Goal: Task Accomplishment & Management: Complete application form

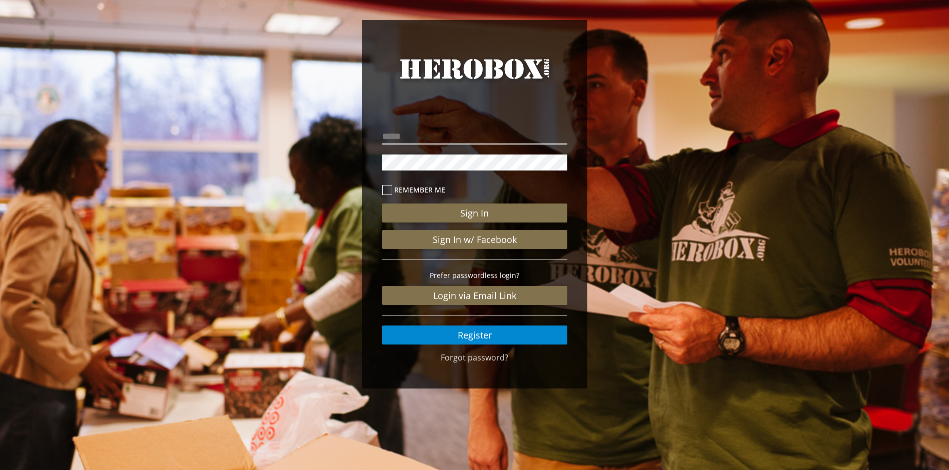
click at [443, 130] on input "email" at bounding box center [474, 137] width 185 height 16
type input "**********"
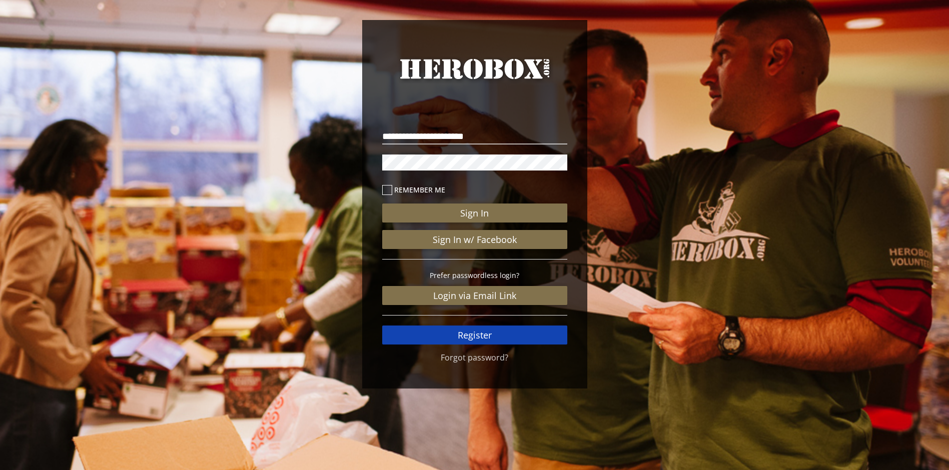
click at [486, 337] on link "Register" at bounding box center [474, 335] width 185 height 19
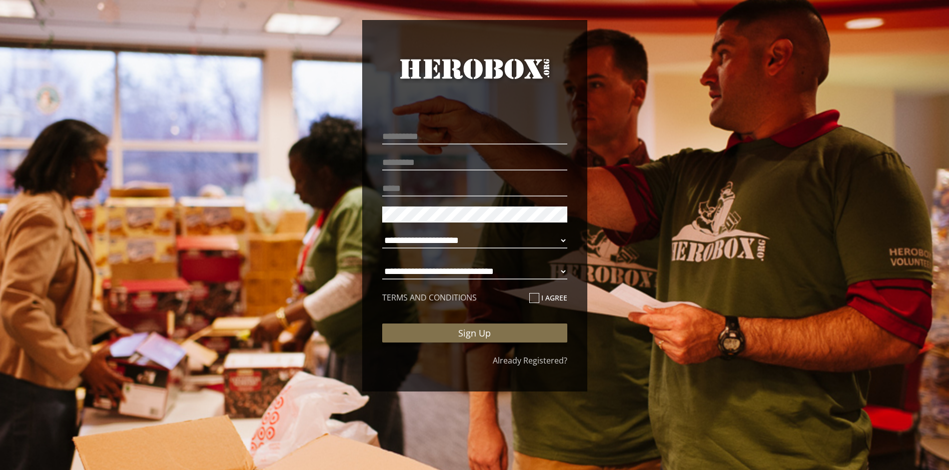
click at [466, 126] on p at bounding box center [474, 136] width 185 height 21
click at [464, 132] on input "text" at bounding box center [474, 137] width 185 height 16
type input "****"
type input "*******"
type input "**********"
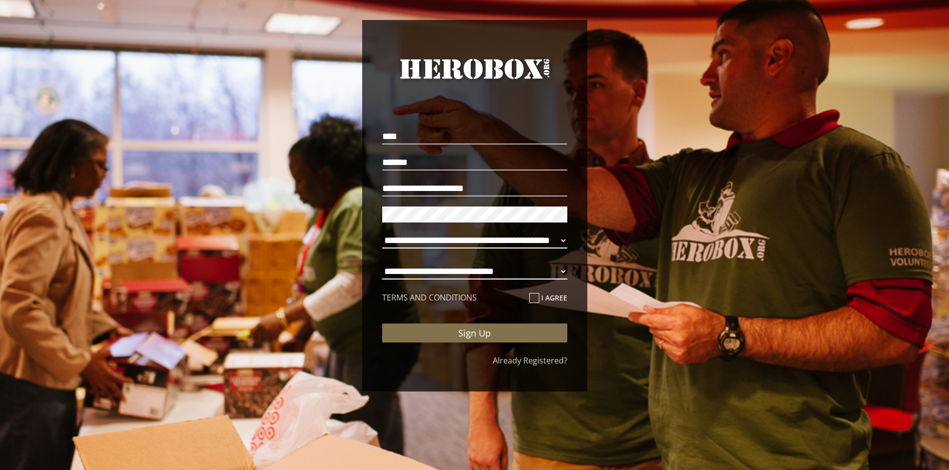
select select "**********"
click at [534, 298] on icon at bounding box center [534, 298] width 10 height 10
click at [534, 298] on input "I agree" at bounding box center [532, 302] width 7 height 16
checkbox input "****"
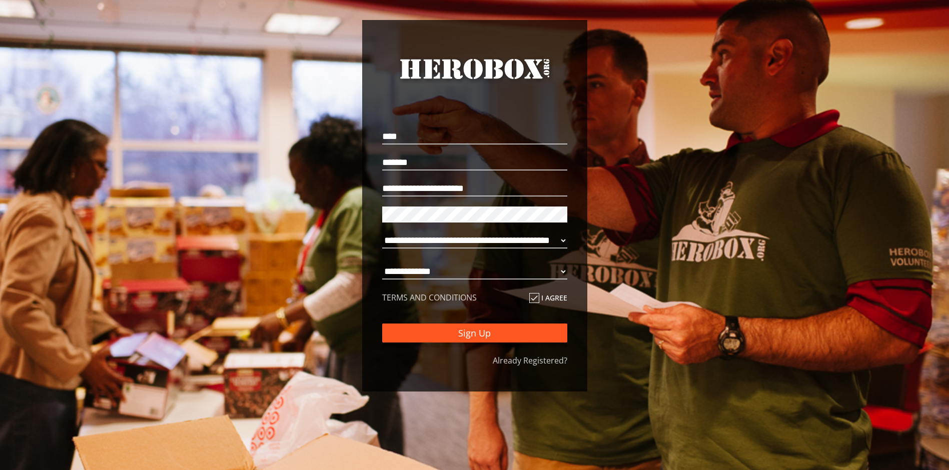
click at [503, 333] on button "Sign Up" at bounding box center [474, 333] width 185 height 19
click at [453, 336] on button "Sign Up" at bounding box center [474, 333] width 185 height 19
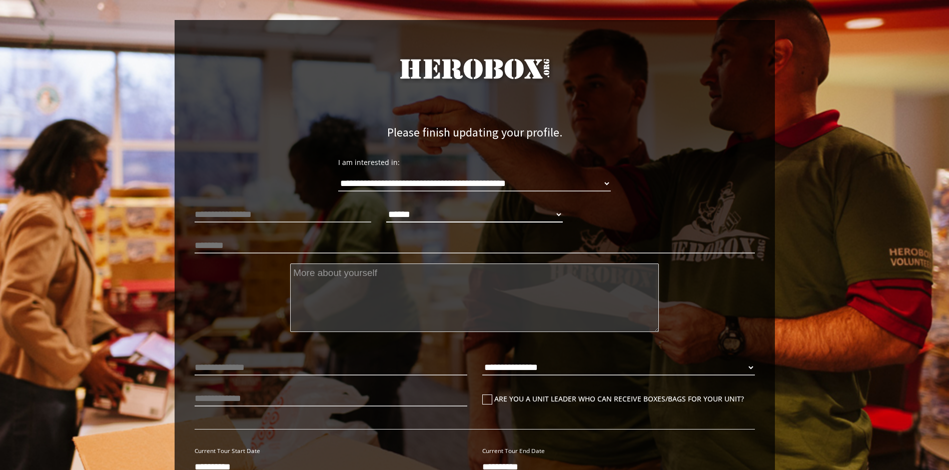
select select "**********"
click at [278, 248] on input "text" at bounding box center [475, 246] width 560 height 16
type input "*"
type input "**********"
click at [343, 281] on textarea at bounding box center [474, 298] width 369 height 69
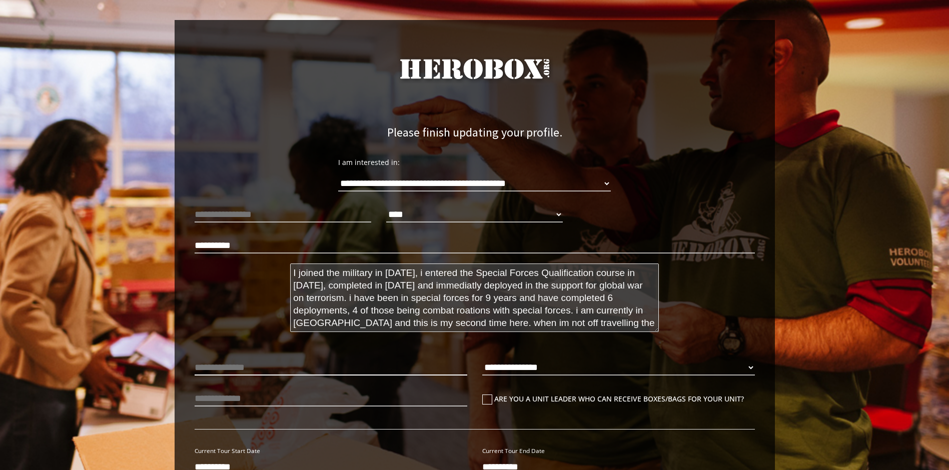
type textarea "I joined the military in [DATE], i entered the Special Forces Qualification cou…"
click at [263, 363] on input "text" at bounding box center [331, 368] width 273 height 16
type input "***"
click at [739, 358] on p "**********" at bounding box center [618, 370] width 273 height 26
select select "**********"
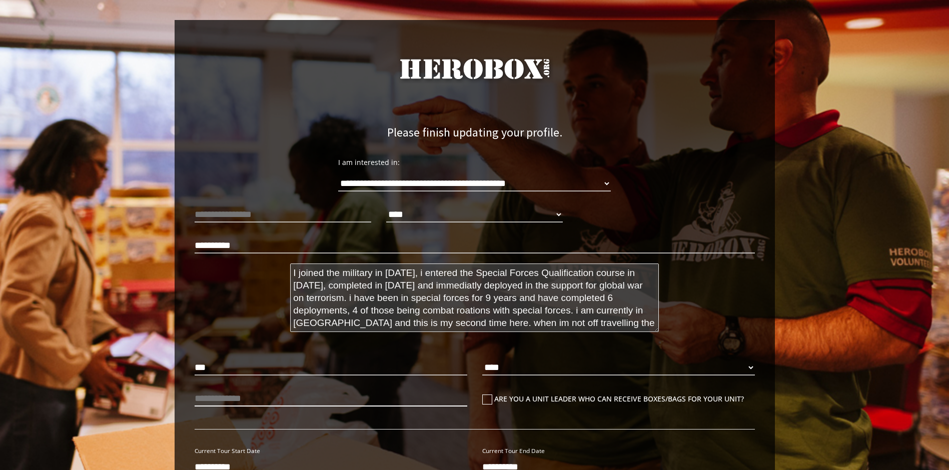
click at [329, 394] on input "text" at bounding box center [331, 399] width 273 height 16
type input "*********"
click at [486, 397] on icon at bounding box center [487, 400] width 10 height 10
click at [486, 397] on input "Are you a unit leader who can receive boxes/bags for your unit?" at bounding box center [485, 403] width 7 height 16
checkbox input "****"
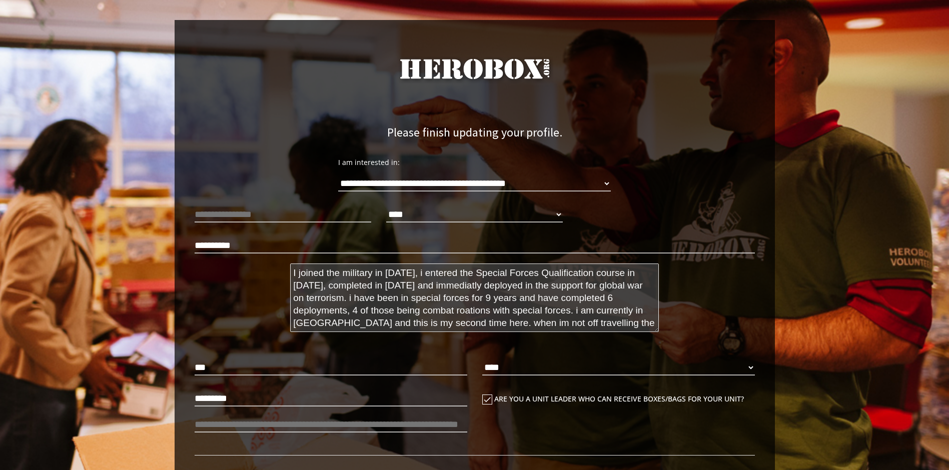
scroll to position [100, 0]
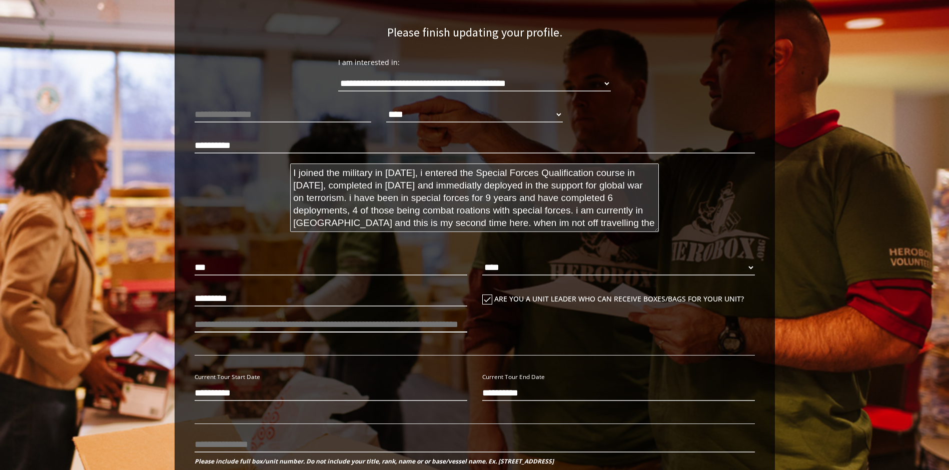
click at [296, 325] on input "number" at bounding box center [331, 325] width 273 height 16
type input "**"
click at [254, 391] on input "**********" at bounding box center [331, 393] width 273 height 16
type input "**********"
click at [496, 399] on input "**********" at bounding box center [618, 393] width 273 height 16
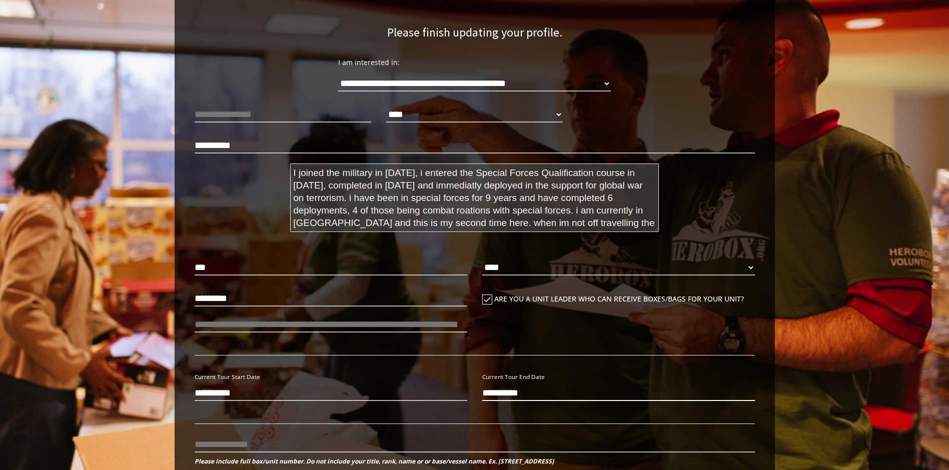
scroll to position [250, 0]
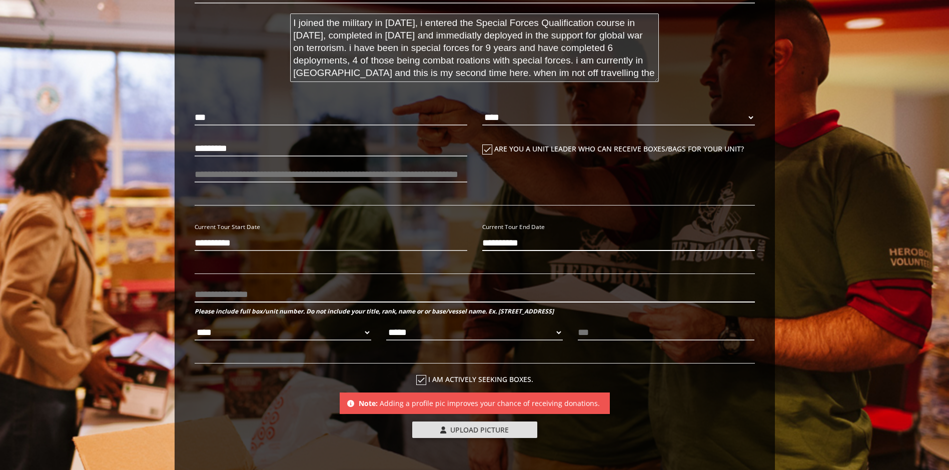
type input "**********"
click at [269, 295] on input "text" at bounding box center [475, 295] width 560 height 16
type input "**********"
select select "**********"
select select "*********"
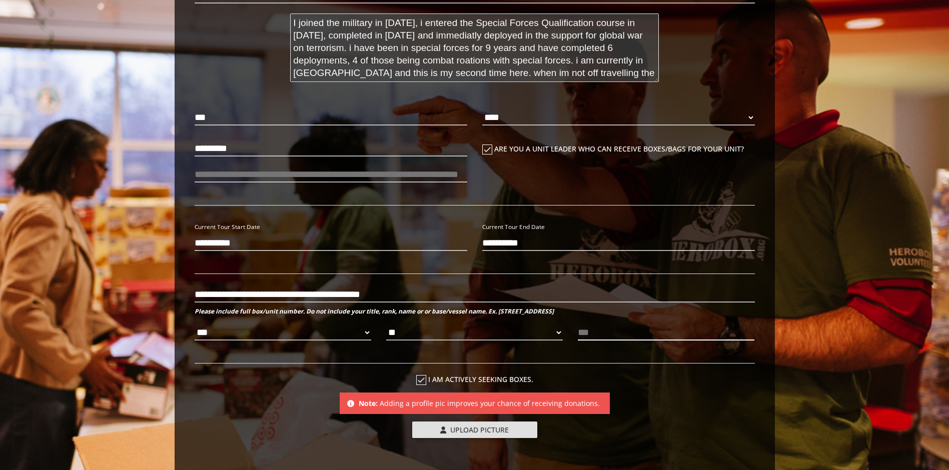
click at [614, 334] on input "text" at bounding box center [666, 333] width 177 height 16
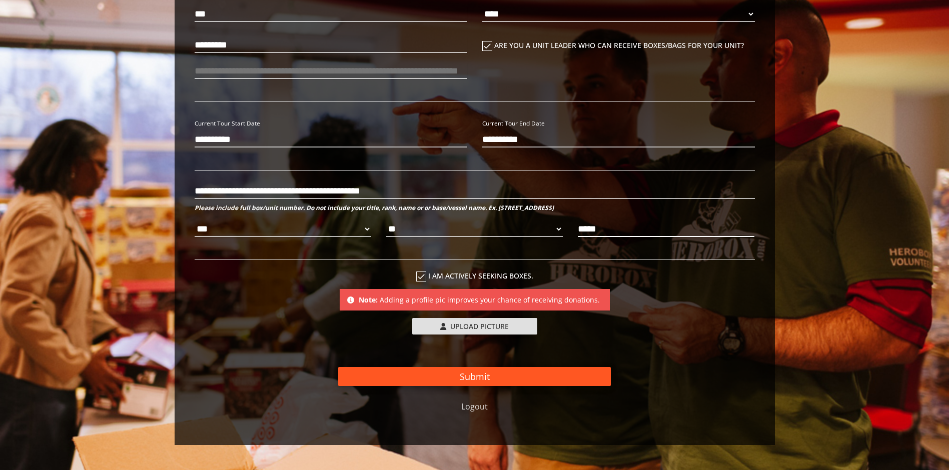
type input "*****"
click at [480, 378] on button "Submit" at bounding box center [474, 376] width 273 height 19
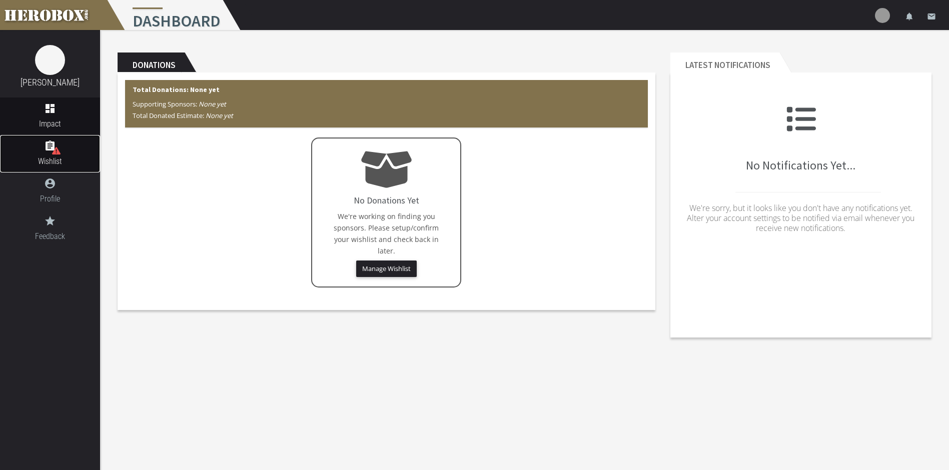
click at [61, 155] on span "Wishlist" at bounding box center [50, 161] width 100 height 13
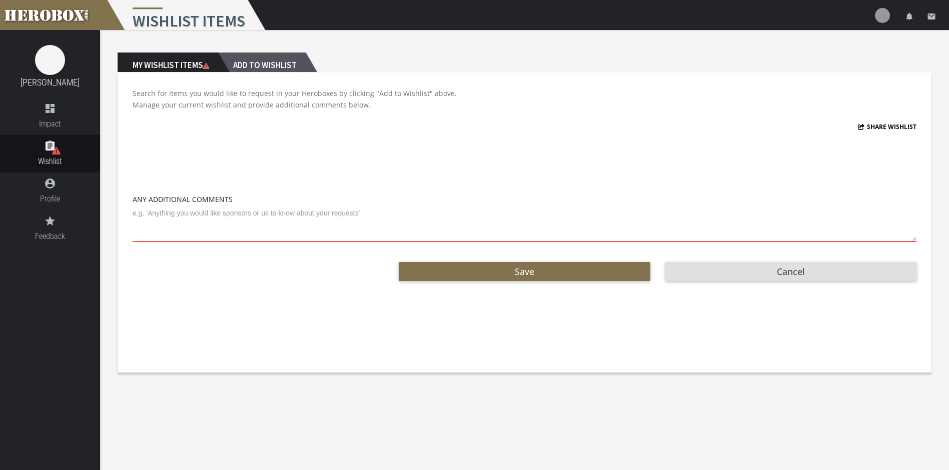
click at [267, 62] on h2 "Add to Wishlist" at bounding box center [262, 63] width 88 height 20
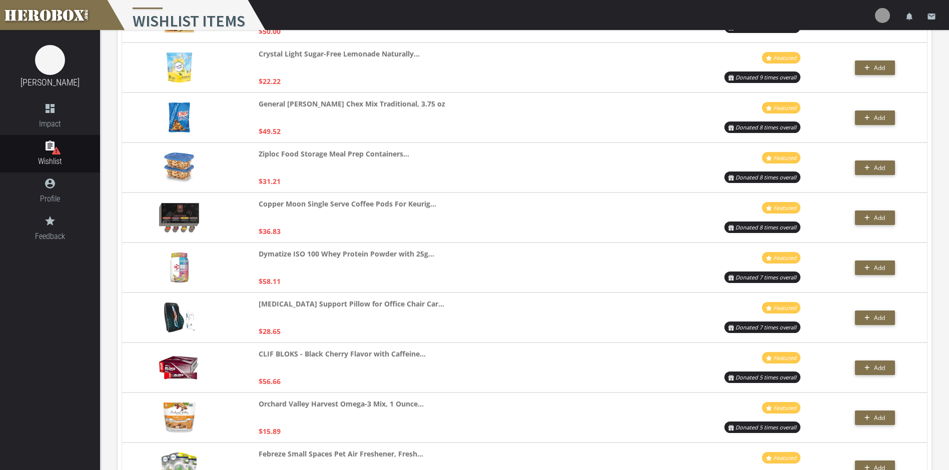
scroll to position [1451, 0]
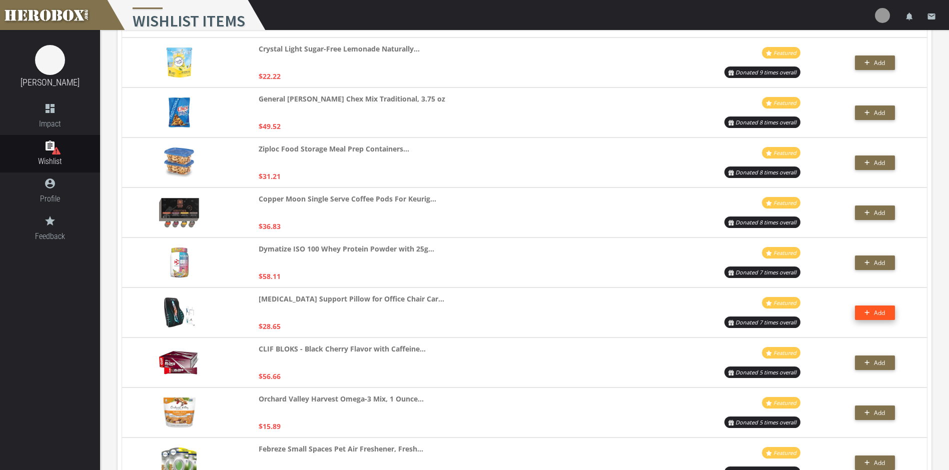
click at [878, 315] on span "Add" at bounding box center [879, 313] width 11 height 9
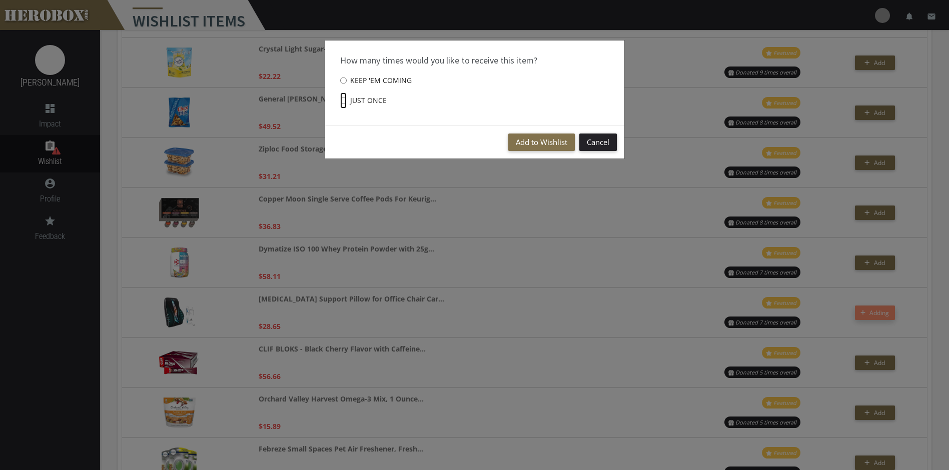
click at [346, 100] on input "Just once" at bounding box center [343, 101] width 7 height 16
radio input "****"
click at [555, 141] on button "Add to Wishlist" at bounding box center [541, 143] width 67 height 18
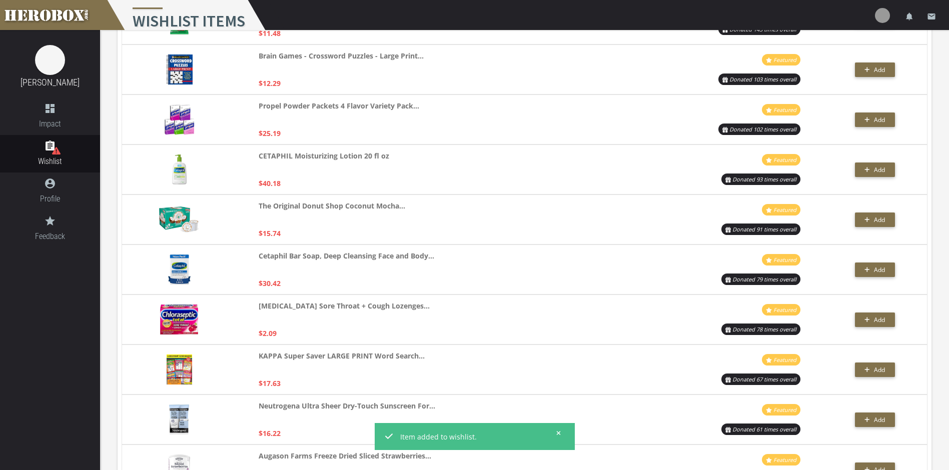
scroll to position [0, 0]
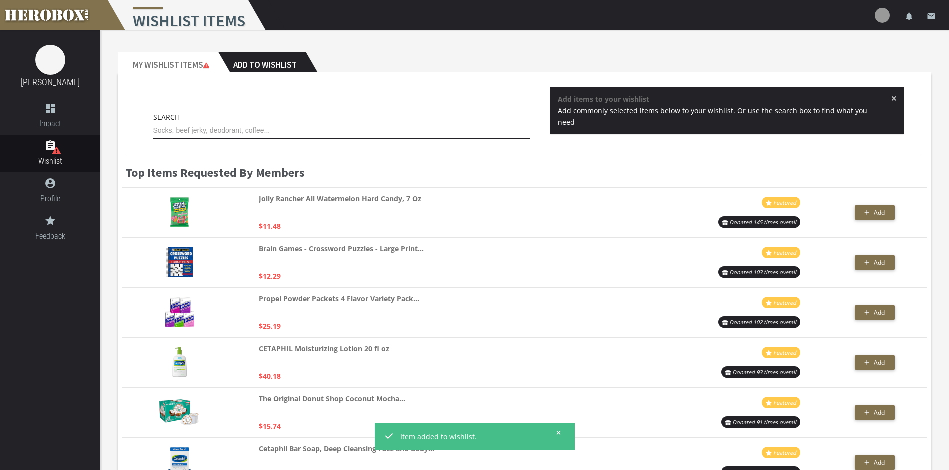
click at [222, 133] on input "text" at bounding box center [341, 131] width 377 height 16
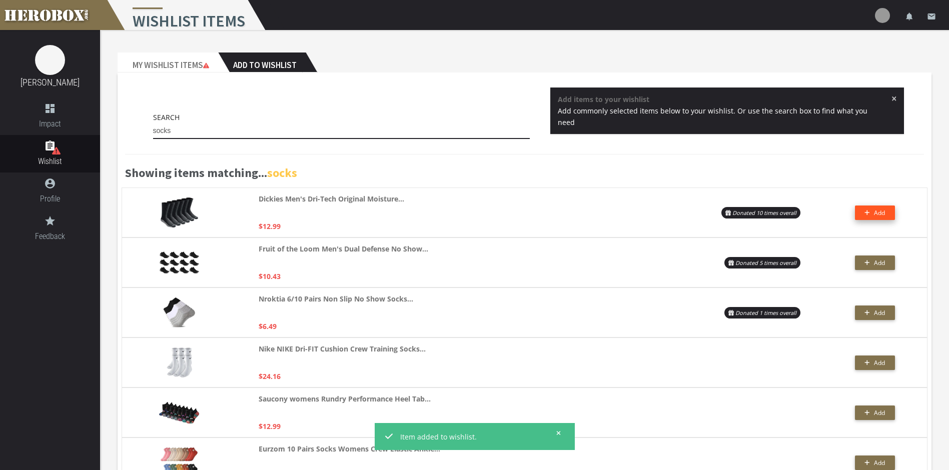
type input "socks"
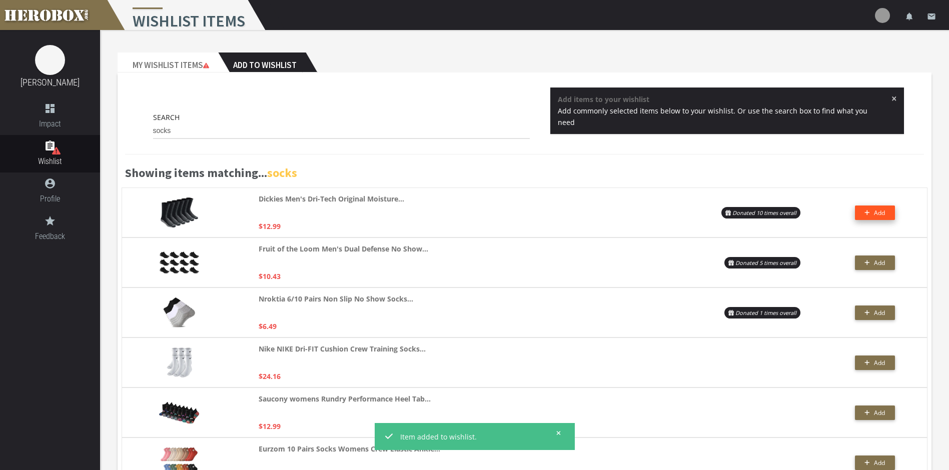
click at [877, 213] on span "Add" at bounding box center [879, 213] width 11 height 9
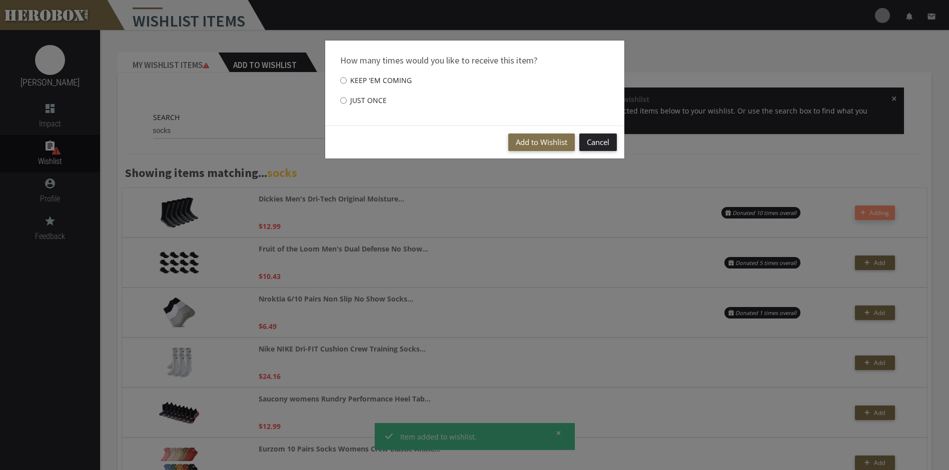
scroll to position [150, 0]
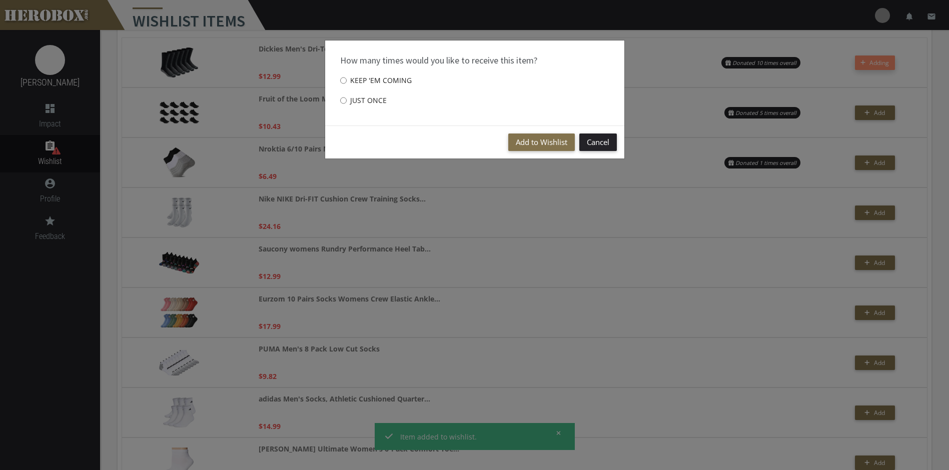
click at [338, 99] on div "How many times would you like to receive this item? Keep 'em coming Just once" at bounding box center [474, 83] width 299 height 85
click at [342, 100] on input "Just once" at bounding box center [343, 101] width 7 height 16
radio input "****"
click at [522, 150] on button "Add to Wishlist" at bounding box center [541, 143] width 67 height 18
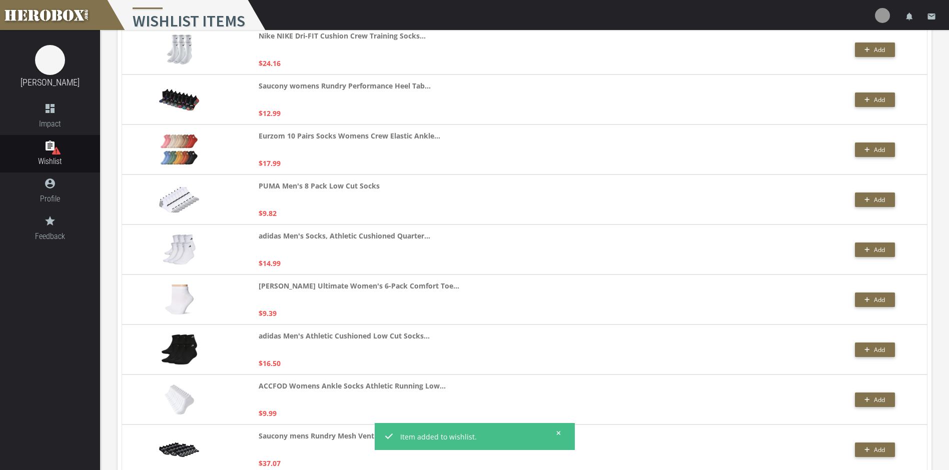
scroll to position [400, 0]
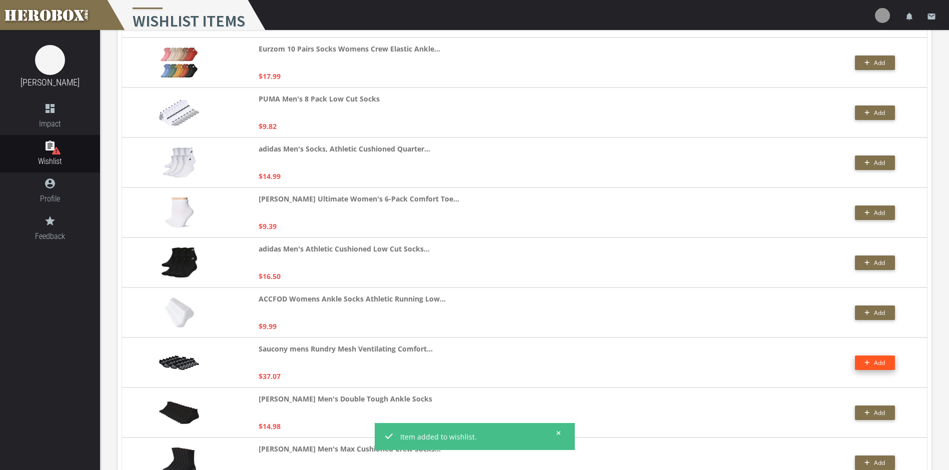
click at [882, 361] on span "Add" at bounding box center [879, 363] width 11 height 9
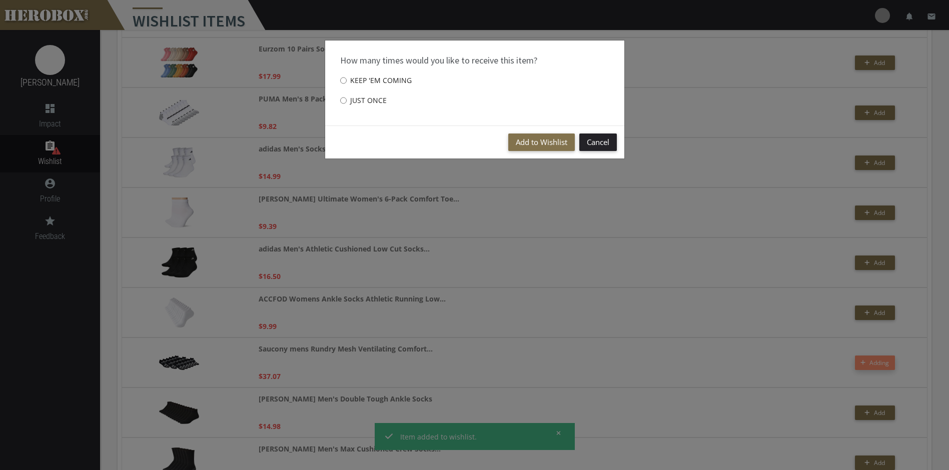
click at [350, 99] on label "Just once" at bounding box center [363, 101] width 47 height 20
click at [347, 99] on input "Just once" at bounding box center [343, 101] width 7 height 16
radio input "****"
click at [492, 137] on div "Add to Wishlist Cancel" at bounding box center [474, 142] width 299 height 33
click at [514, 139] on button "Add to Wishlist" at bounding box center [541, 143] width 67 height 18
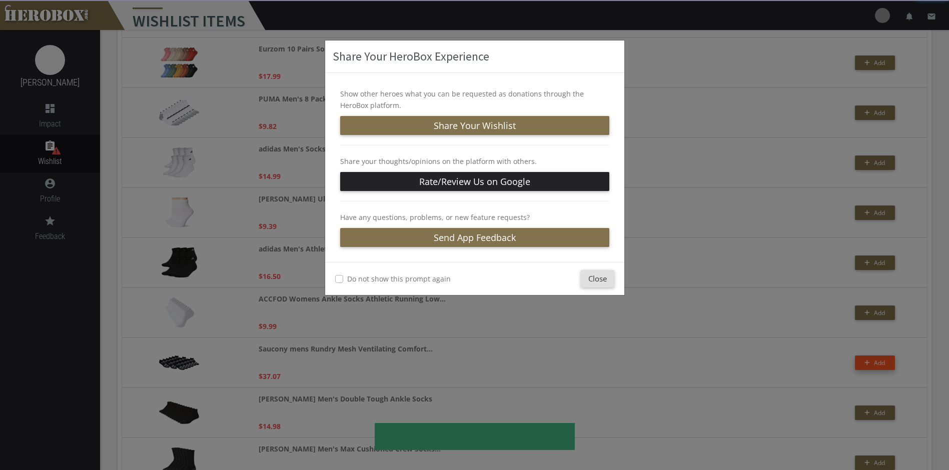
scroll to position [650, 0]
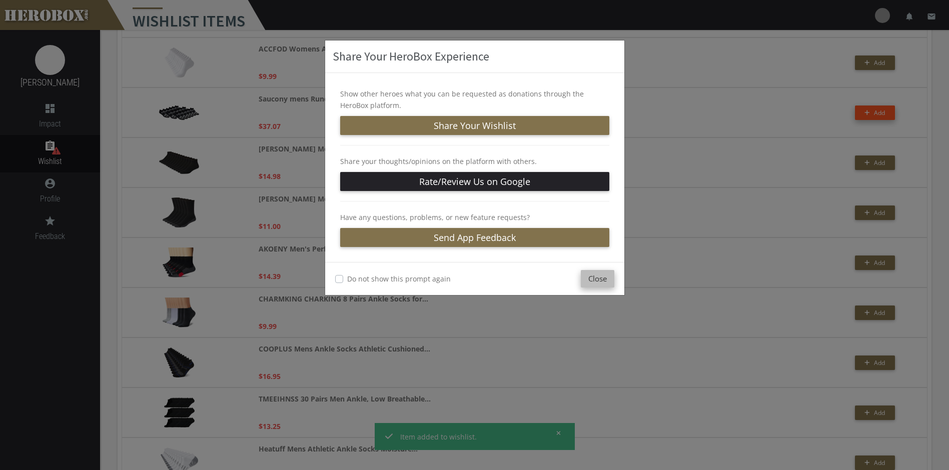
click at [610, 281] on button "Close" at bounding box center [598, 279] width 34 height 18
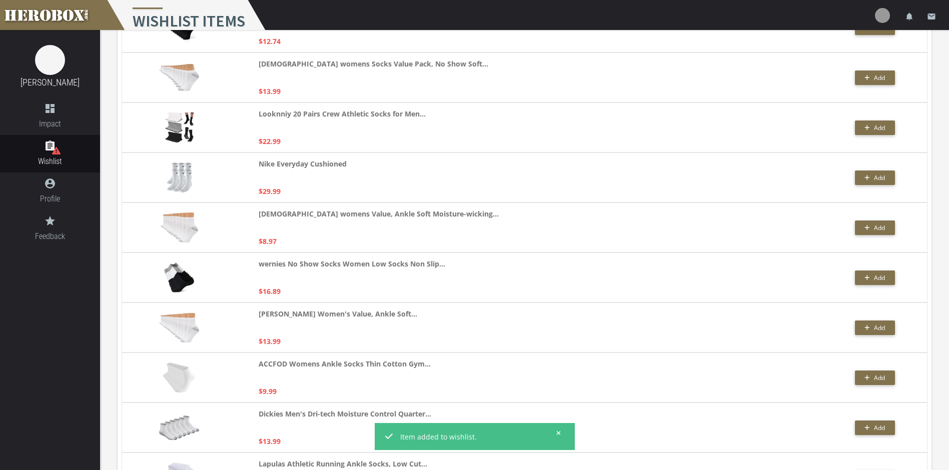
scroll to position [0, 0]
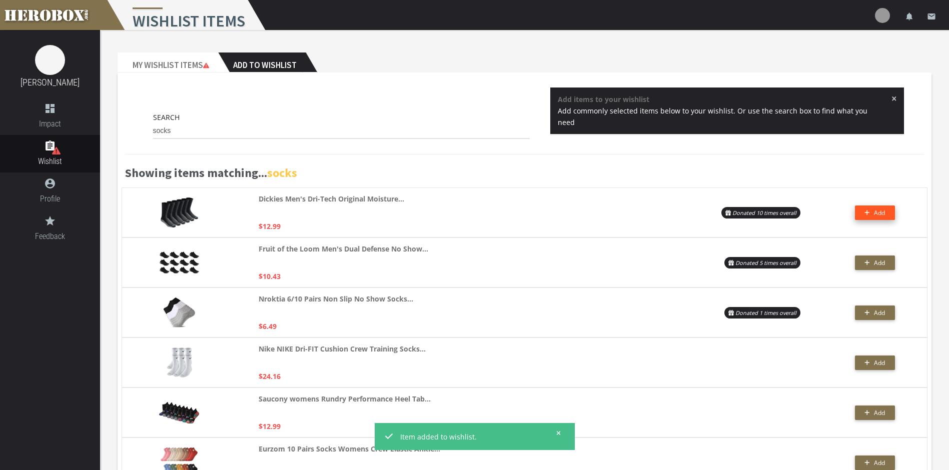
click at [356, 121] on div "Search socks" at bounding box center [341, 126] width 377 height 28
click at [356, 123] on div "Search socks" at bounding box center [341, 126] width 377 height 28
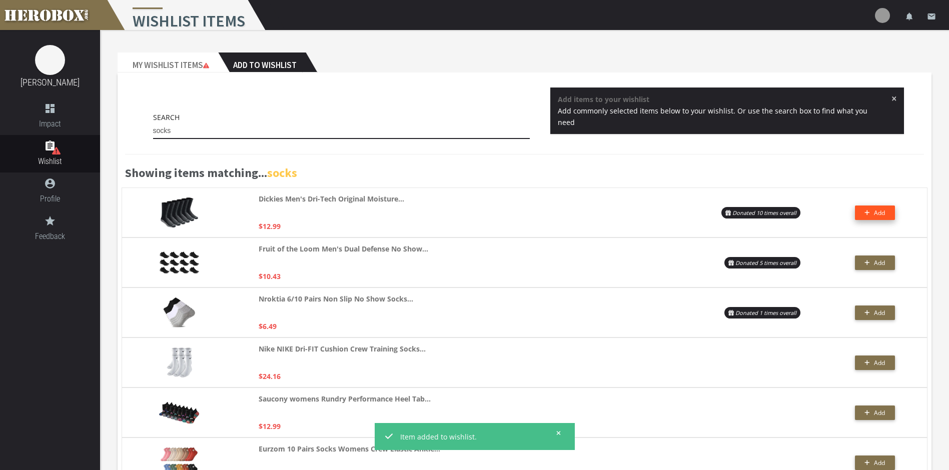
click at [379, 133] on input "socks" at bounding box center [341, 131] width 377 height 16
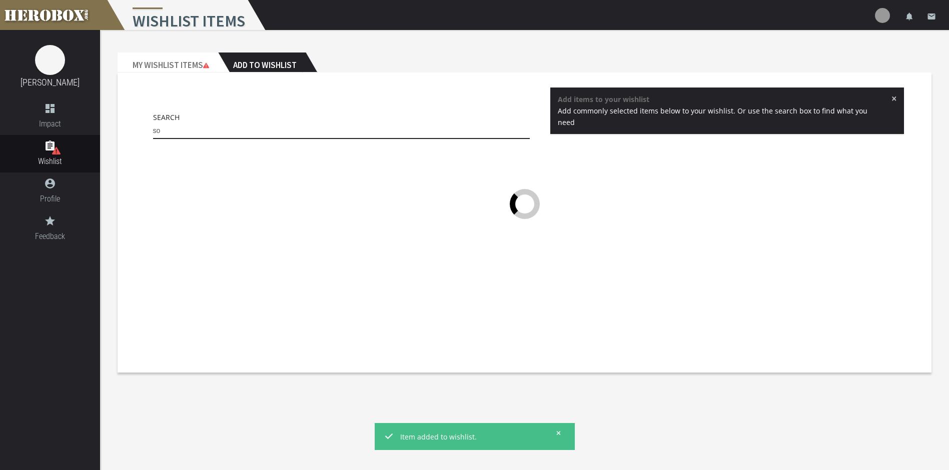
type input "s"
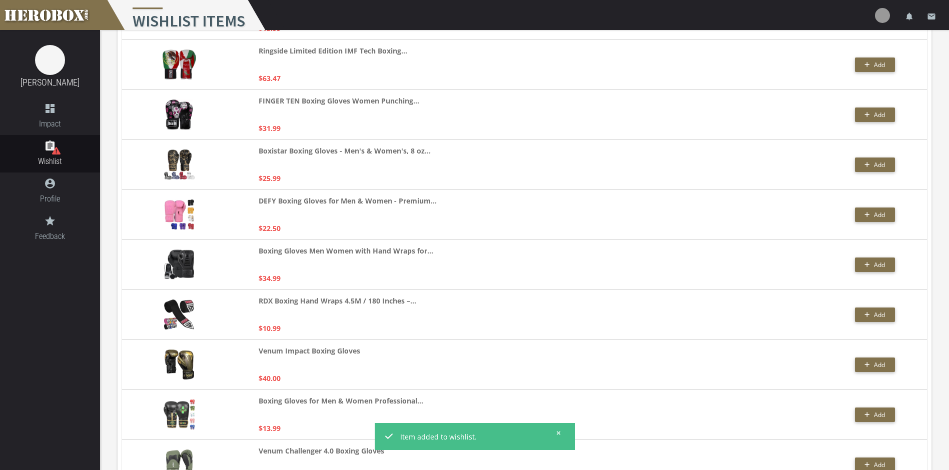
scroll to position [200, 0]
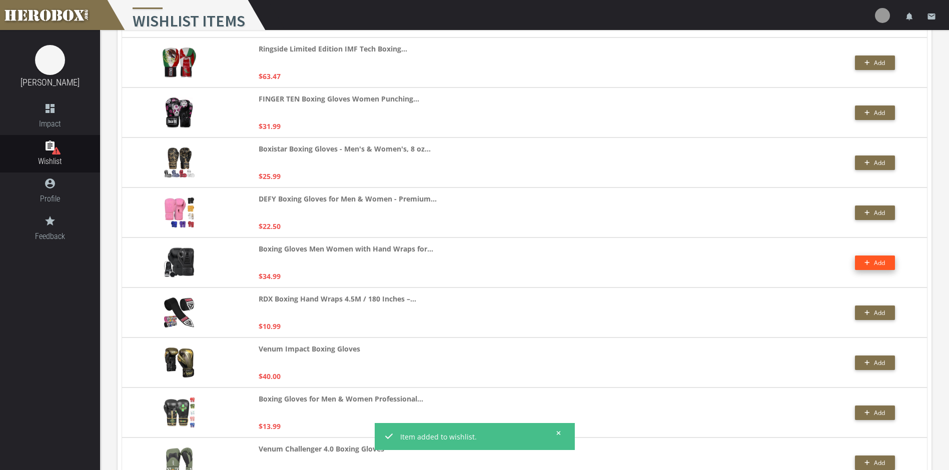
type input "boxing gloves"
click at [888, 264] on button "Add" at bounding box center [875, 263] width 40 height 15
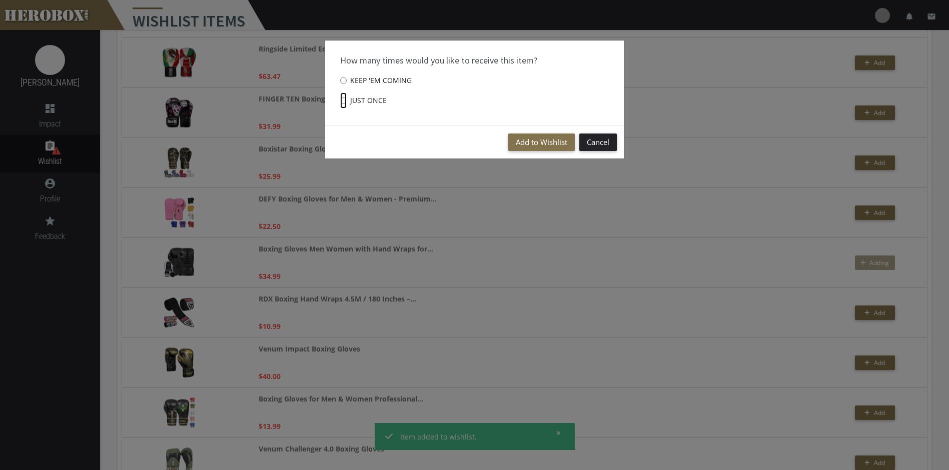
click at [343, 100] on input "Just once" at bounding box center [343, 101] width 7 height 16
radio input "****"
click at [553, 141] on button "Add to Wishlist" at bounding box center [541, 143] width 67 height 18
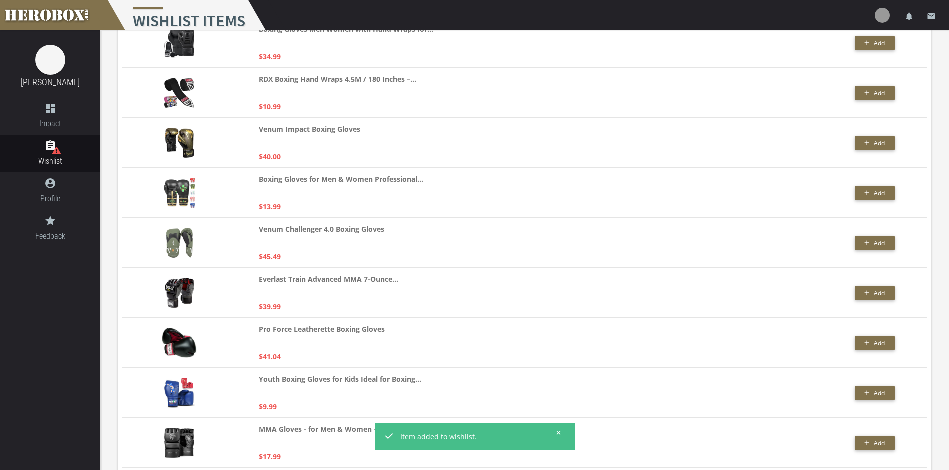
scroll to position [600, 0]
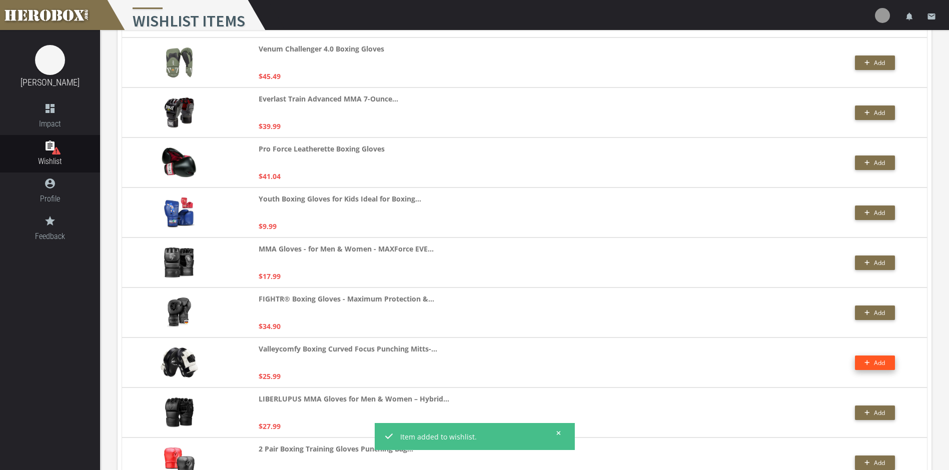
click at [884, 361] on span "Add" at bounding box center [879, 363] width 11 height 9
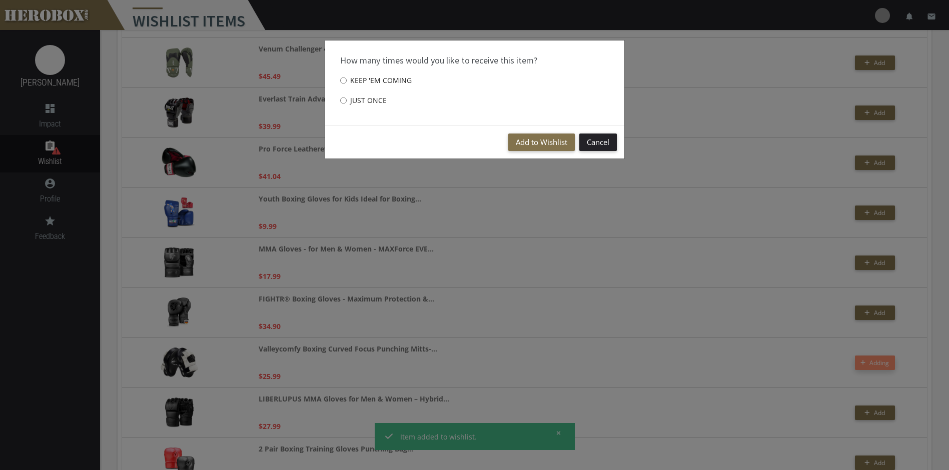
click at [347, 100] on label "Just once" at bounding box center [363, 101] width 47 height 20
click at [347, 100] on input "Just once" at bounding box center [343, 101] width 7 height 16
radio input "****"
drag, startPoint x: 542, startPoint y: 141, endPoint x: 549, endPoint y: 306, distance: 164.8
click at [542, 144] on button "Add to Wishlist" at bounding box center [541, 143] width 67 height 18
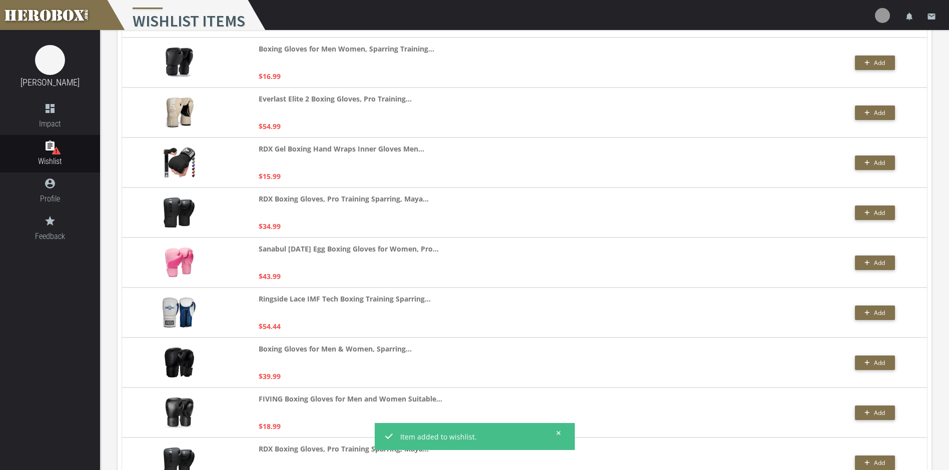
scroll to position [1894, 0]
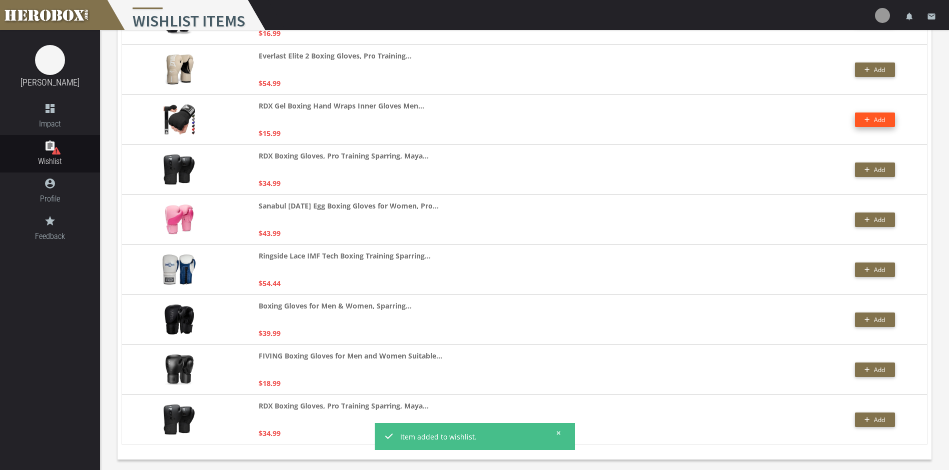
click at [864, 120] on button "Add" at bounding box center [875, 120] width 40 height 15
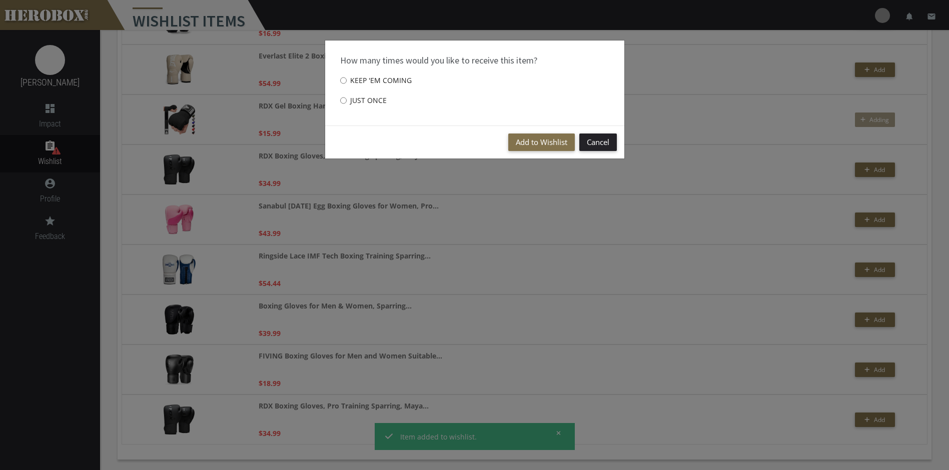
click at [352, 99] on label "Just once" at bounding box center [363, 101] width 47 height 20
click at [347, 99] on input "Just once" at bounding box center [343, 101] width 7 height 16
radio input "****"
click at [537, 140] on button "Add to Wishlist" at bounding box center [541, 143] width 67 height 18
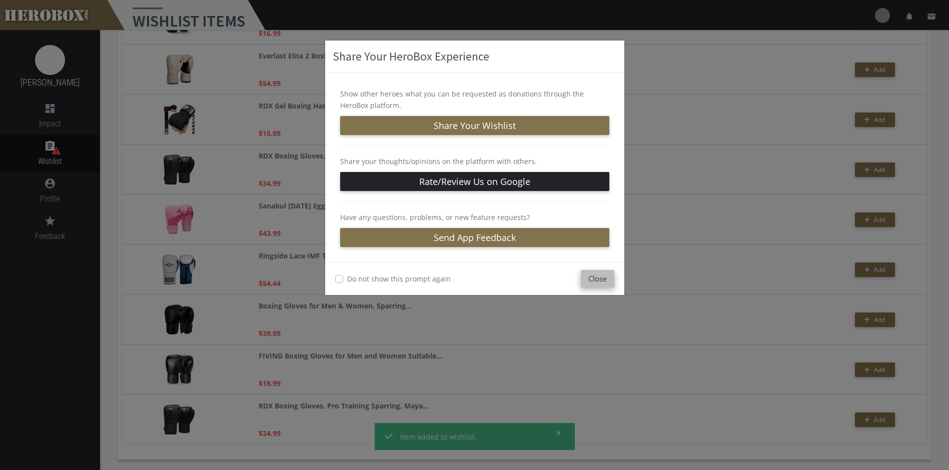
click at [591, 279] on button "Close" at bounding box center [598, 279] width 34 height 18
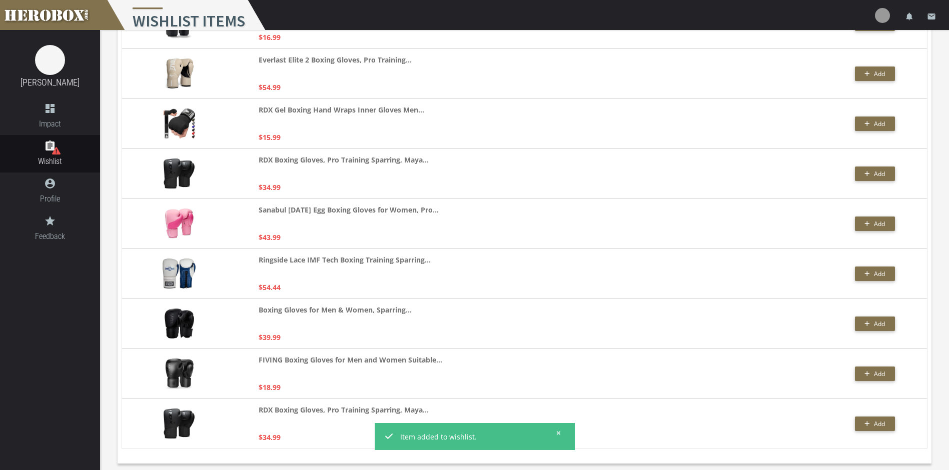
scroll to position [0, 0]
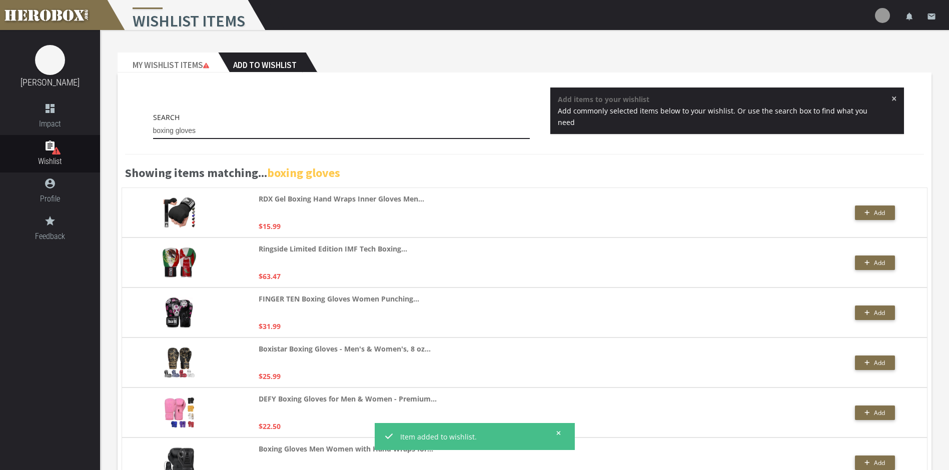
click at [239, 132] on input "boxing gloves" at bounding box center [341, 131] width 377 height 16
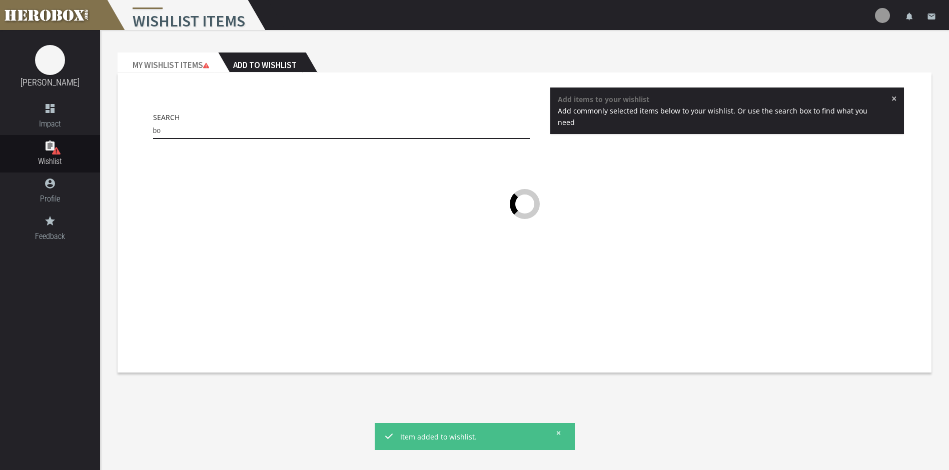
type input "b"
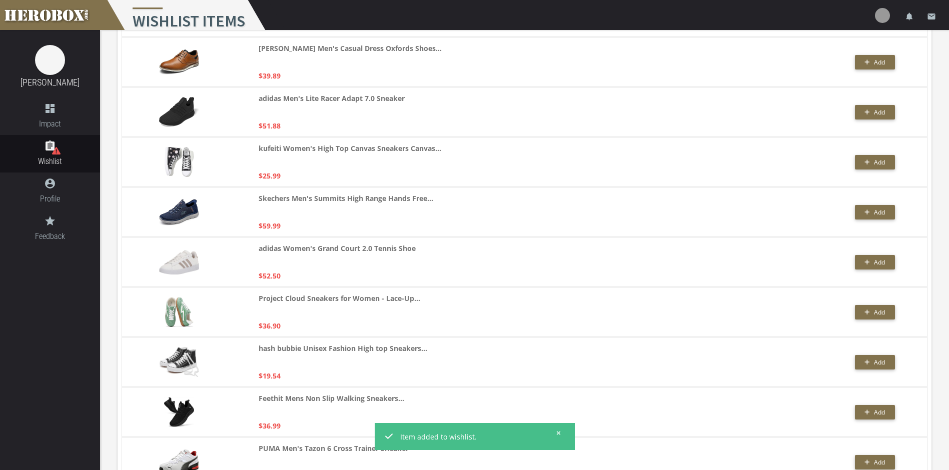
scroll to position [1301, 0]
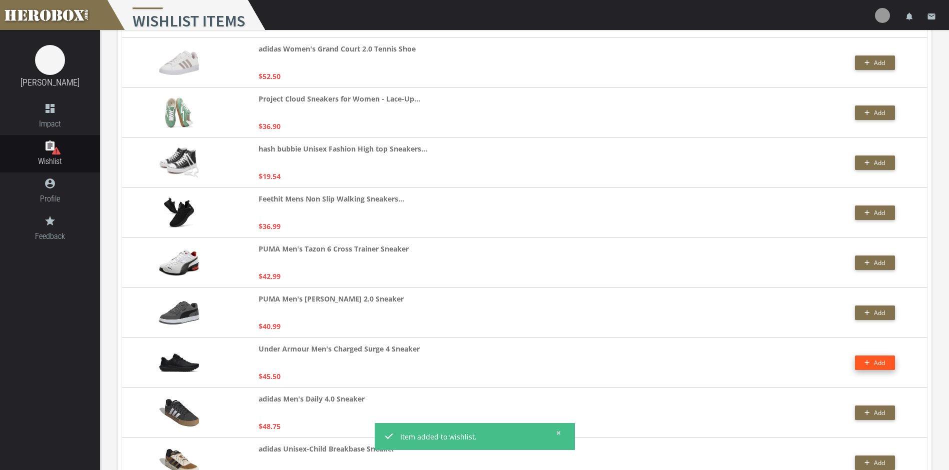
type input "shoes"
click at [871, 363] on span "Add" at bounding box center [875, 363] width 21 height 9
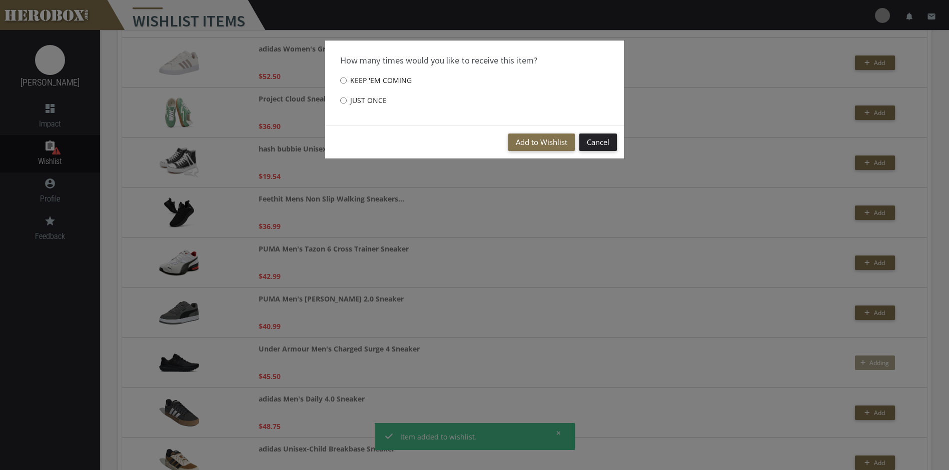
click at [360, 98] on label "Just once" at bounding box center [363, 101] width 47 height 20
click at [347, 98] on input "Just once" at bounding box center [343, 101] width 7 height 16
radio input "****"
click at [553, 145] on button "Add to Wishlist" at bounding box center [541, 143] width 67 height 18
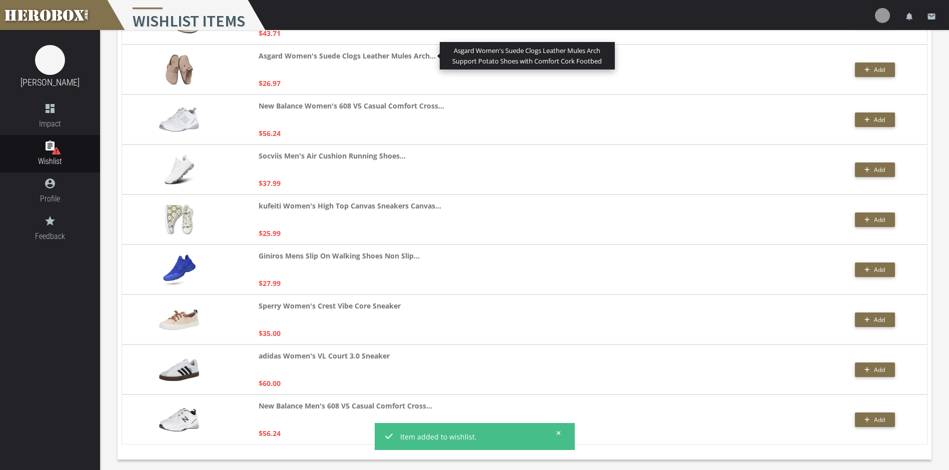
scroll to position [0, 0]
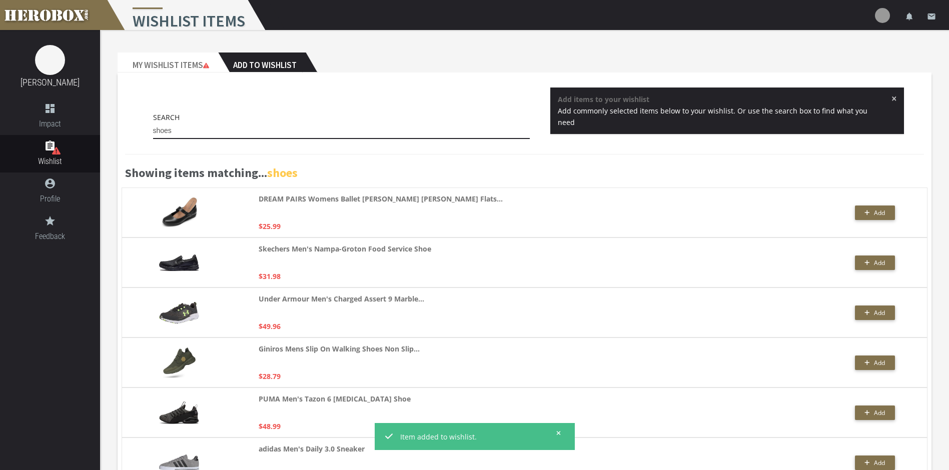
click at [334, 132] on input "shoes" at bounding box center [341, 131] width 377 height 16
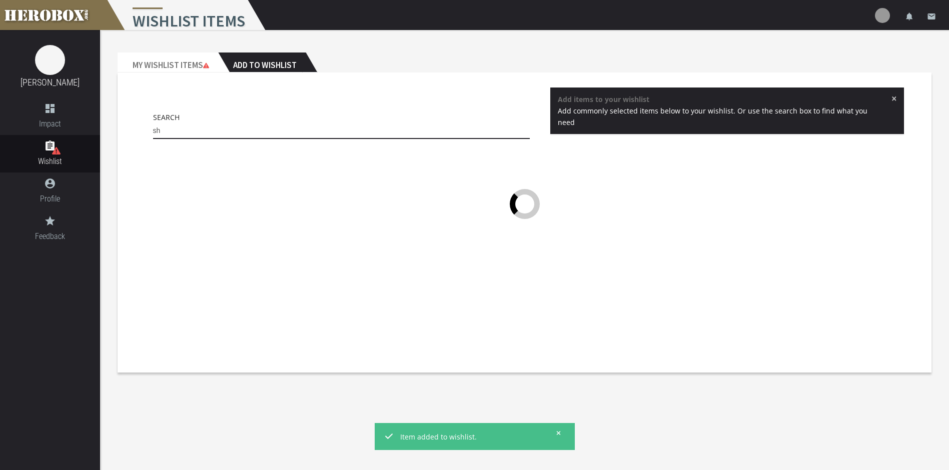
type input "s"
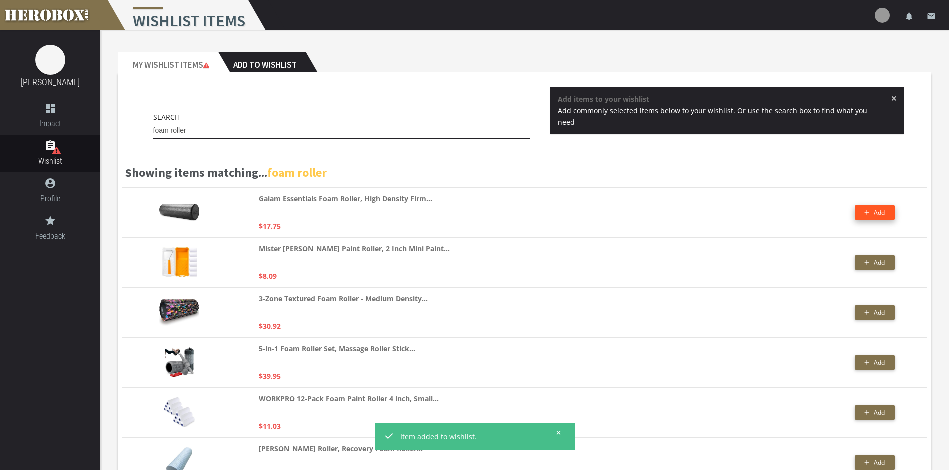
type input "foam roller"
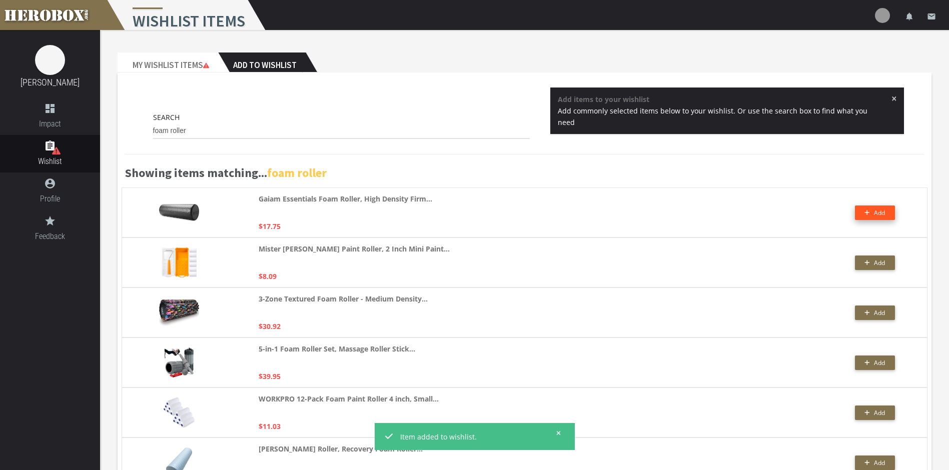
click at [862, 209] on button "Add" at bounding box center [875, 213] width 40 height 15
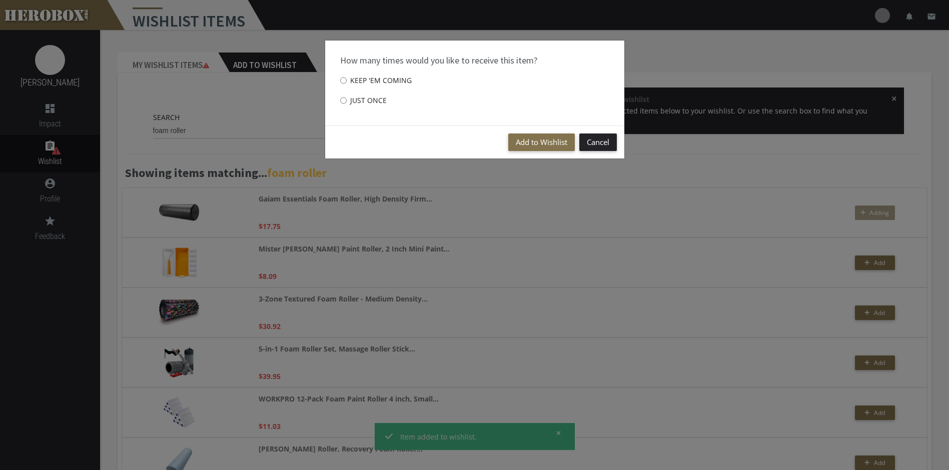
click at [378, 101] on label "Just once" at bounding box center [363, 101] width 47 height 20
click at [347, 101] on input "Just once" at bounding box center [343, 101] width 7 height 16
radio input "****"
click at [554, 142] on button "Add to Wishlist" at bounding box center [541, 143] width 67 height 18
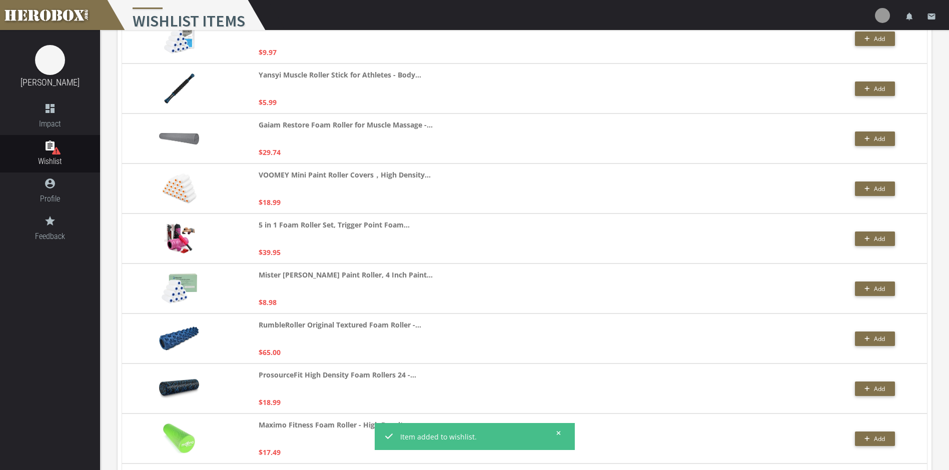
scroll to position [851, 0]
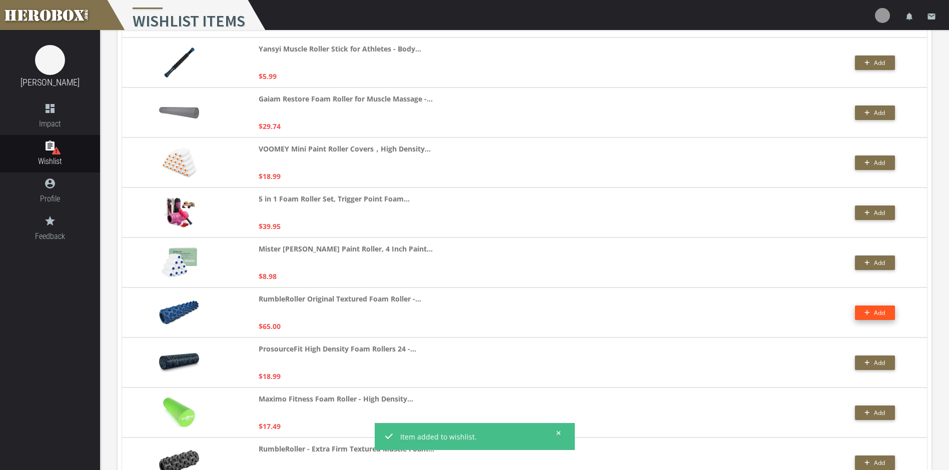
click at [876, 313] on span "Add" at bounding box center [879, 313] width 11 height 9
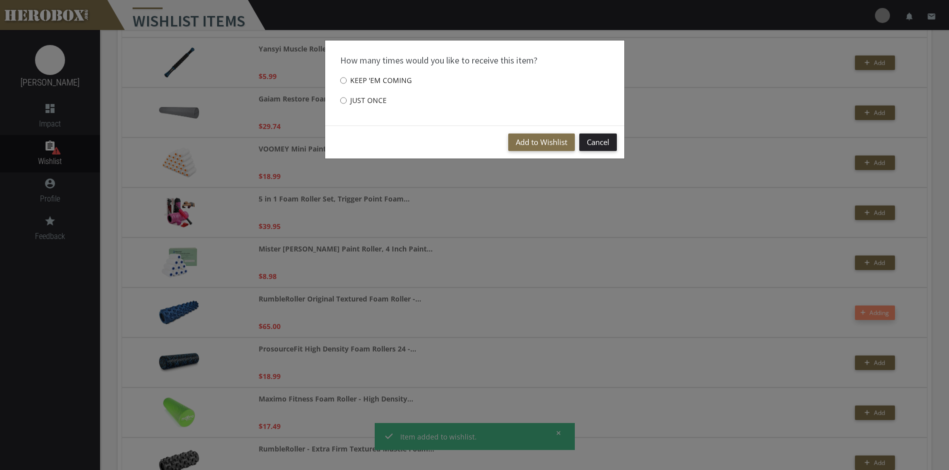
click at [371, 98] on label "Just once" at bounding box center [363, 101] width 47 height 20
click at [347, 98] on input "Just once" at bounding box center [343, 101] width 7 height 16
radio input "****"
click at [544, 150] on button "Add to Wishlist" at bounding box center [541, 143] width 67 height 18
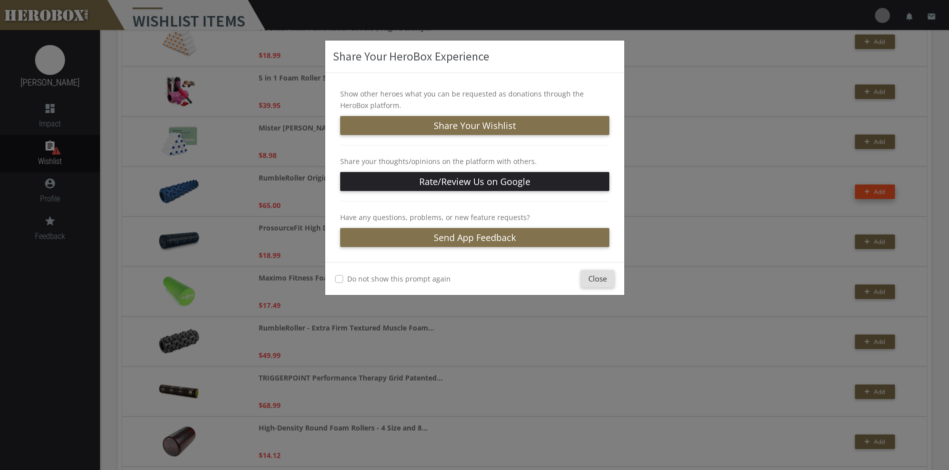
scroll to position [1051, 0]
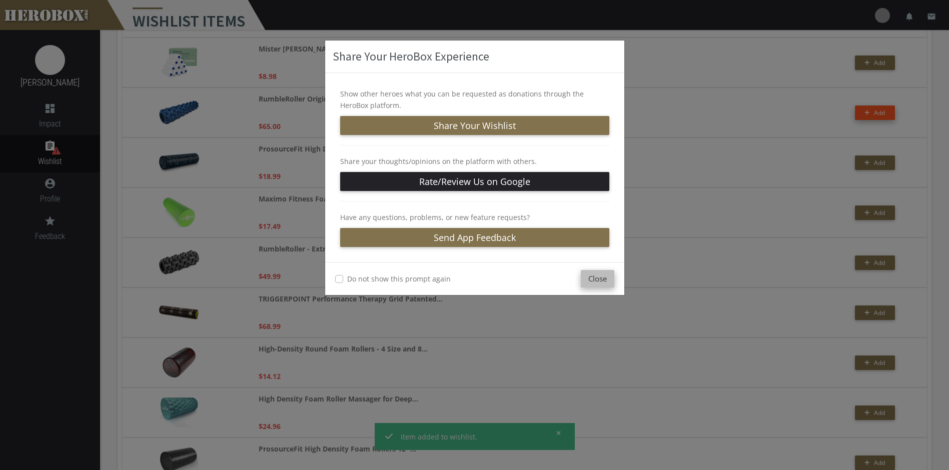
click at [599, 277] on button "Close" at bounding box center [598, 279] width 34 height 18
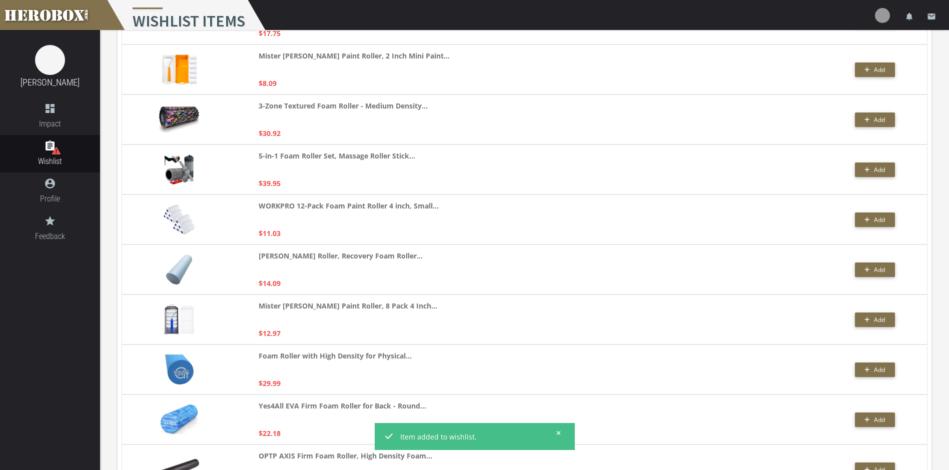
scroll to position [0, 0]
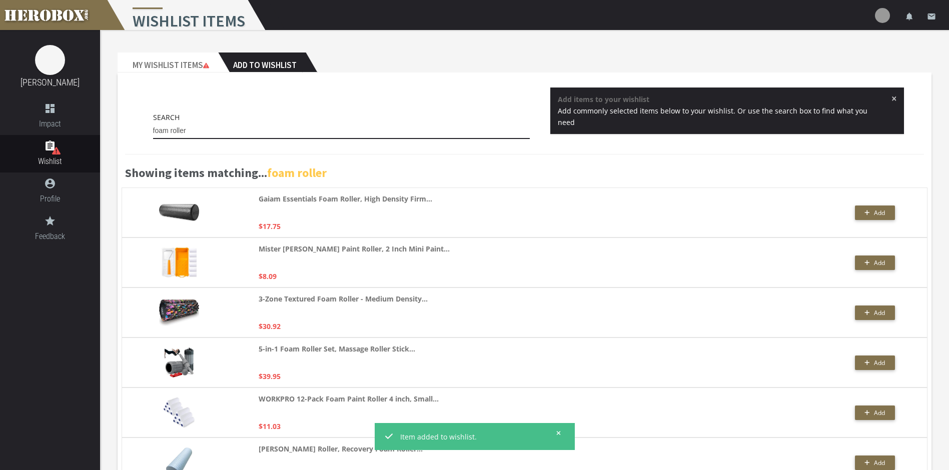
click at [201, 129] on input "foam roller" at bounding box center [341, 131] width 377 height 16
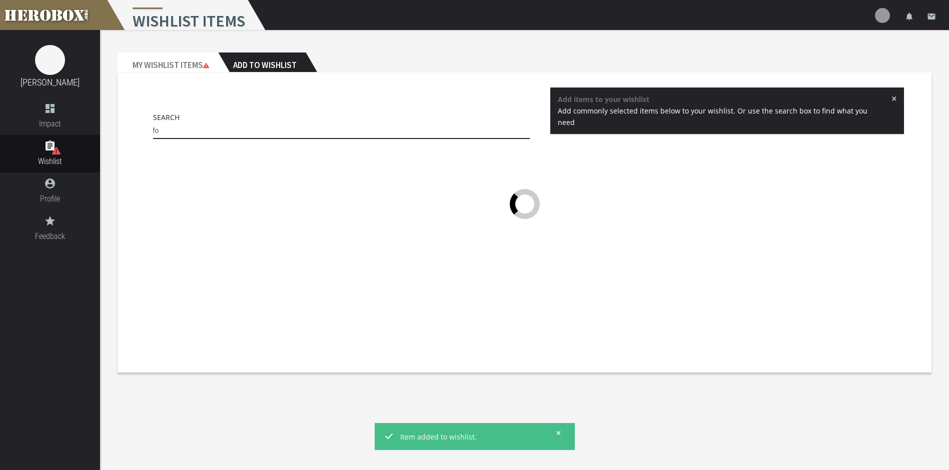
type input "f"
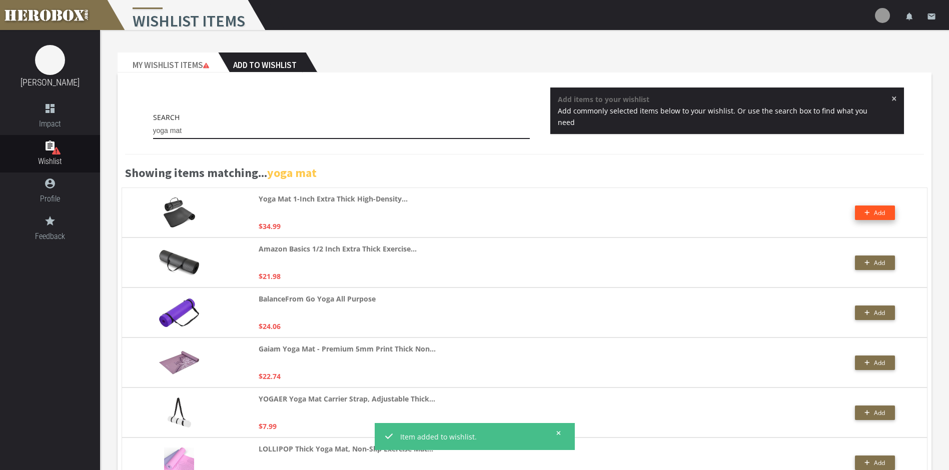
type input "yoga mat"
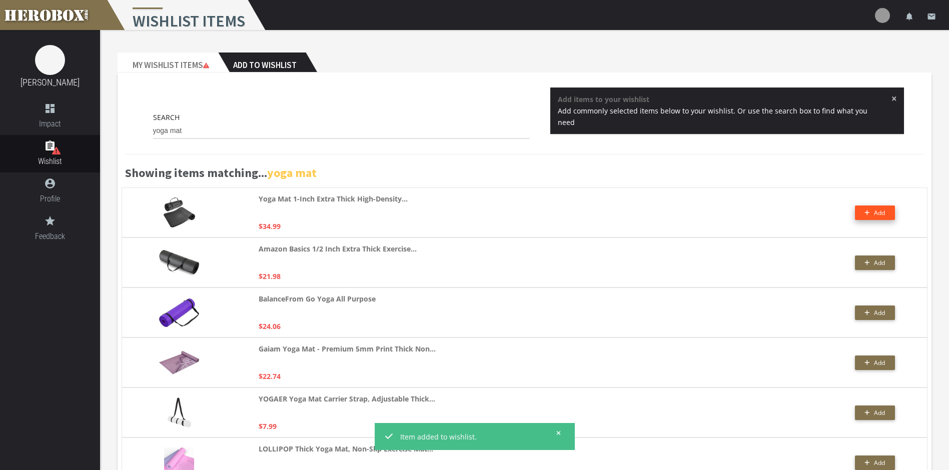
click at [876, 213] on button "Add" at bounding box center [875, 213] width 40 height 15
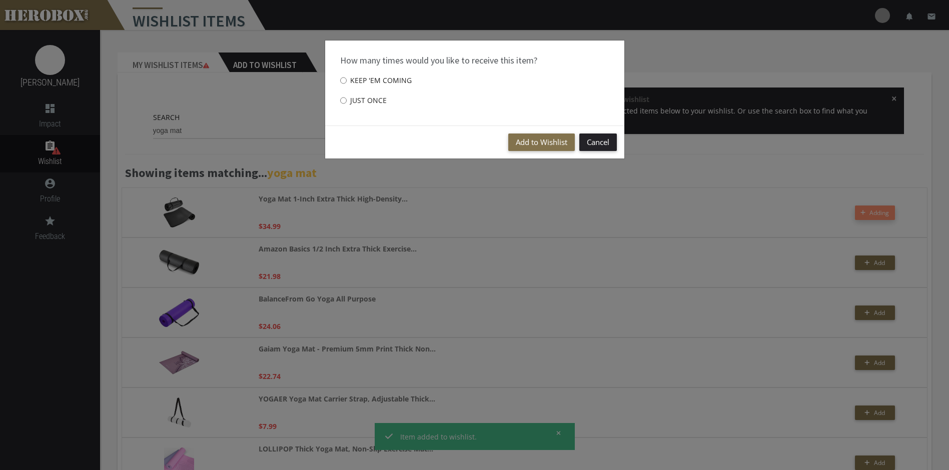
click at [339, 98] on div "How many times would you like to receive this item? Keep 'em coming Just once" at bounding box center [474, 83] width 299 height 85
click at [343, 101] on input "Just once" at bounding box center [343, 101] width 7 height 16
radio input "****"
click at [535, 142] on button "Add to Wishlist" at bounding box center [541, 143] width 67 height 18
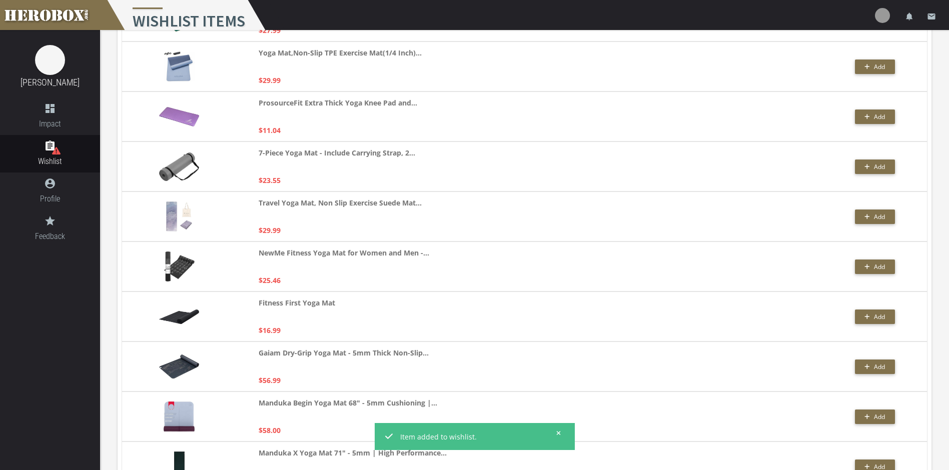
scroll to position [600, 0]
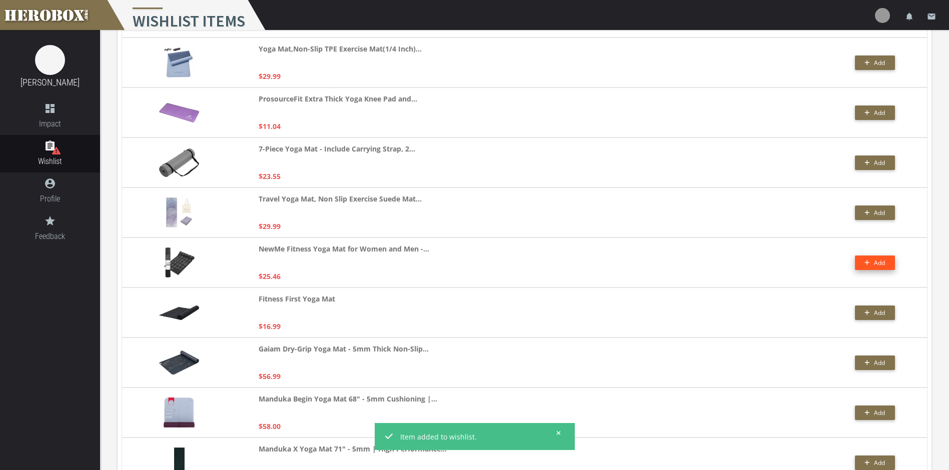
click at [869, 266] on span "Add" at bounding box center [875, 263] width 21 height 9
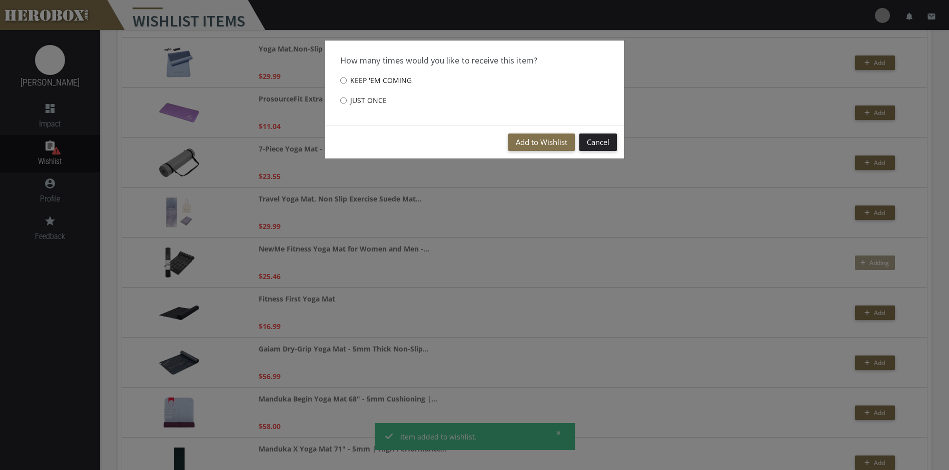
click at [384, 103] on label "Just once" at bounding box center [363, 101] width 47 height 20
click at [347, 103] on input "Just once" at bounding box center [343, 101] width 7 height 16
radio input "****"
click at [553, 147] on button "Add to Wishlist" at bounding box center [541, 143] width 67 height 18
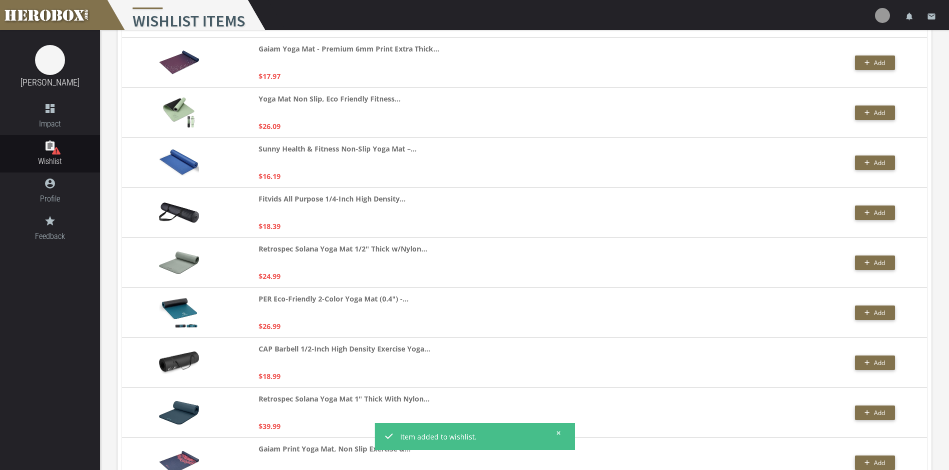
scroll to position [1794, 0]
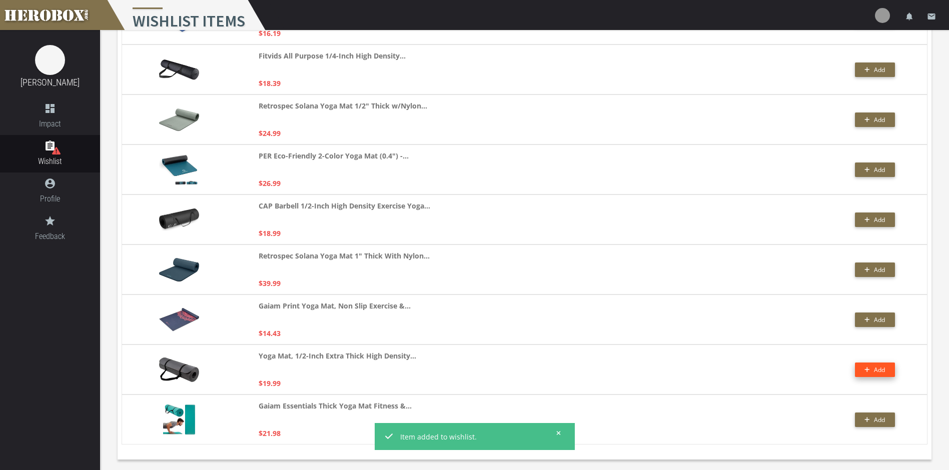
click at [867, 368] on button "Add" at bounding box center [875, 370] width 40 height 15
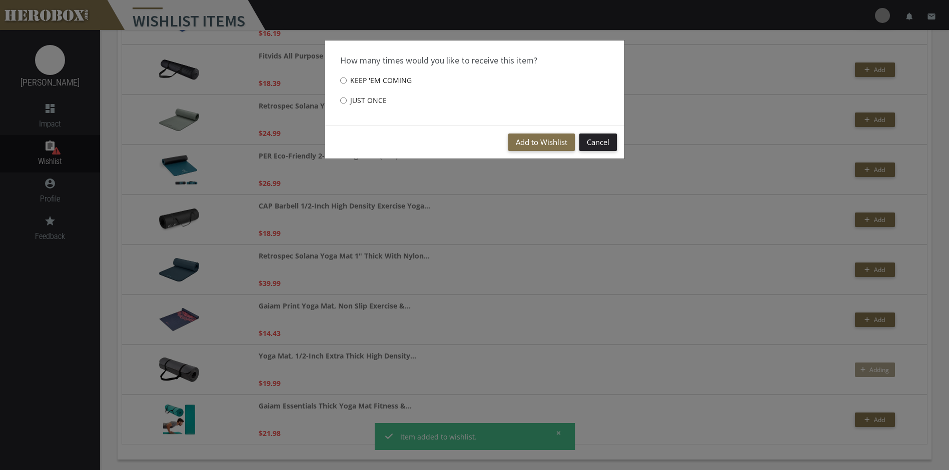
click at [382, 99] on label "Just once" at bounding box center [363, 101] width 47 height 20
click at [347, 99] on input "Just once" at bounding box center [343, 101] width 7 height 16
radio input "****"
click at [526, 140] on button "Add to Wishlist" at bounding box center [541, 143] width 67 height 18
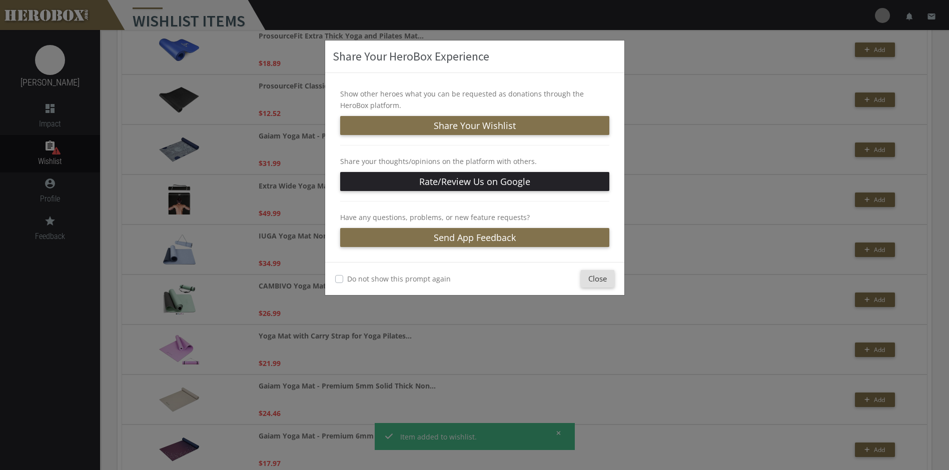
scroll to position [0, 0]
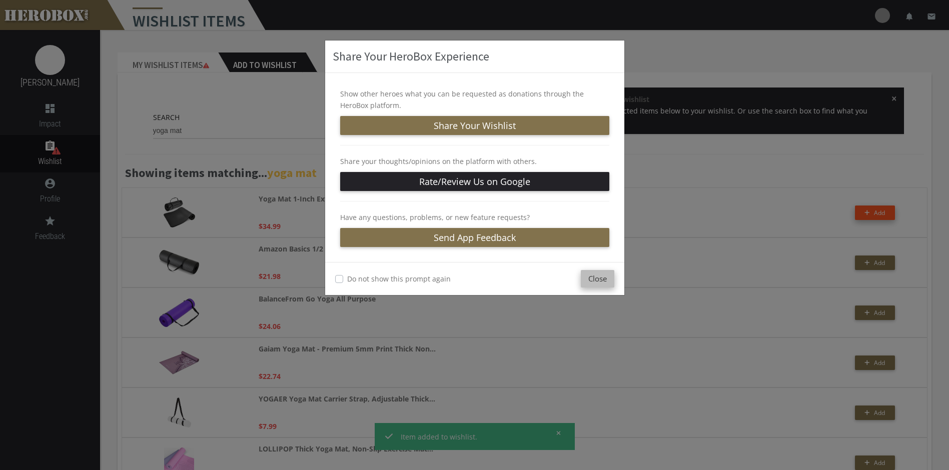
click at [591, 278] on button "Close" at bounding box center [598, 279] width 34 height 18
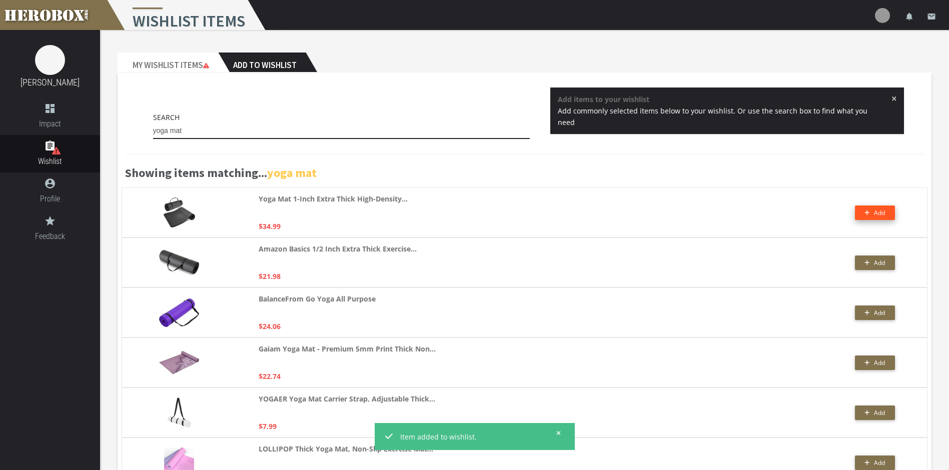
click at [213, 131] on input "yoga mat" at bounding box center [341, 131] width 377 height 16
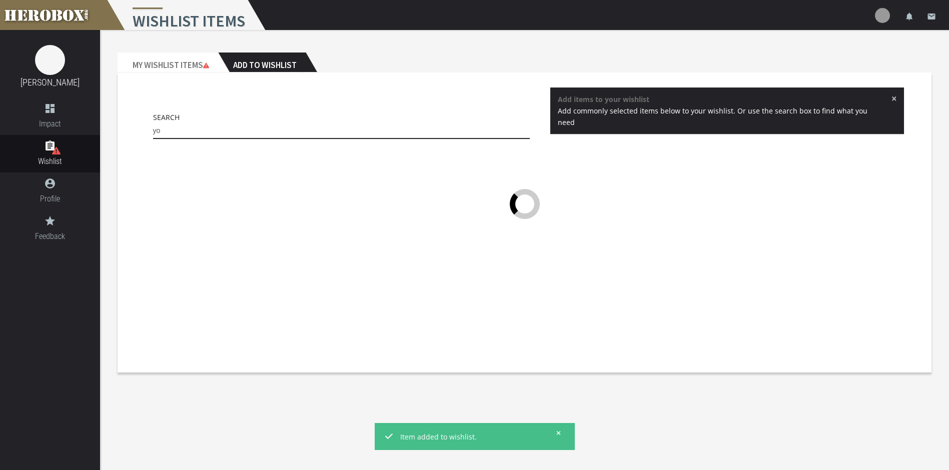
type input "y"
type input "headlamps"
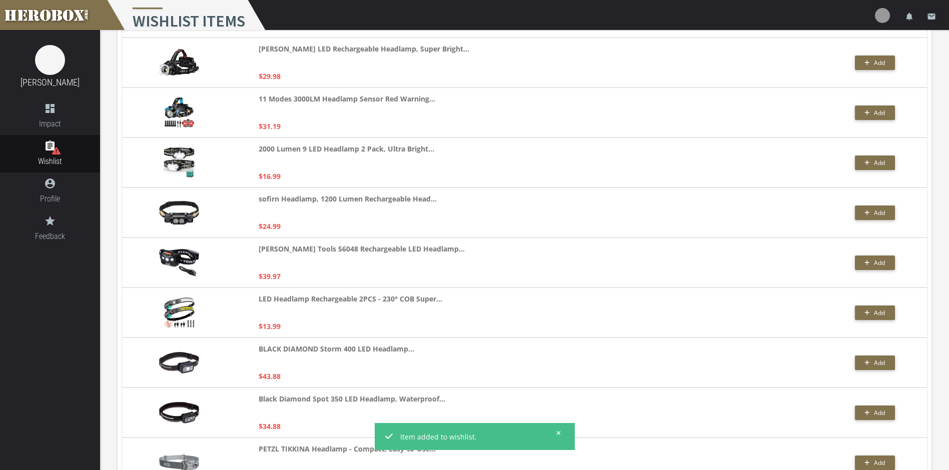
scroll to position [650, 0]
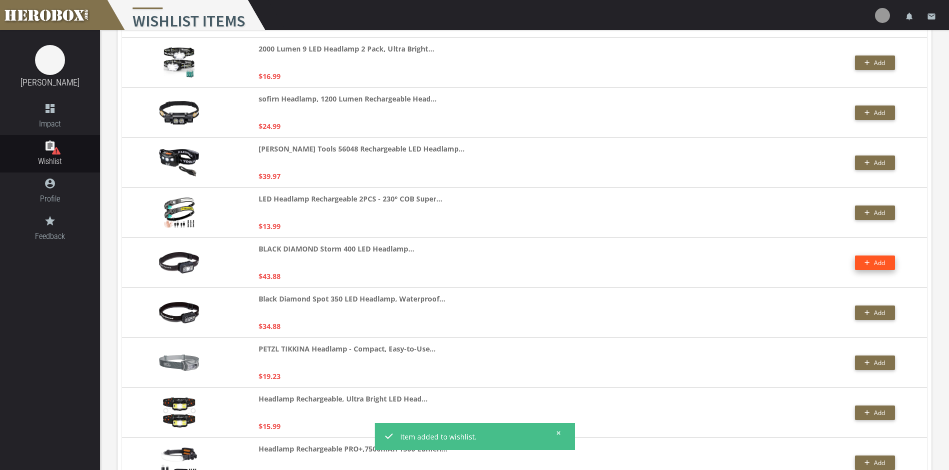
click at [875, 259] on span "Add" at bounding box center [879, 263] width 11 height 9
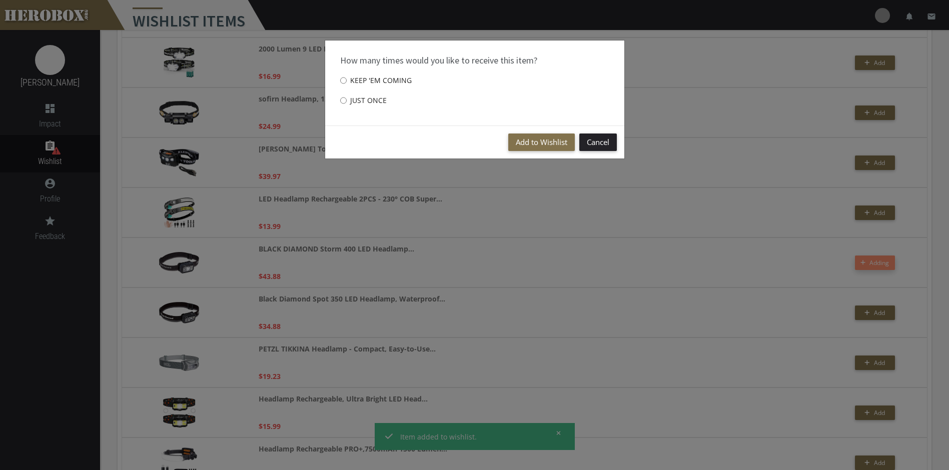
click at [354, 101] on label "Just once" at bounding box center [363, 101] width 47 height 20
click at [347, 101] on input "Just once" at bounding box center [343, 101] width 7 height 16
radio input "****"
click at [558, 142] on button "Add to Wishlist" at bounding box center [541, 143] width 67 height 18
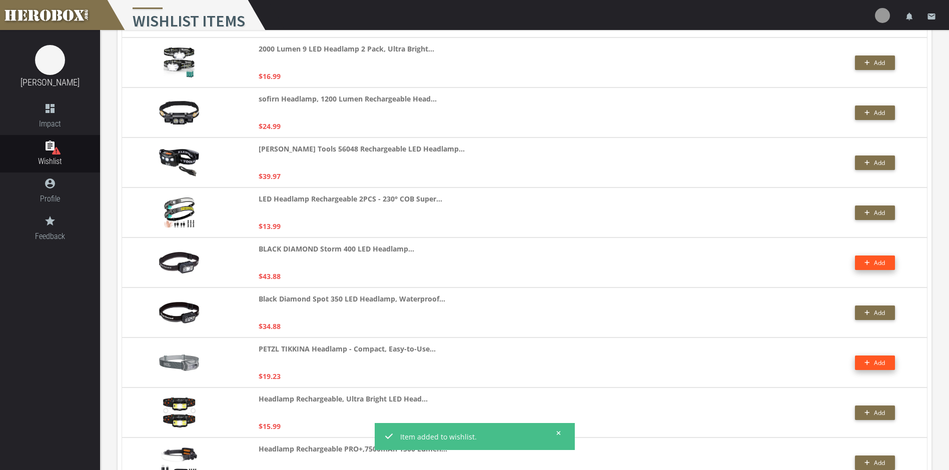
click at [866, 361] on button "Add" at bounding box center [875, 363] width 40 height 15
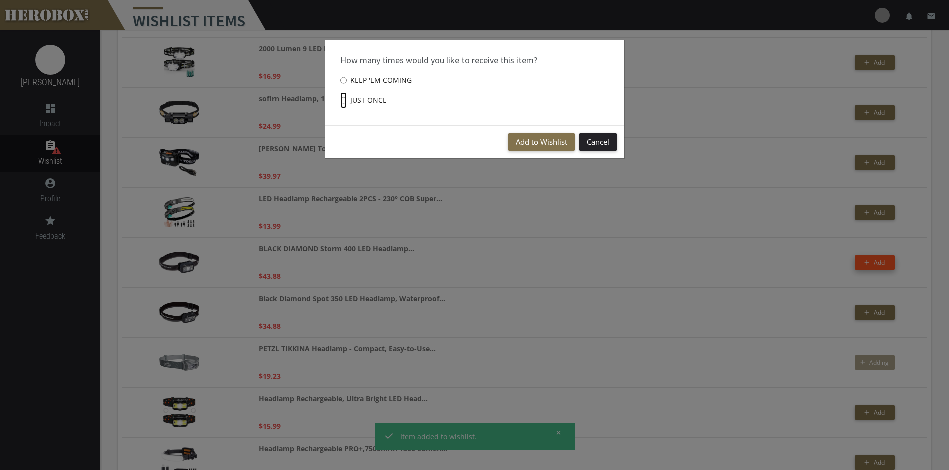
click at [343, 106] on input "Just once" at bounding box center [343, 101] width 7 height 16
radio input "****"
click at [345, 104] on input "Just once" at bounding box center [343, 101] width 7 height 16
click at [541, 146] on button "Add to Wishlist" at bounding box center [541, 143] width 67 height 18
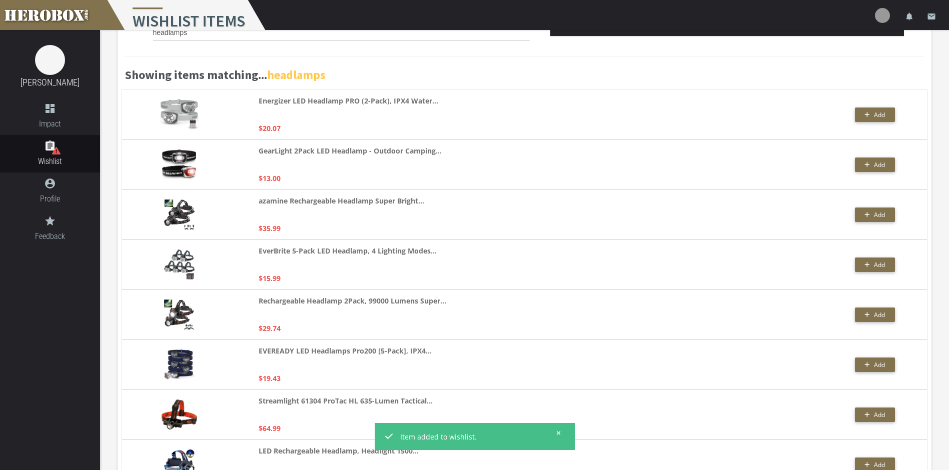
scroll to position [0, 0]
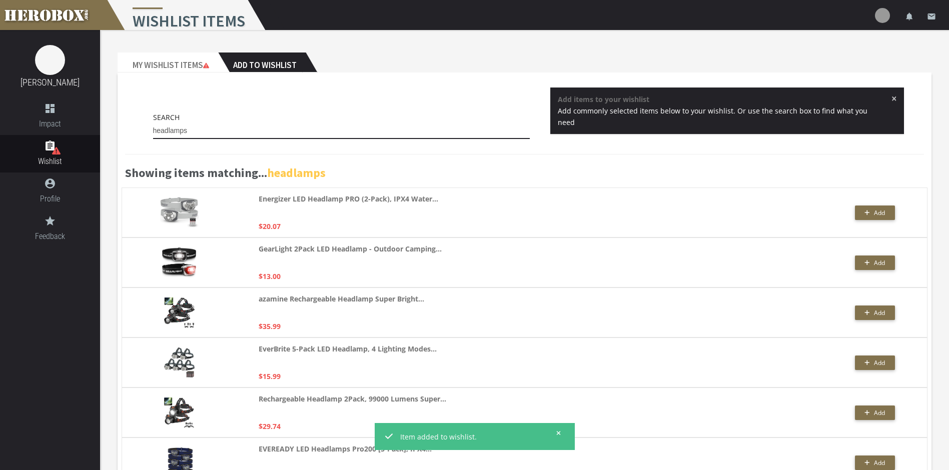
click at [321, 131] on input "headlamps" at bounding box center [341, 131] width 377 height 16
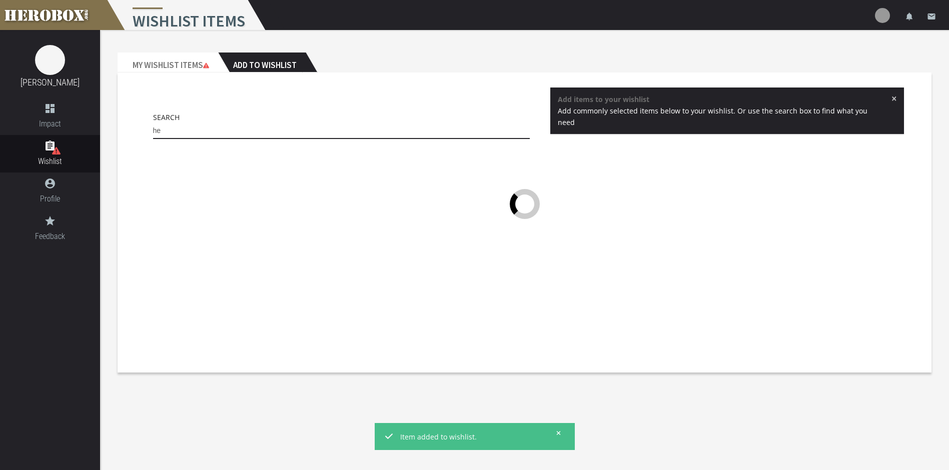
type input "h"
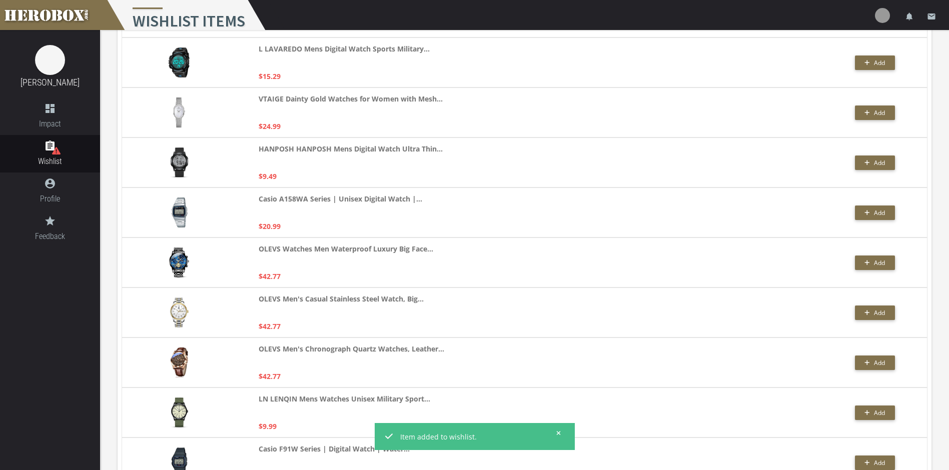
scroll to position [1994, 0]
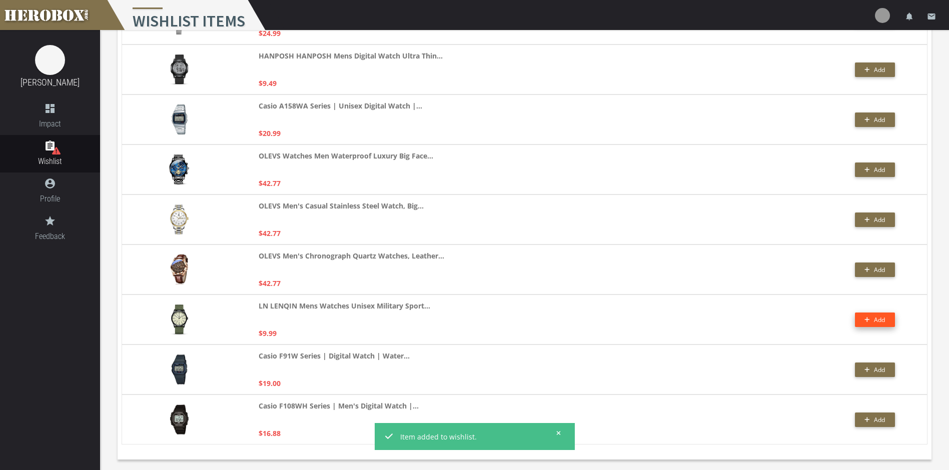
type input "watches"
click at [882, 318] on span "Add" at bounding box center [879, 320] width 11 height 9
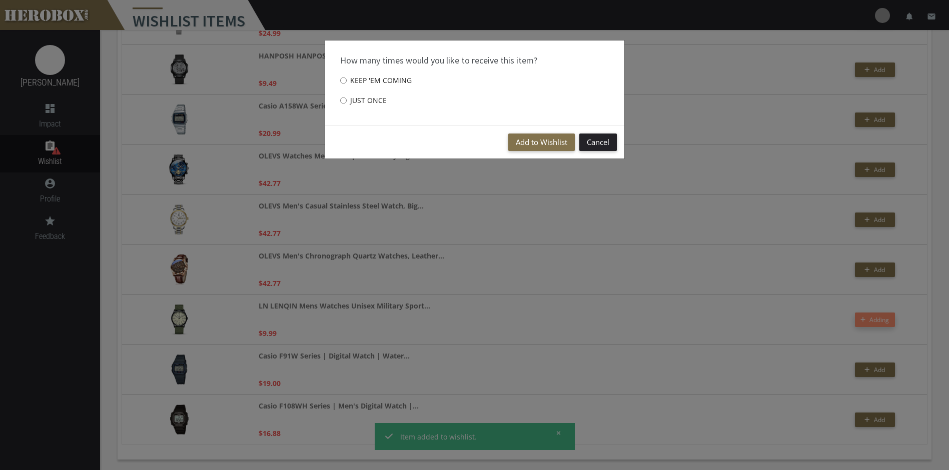
click at [367, 99] on label "Just once" at bounding box center [363, 101] width 47 height 20
click at [347, 99] on input "Just once" at bounding box center [343, 101] width 7 height 16
radio input "****"
click at [538, 144] on button "Add to Wishlist" at bounding box center [541, 143] width 67 height 18
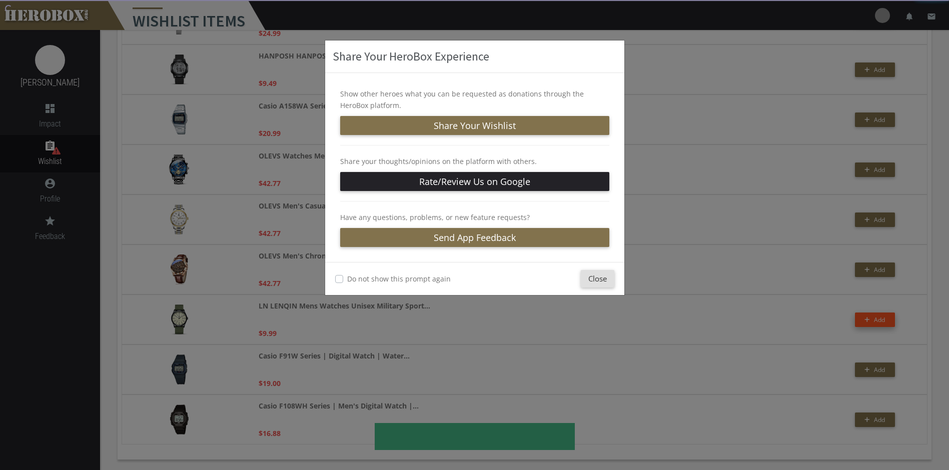
scroll to position [1644, 0]
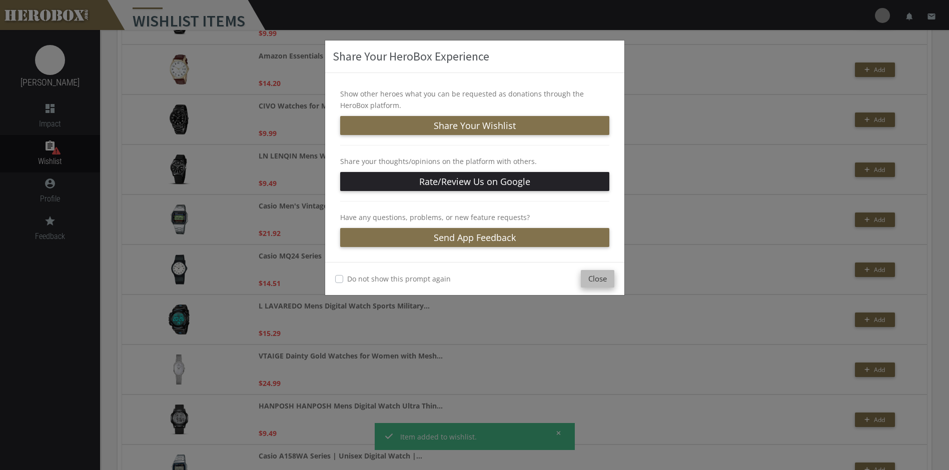
click at [592, 278] on button "Close" at bounding box center [598, 279] width 34 height 18
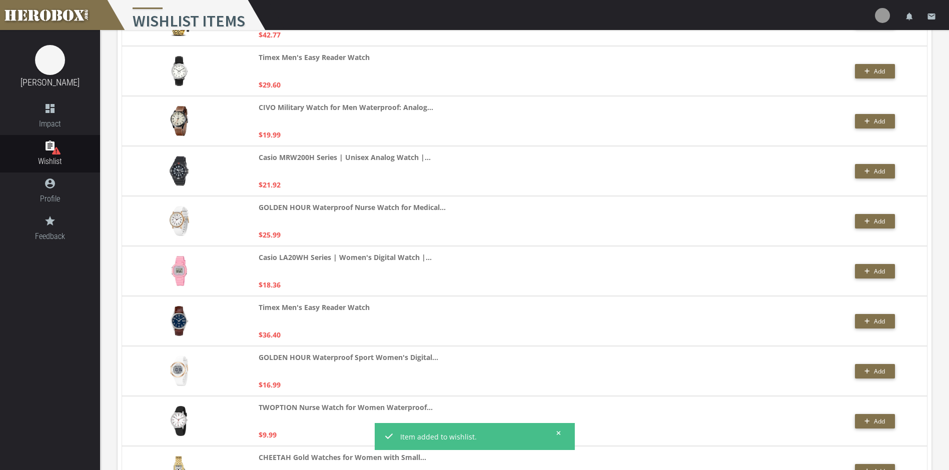
scroll to position [0, 0]
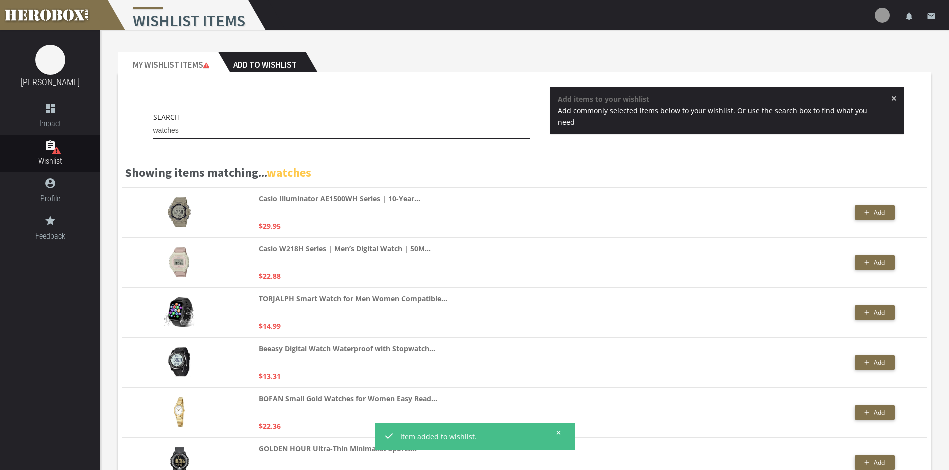
click at [423, 136] on input "watches" at bounding box center [341, 131] width 377 height 16
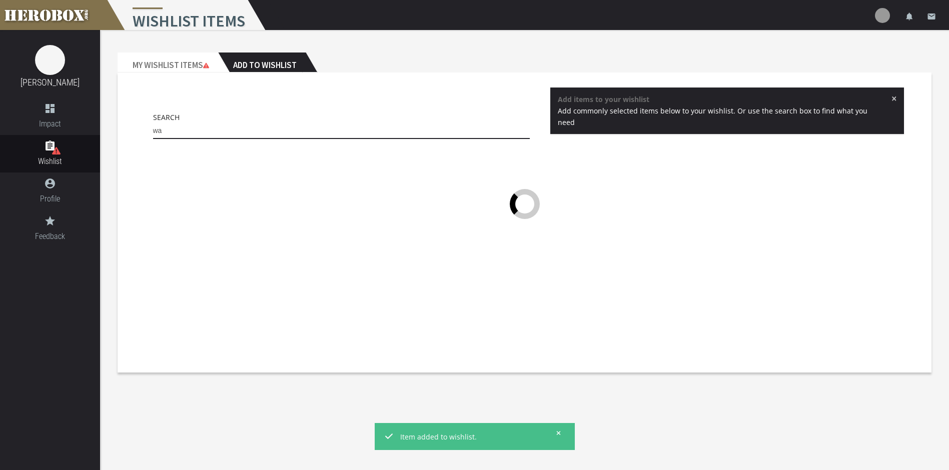
type input "w"
type input "knee sleeves"
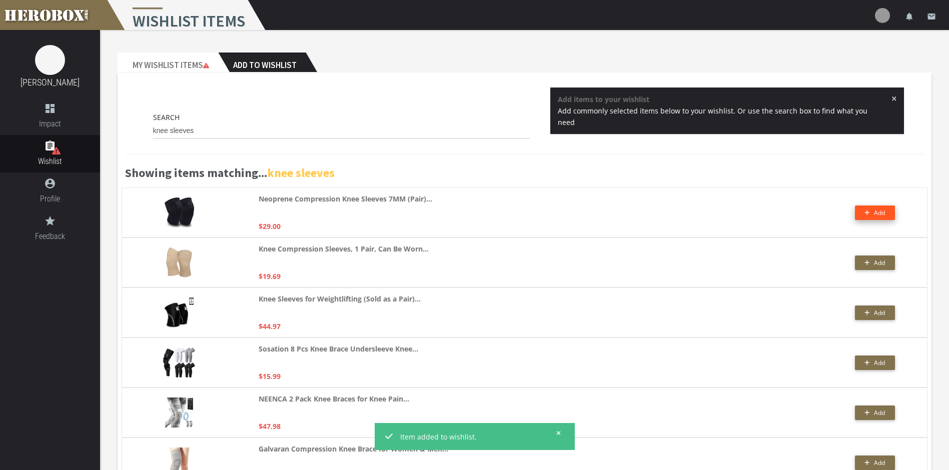
click at [869, 214] on icon "button" at bounding box center [868, 213] width 6 height 6
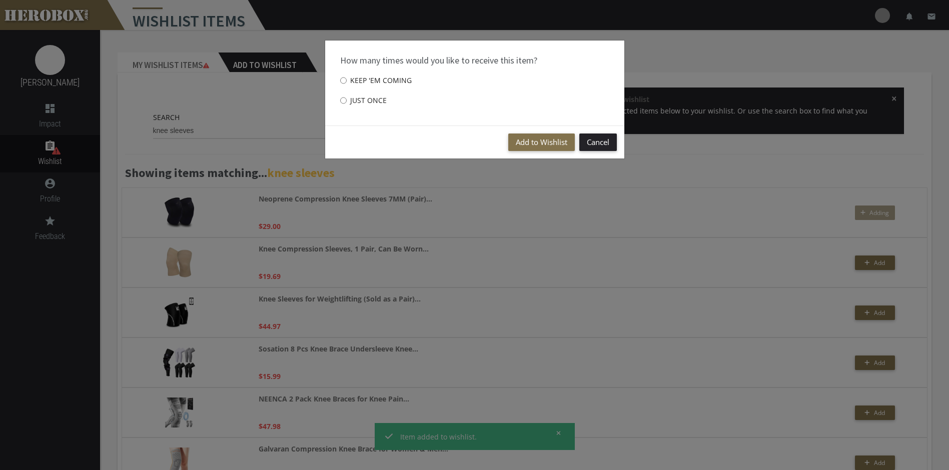
click at [361, 100] on label "Just once" at bounding box center [363, 101] width 47 height 20
click at [347, 100] on input "Just once" at bounding box center [343, 101] width 7 height 16
radio input "****"
click at [531, 141] on button "Add to Wishlist" at bounding box center [541, 143] width 67 height 18
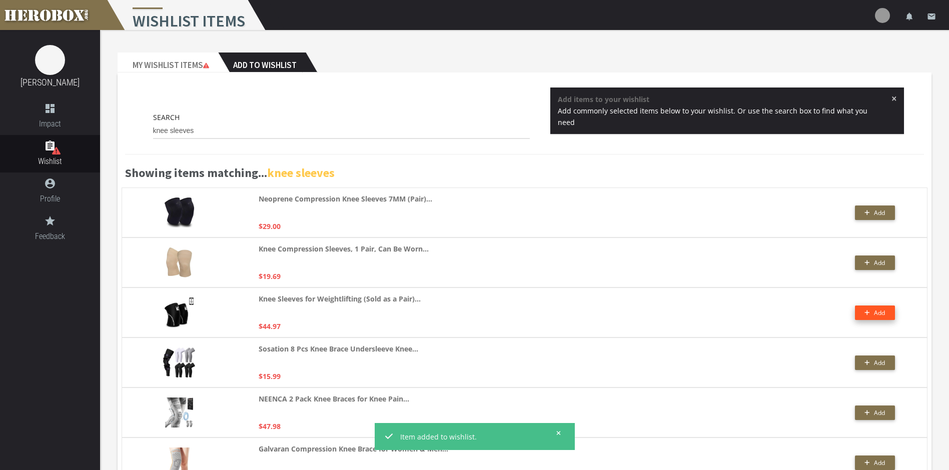
click at [863, 310] on button "Add" at bounding box center [875, 313] width 40 height 15
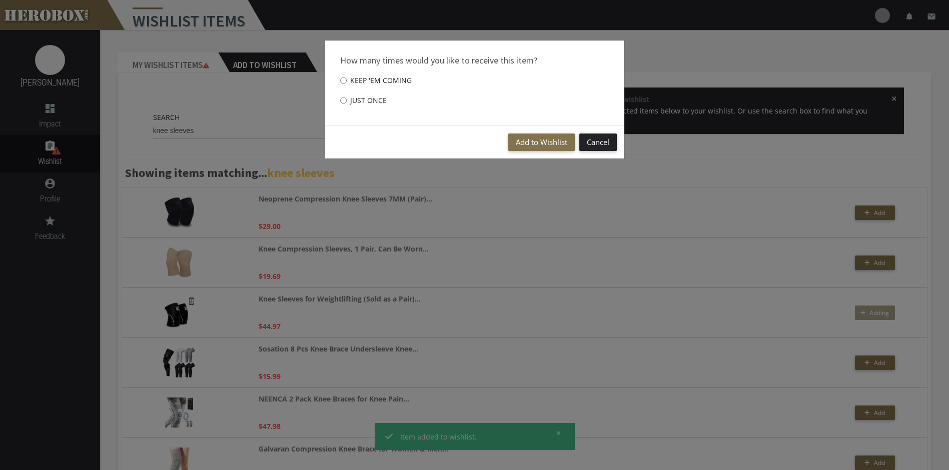
click at [368, 96] on label "Just once" at bounding box center [363, 101] width 47 height 20
click at [347, 96] on input "Just once" at bounding box center [343, 101] width 7 height 16
radio input "****"
click at [530, 141] on button "Add to Wishlist" at bounding box center [541, 143] width 67 height 18
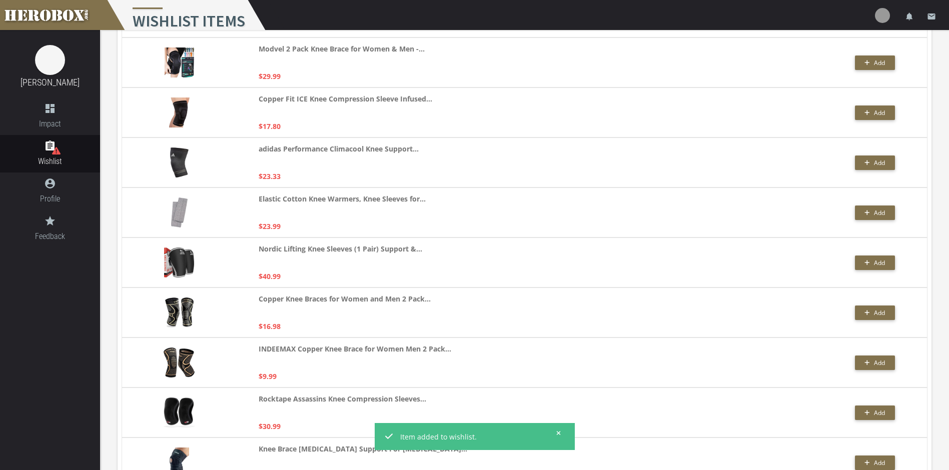
scroll to position [700, 0]
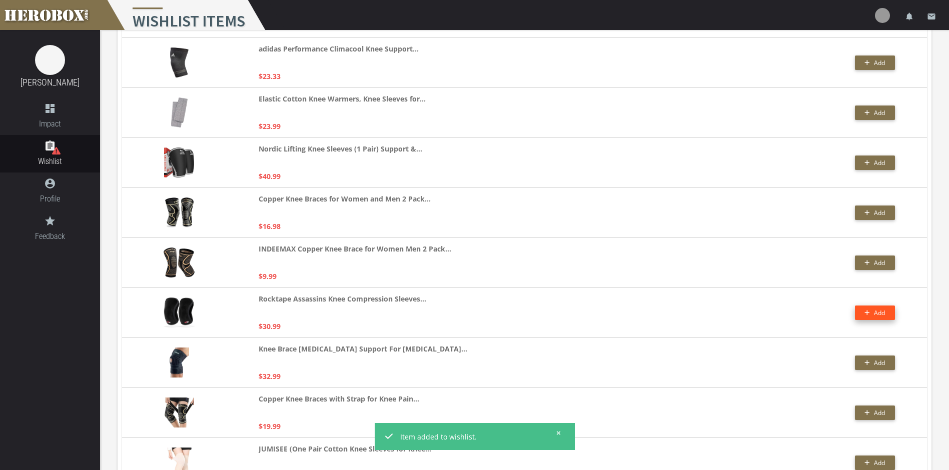
click at [868, 308] on button "Add" at bounding box center [875, 313] width 40 height 15
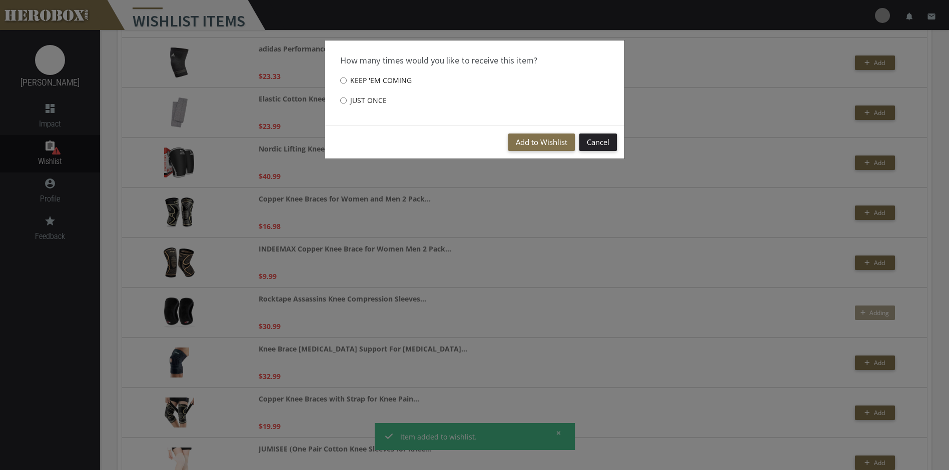
click at [384, 102] on label "Just once" at bounding box center [363, 101] width 47 height 20
click at [347, 102] on input "Just once" at bounding box center [343, 101] width 7 height 16
radio input "****"
click at [545, 146] on button "Add to Wishlist" at bounding box center [541, 143] width 67 height 18
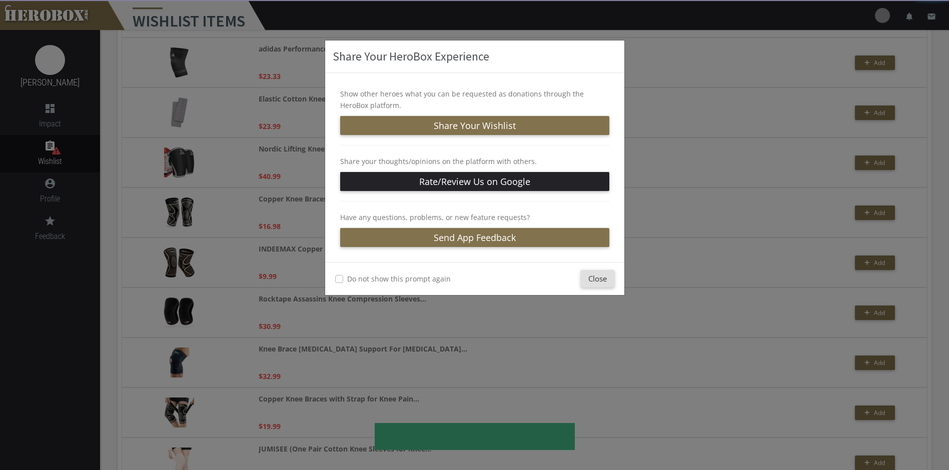
scroll to position [851, 0]
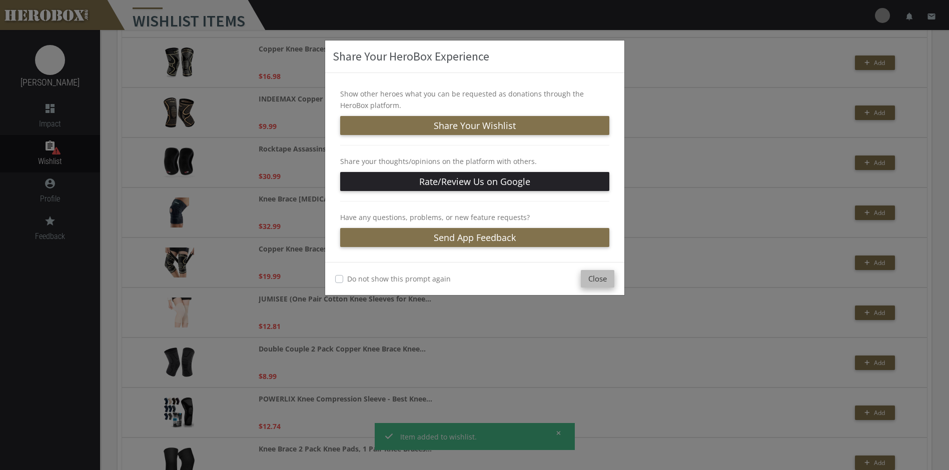
click at [604, 279] on button "Close" at bounding box center [598, 279] width 34 height 18
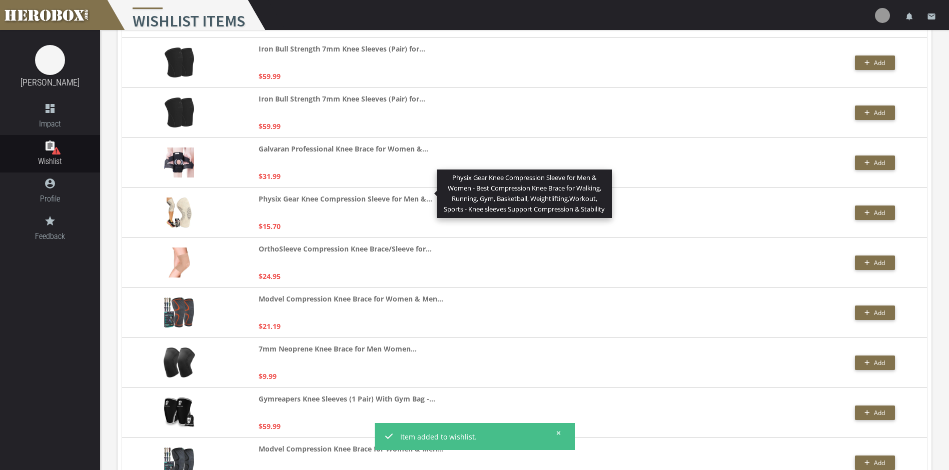
scroll to position [2295, 0]
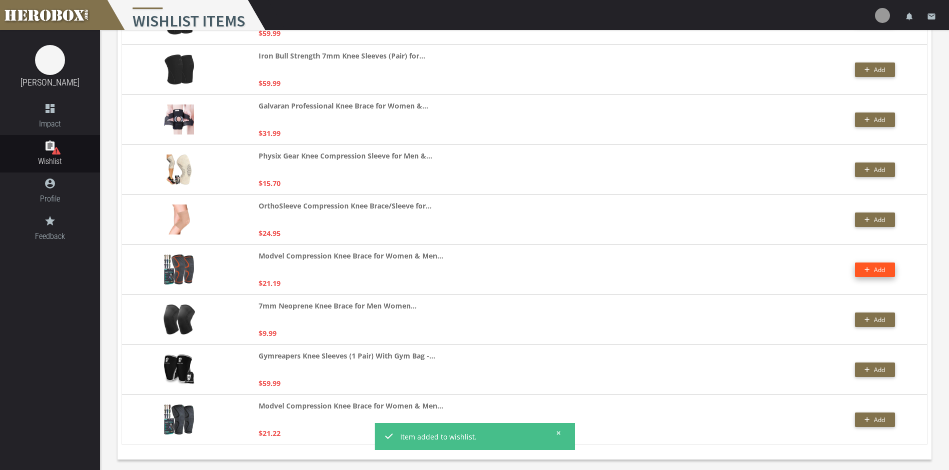
click at [865, 267] on icon "button" at bounding box center [868, 270] width 6 height 6
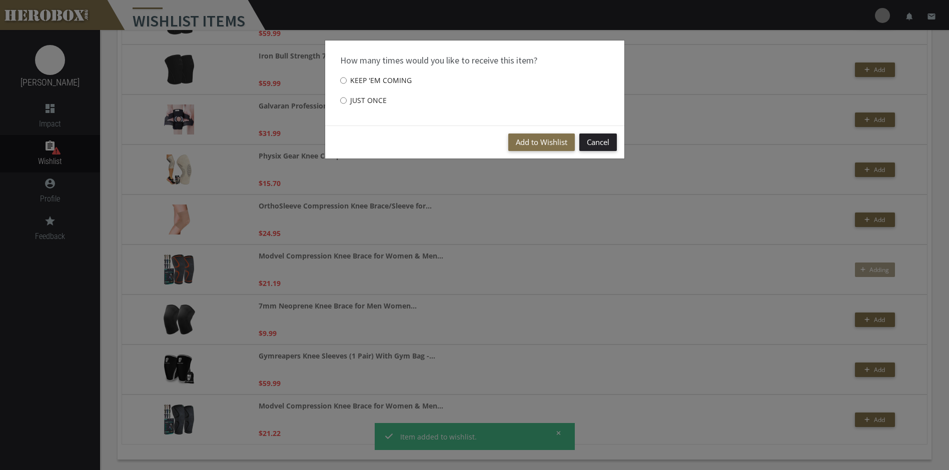
click at [377, 97] on label "Just once" at bounding box center [363, 101] width 47 height 20
click at [347, 97] on input "Just once" at bounding box center [343, 101] width 7 height 16
radio input "****"
click at [542, 144] on button "Add to Wishlist" at bounding box center [541, 143] width 67 height 18
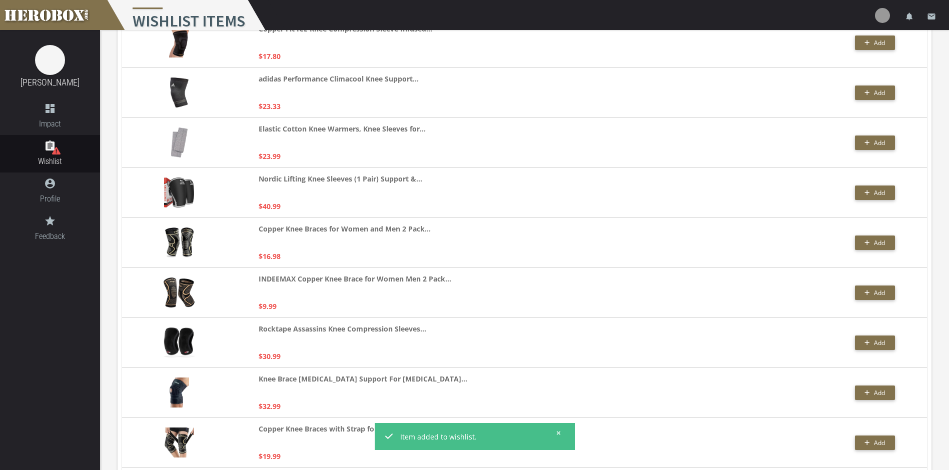
scroll to position [0, 0]
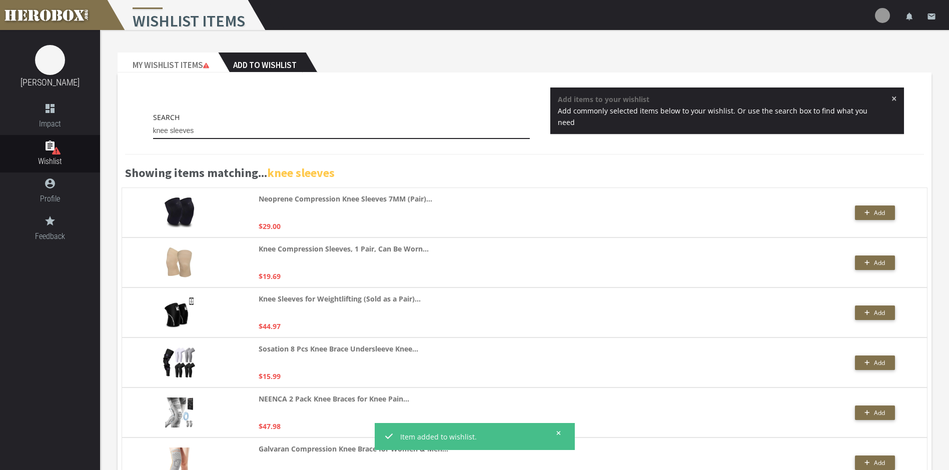
click at [437, 130] on input "knee sleeves" at bounding box center [341, 131] width 377 height 16
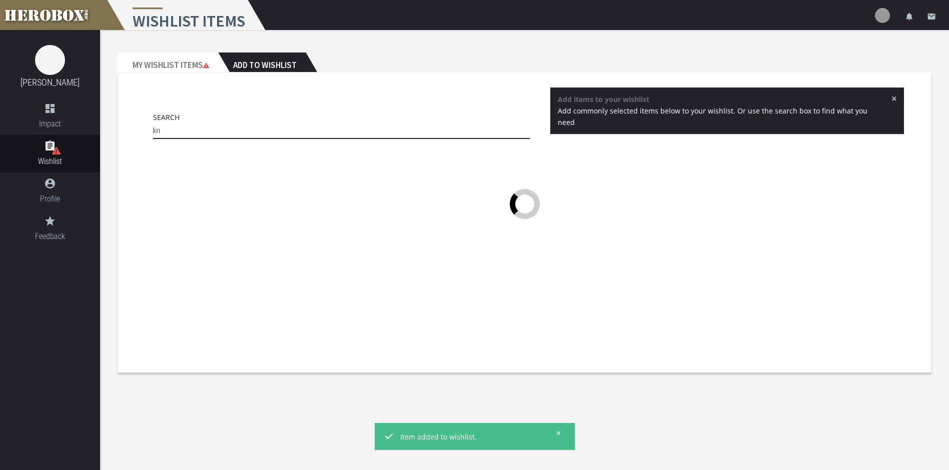
type input "k"
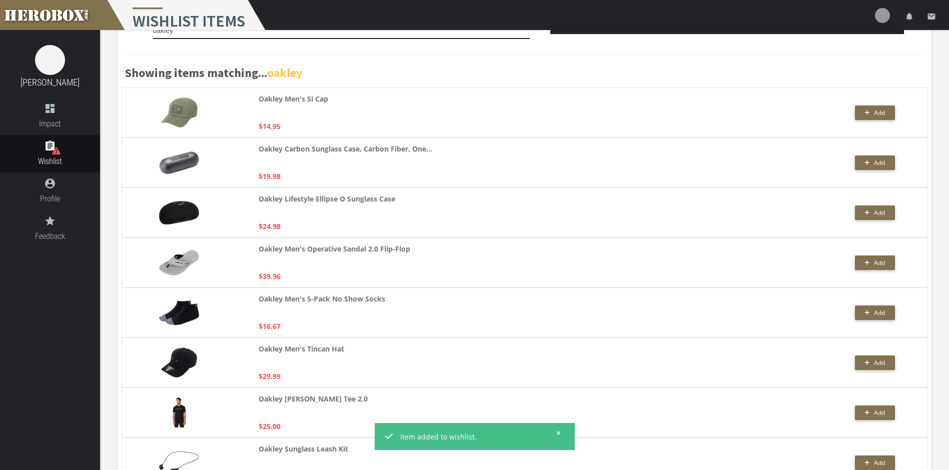
scroll to position [143, 0]
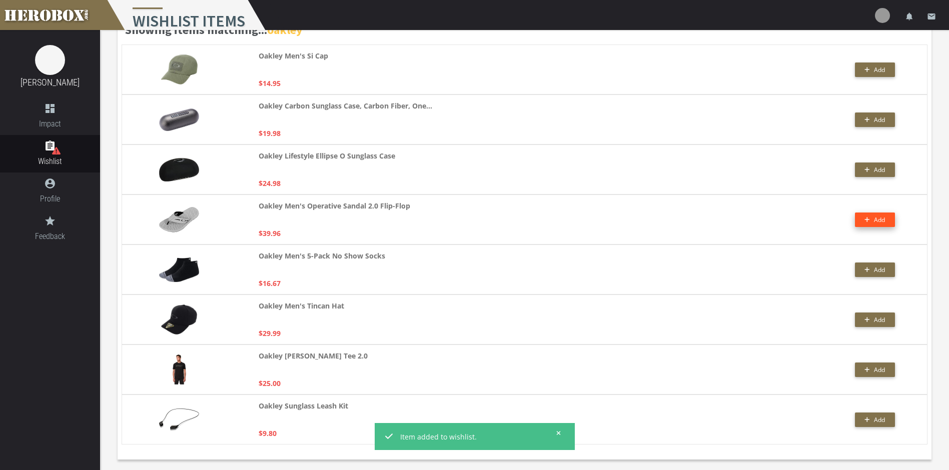
type input "oakley"
click at [866, 218] on icon "button" at bounding box center [868, 220] width 6 height 6
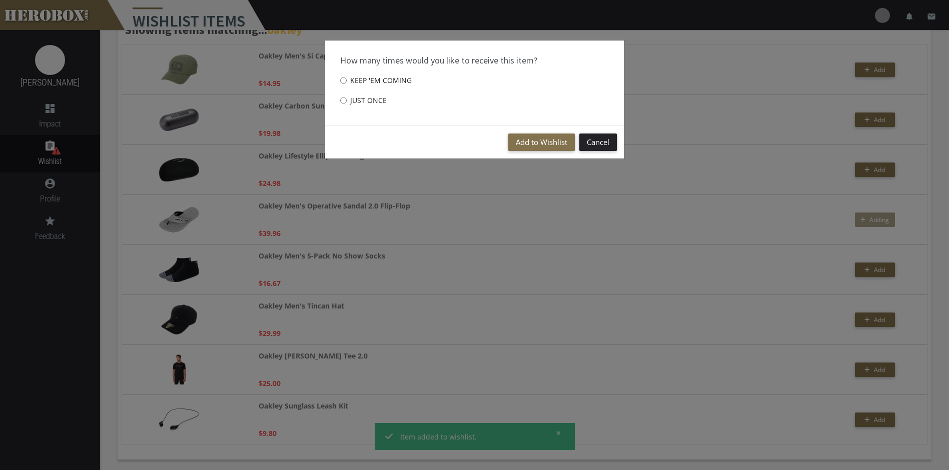
click at [371, 101] on label "Just once" at bounding box center [363, 101] width 47 height 20
click at [347, 101] on input "Just once" at bounding box center [343, 101] width 7 height 16
radio input "****"
click at [538, 145] on button "Add to Wishlist" at bounding box center [541, 143] width 67 height 18
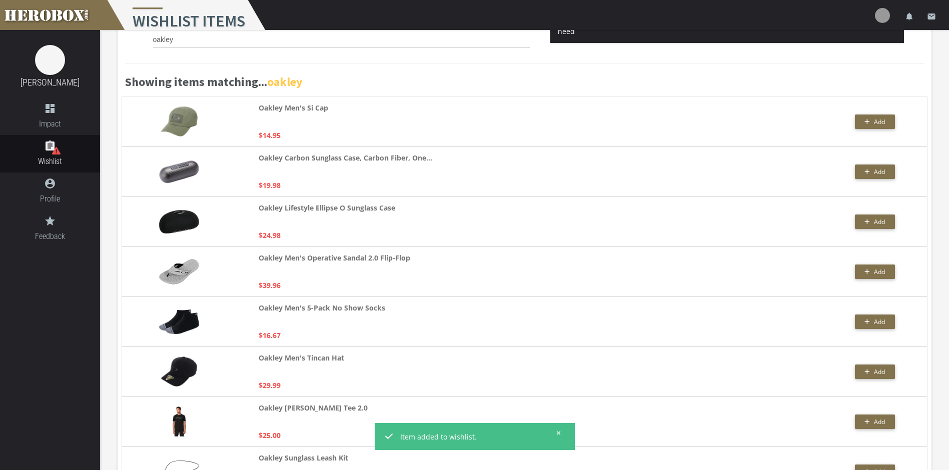
scroll to position [0, 0]
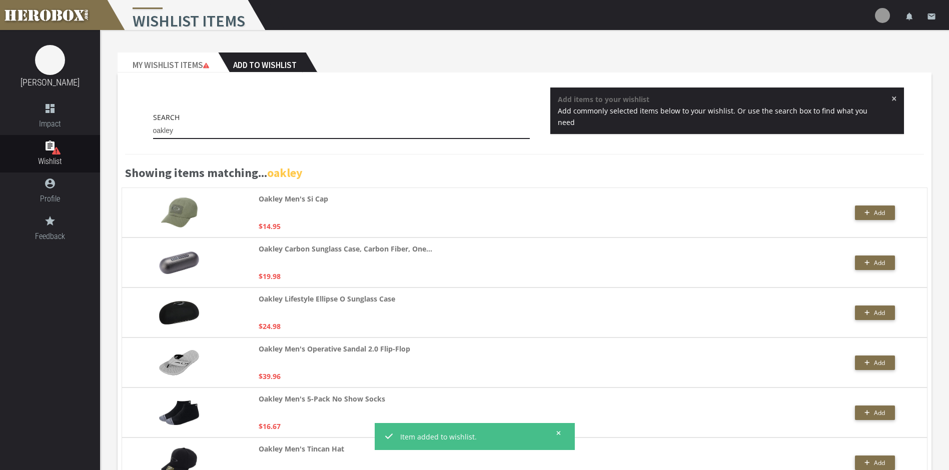
click at [189, 130] on input "oakley" at bounding box center [341, 131] width 377 height 16
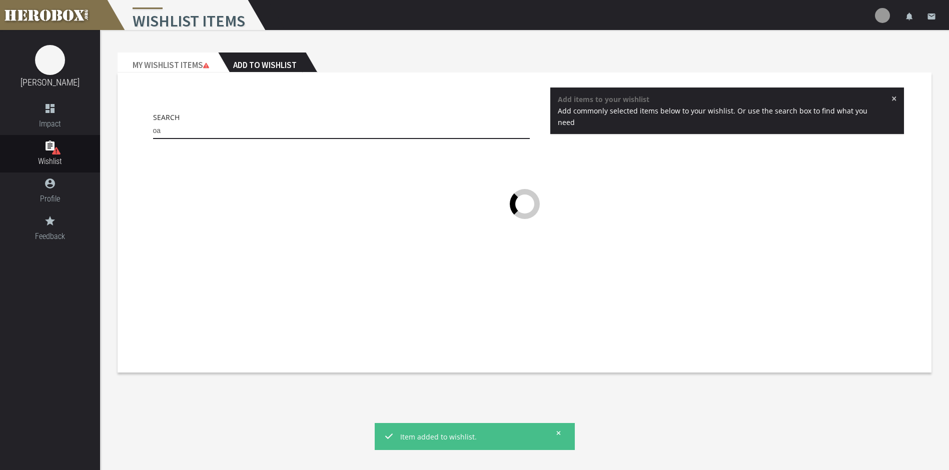
type input "o"
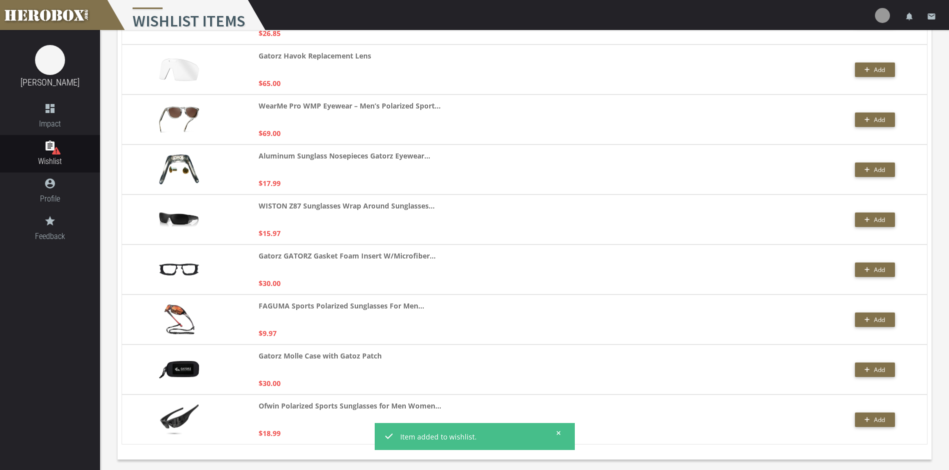
scroll to position [193, 0]
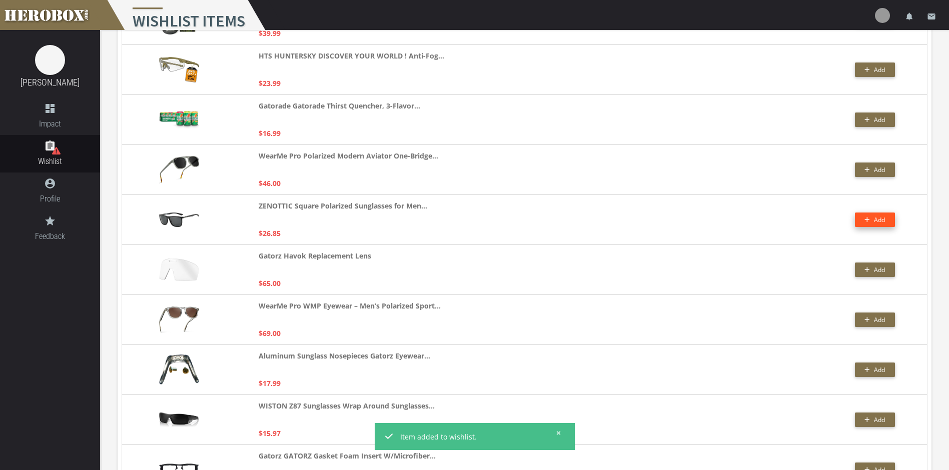
type input "gatorz"
click at [879, 218] on span "Add" at bounding box center [879, 220] width 11 height 9
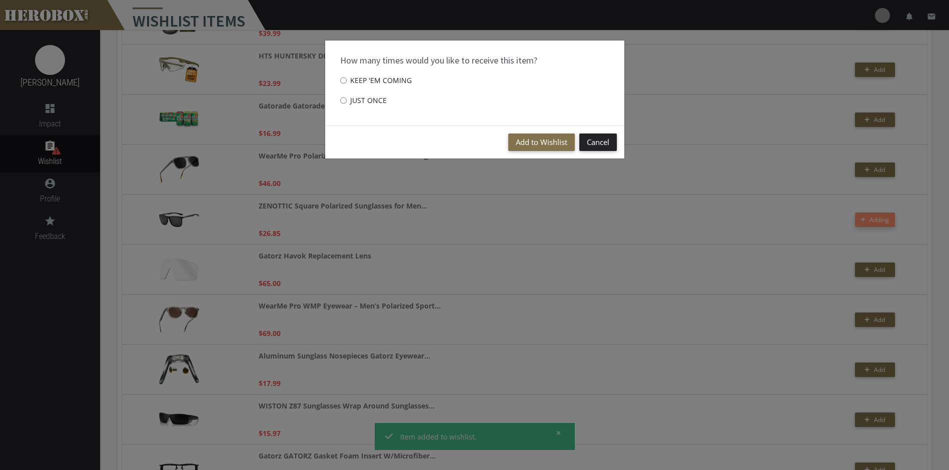
click at [376, 98] on label "Just once" at bounding box center [363, 101] width 47 height 20
click at [347, 98] on input "Just once" at bounding box center [343, 101] width 7 height 16
radio input "****"
click at [532, 147] on button "Add to Wishlist" at bounding box center [541, 143] width 67 height 18
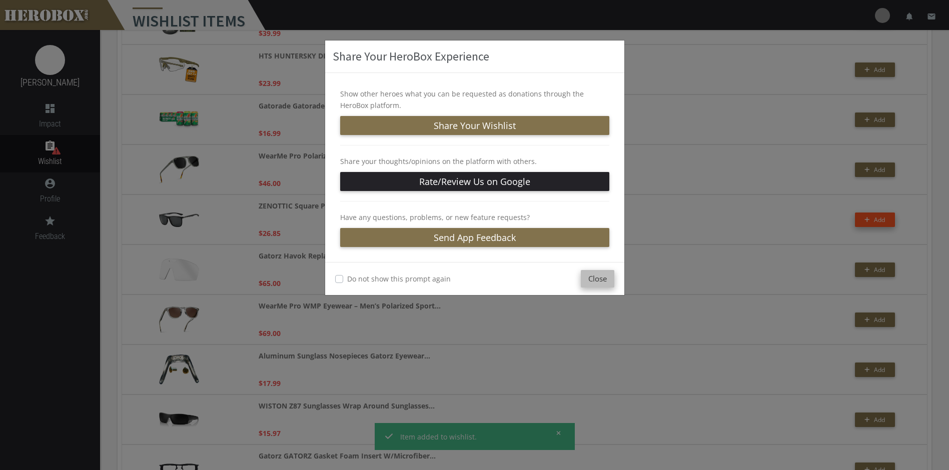
click at [593, 278] on button "Close" at bounding box center [598, 279] width 34 height 18
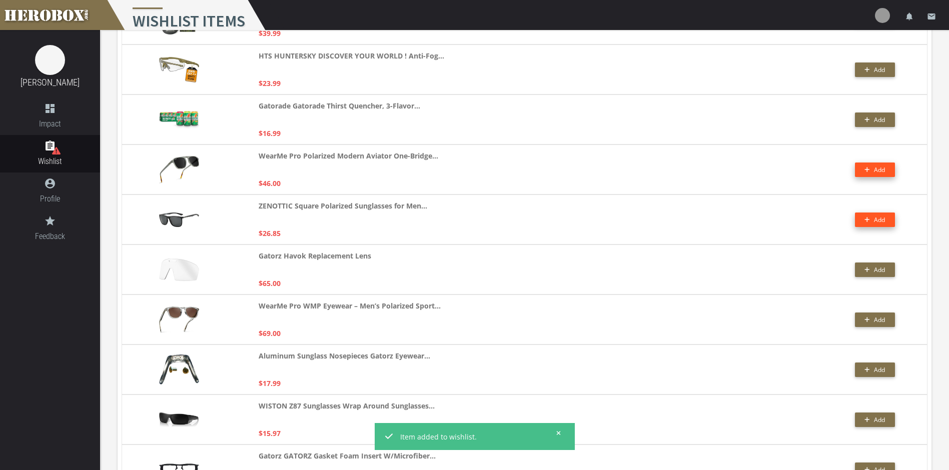
click at [869, 166] on button "Add" at bounding box center [875, 170] width 40 height 15
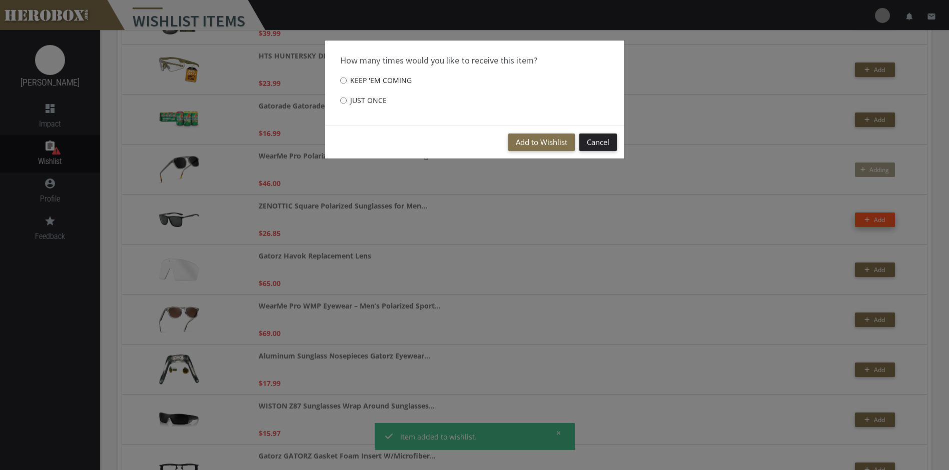
click at [347, 101] on label "Just once" at bounding box center [363, 101] width 47 height 20
click at [347, 101] on input "Just once" at bounding box center [343, 101] width 7 height 16
radio input "****"
click at [548, 141] on button "Add to Wishlist" at bounding box center [541, 143] width 67 height 18
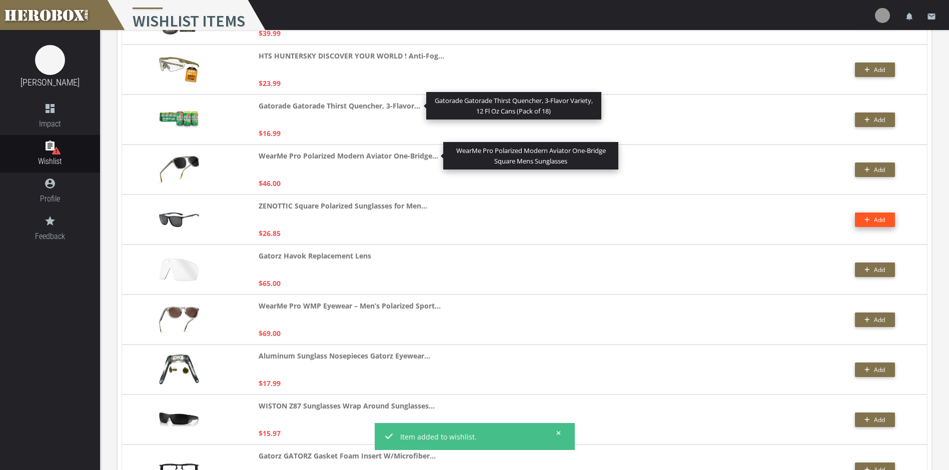
scroll to position [0, 0]
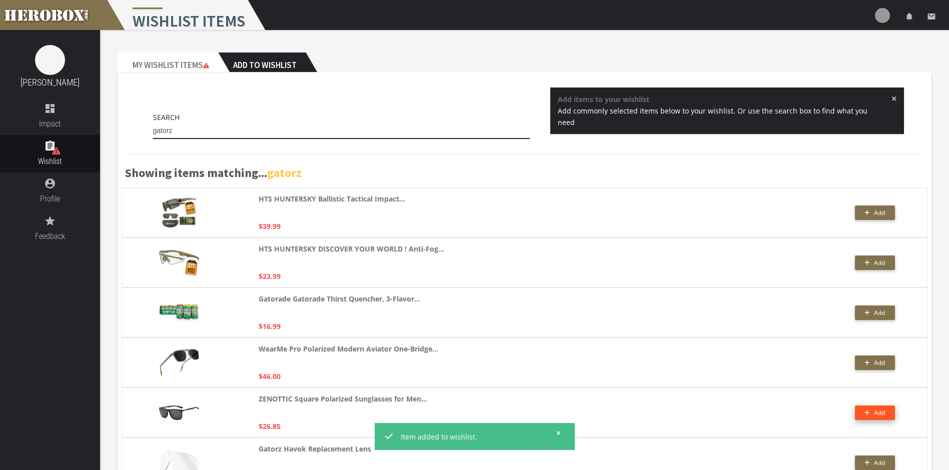
click at [220, 125] on input "gatorz" at bounding box center [341, 131] width 377 height 16
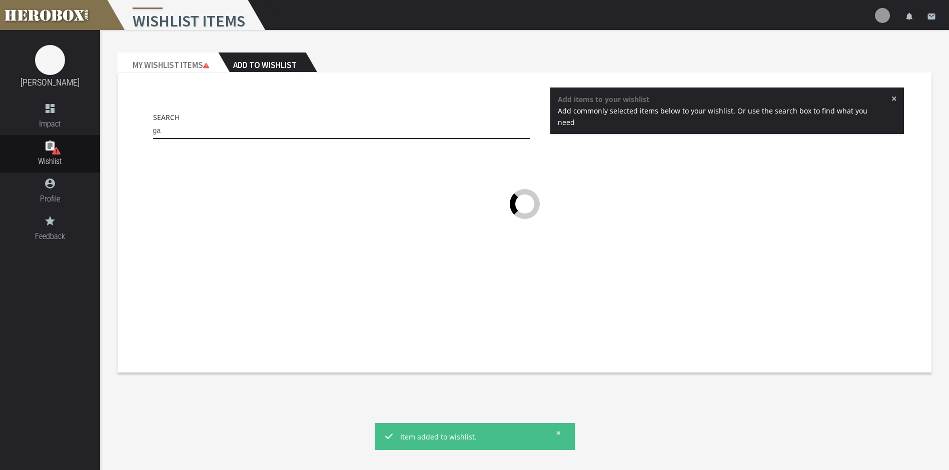
type input "g"
type input "l"
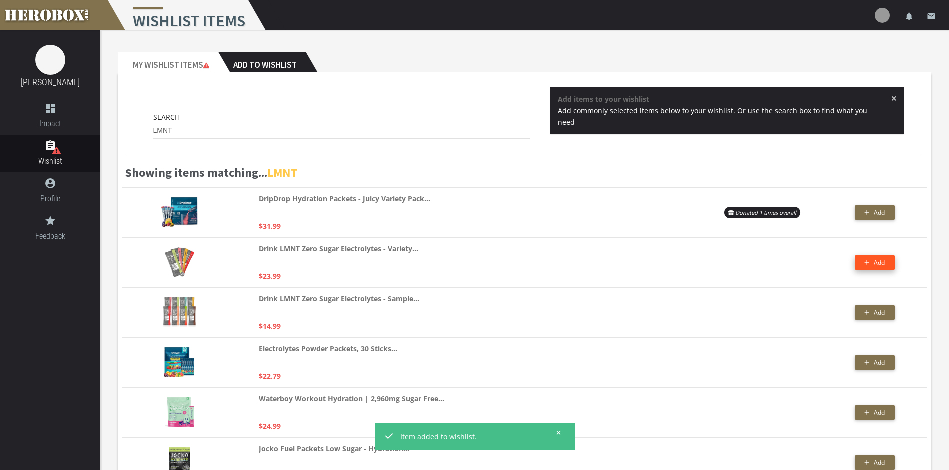
click at [883, 266] on button "Add" at bounding box center [875, 263] width 40 height 15
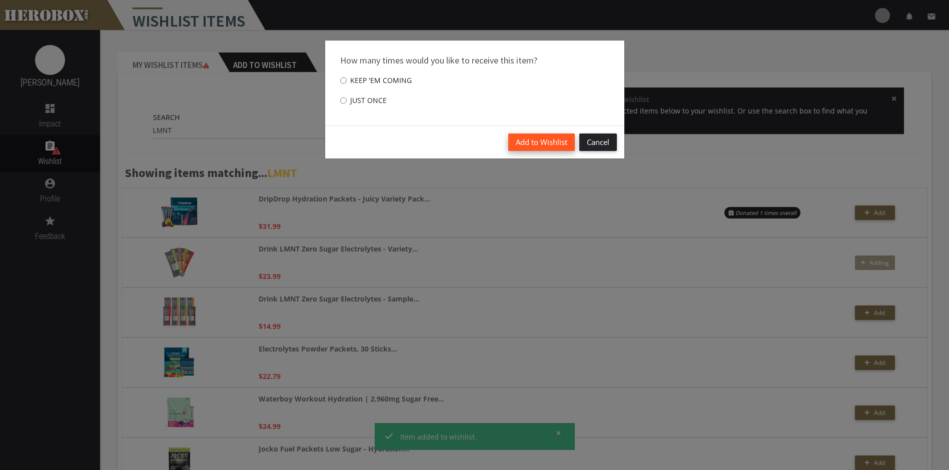
click at [544, 143] on button "Add to Wishlist" at bounding box center [541, 143] width 67 height 18
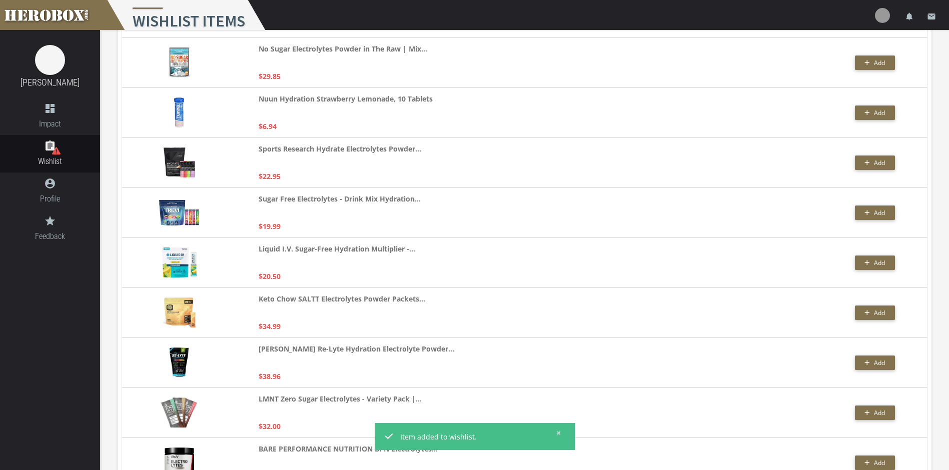
scroll to position [1051, 0]
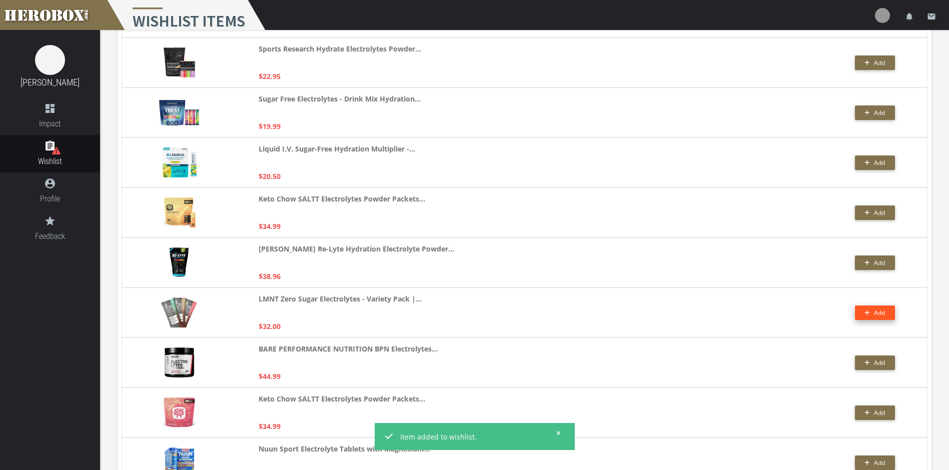
click at [892, 311] on button "Add" at bounding box center [875, 313] width 40 height 15
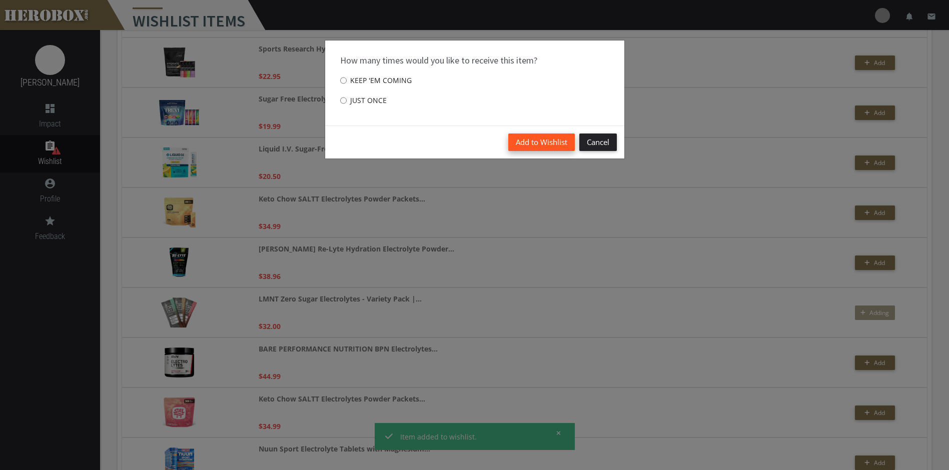
click at [531, 142] on button "Add to Wishlist" at bounding box center [541, 143] width 67 height 18
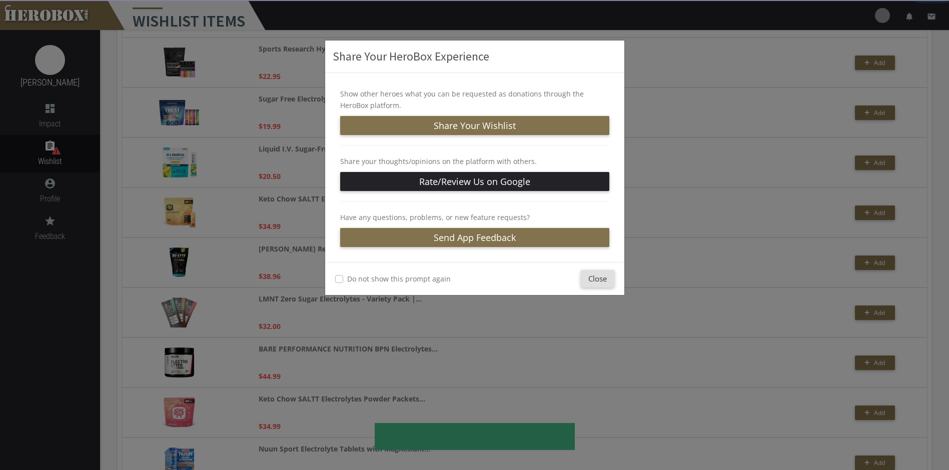
scroll to position [1201, 0]
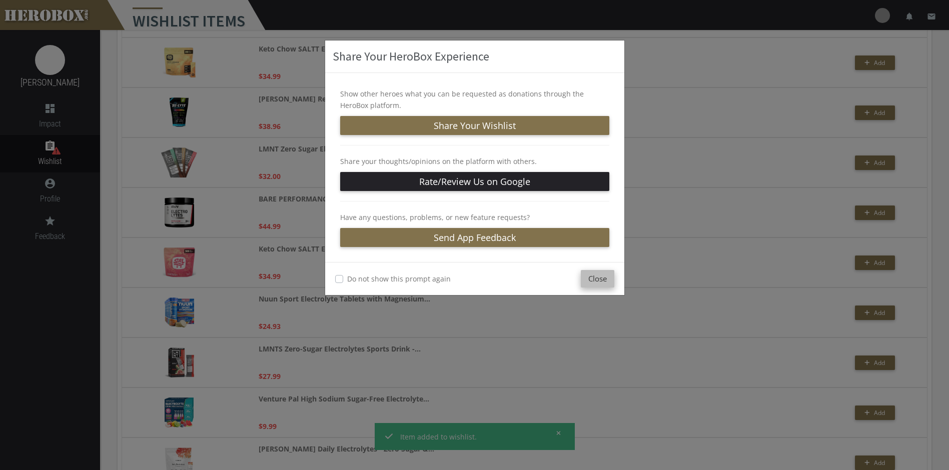
click at [613, 273] on button "Close" at bounding box center [598, 279] width 34 height 18
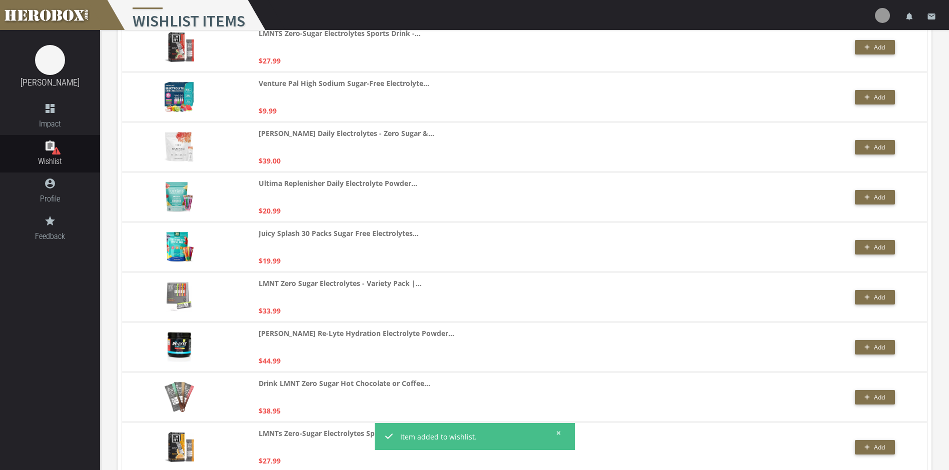
scroll to position [1701, 0]
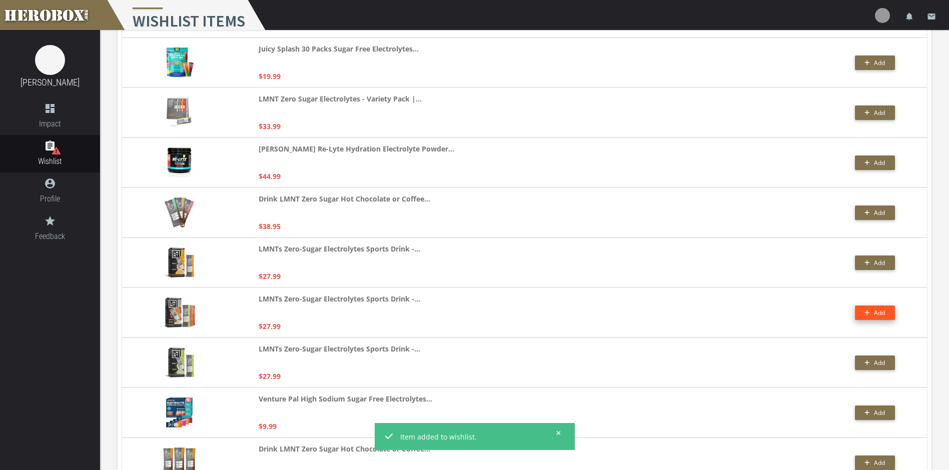
click at [873, 309] on span "Add" at bounding box center [875, 313] width 21 height 9
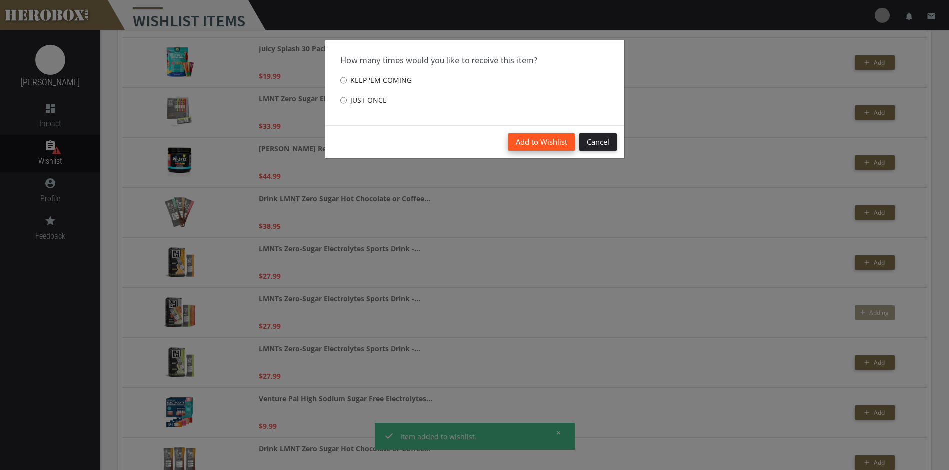
click at [515, 139] on button "Add to Wishlist" at bounding box center [541, 143] width 67 height 18
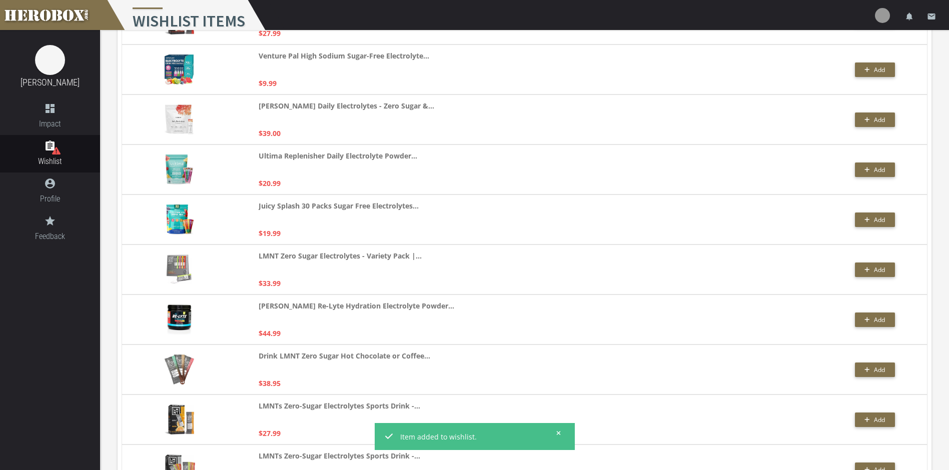
scroll to position [0, 0]
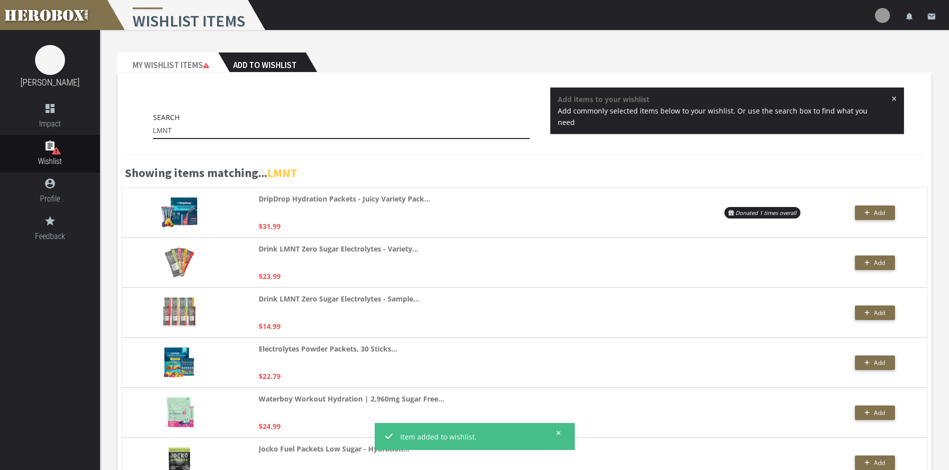
click at [287, 128] on input "LMNT" at bounding box center [341, 131] width 377 height 16
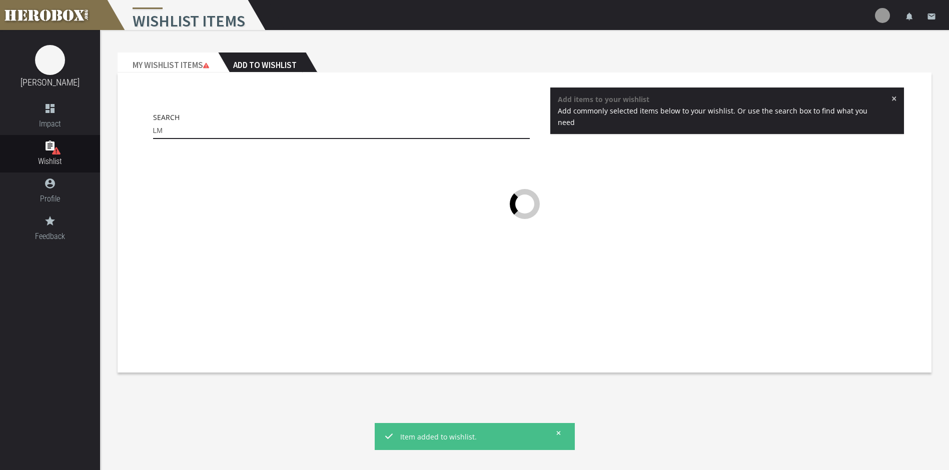
type input "L"
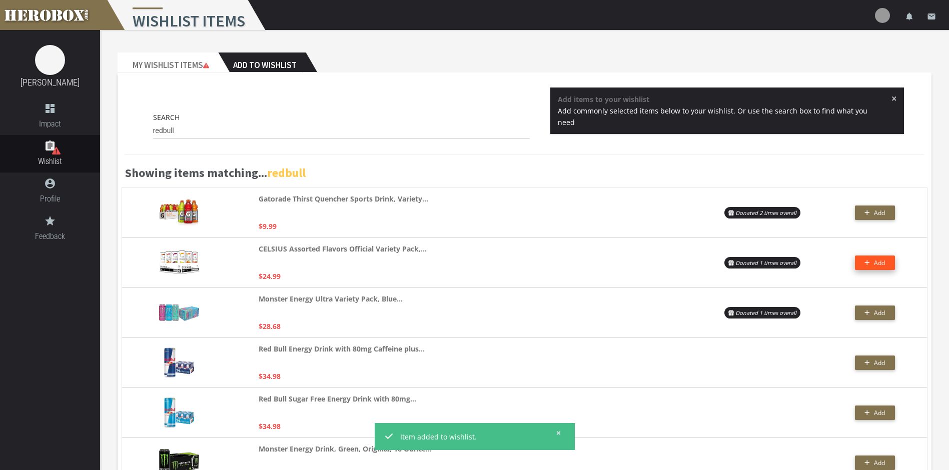
click at [883, 263] on span "Add" at bounding box center [879, 263] width 11 height 9
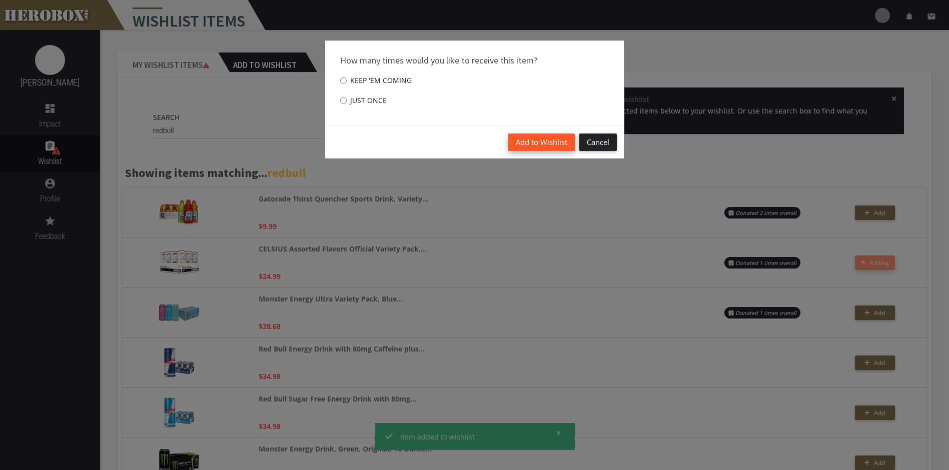
click at [546, 144] on button "Add to Wishlist" at bounding box center [541, 143] width 67 height 18
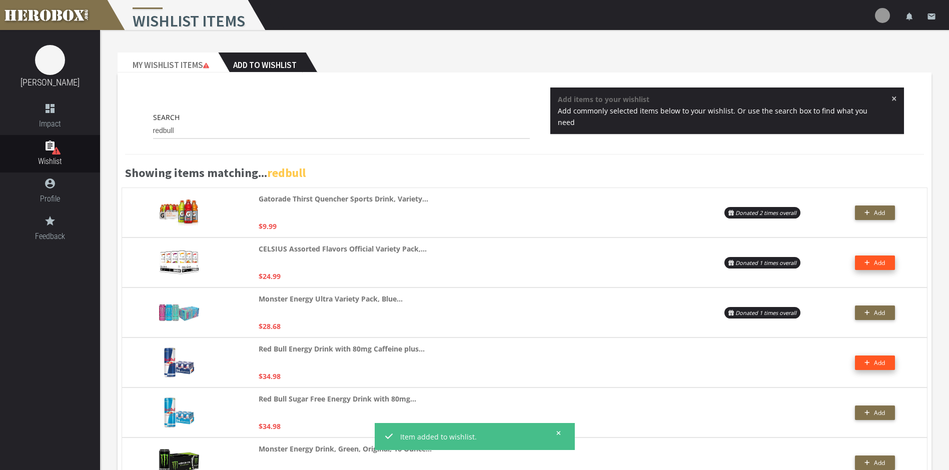
click at [876, 364] on span "Add" at bounding box center [879, 363] width 11 height 9
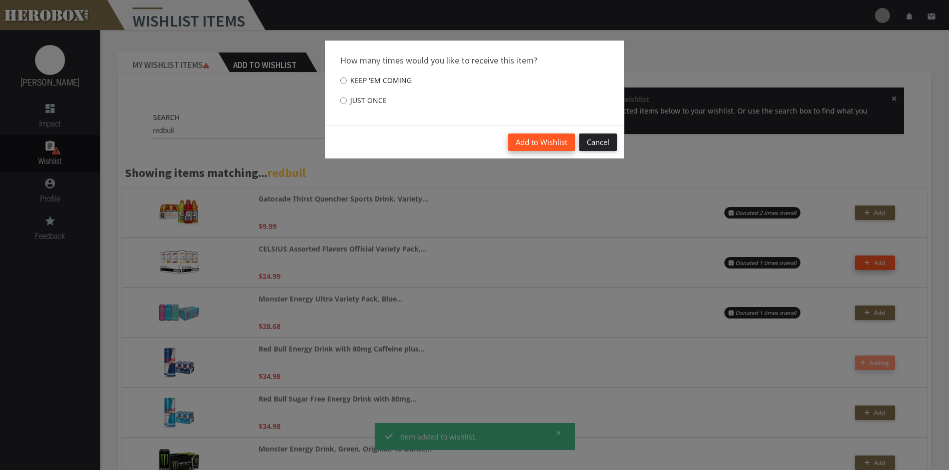
click at [535, 144] on button "Add to Wishlist" at bounding box center [541, 143] width 67 height 18
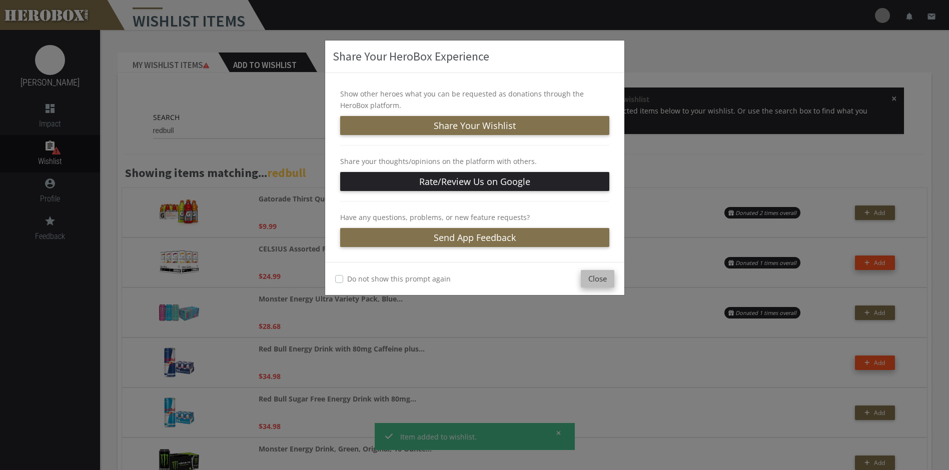
click at [598, 280] on button "Close" at bounding box center [598, 279] width 34 height 18
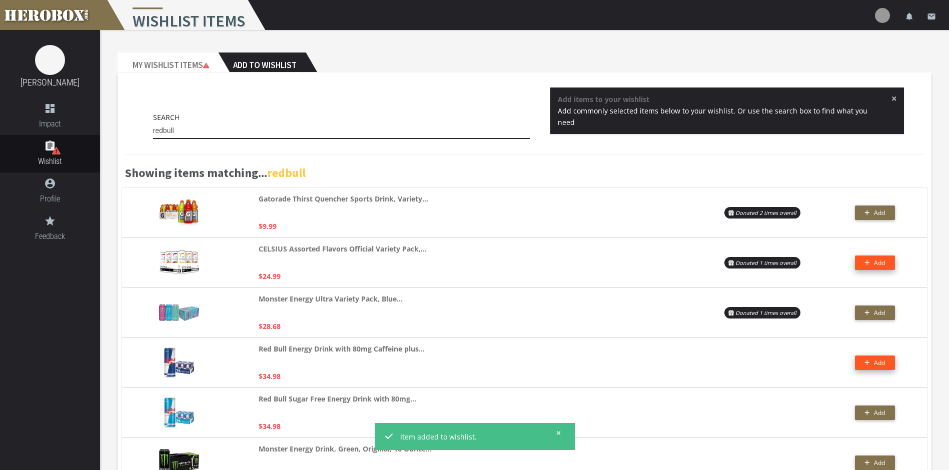
click at [210, 134] on input "redbull" at bounding box center [341, 131] width 377 height 16
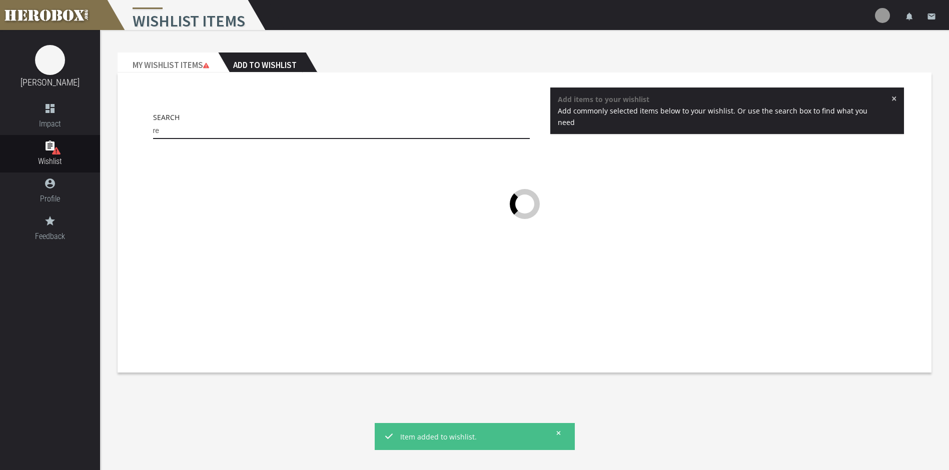
type input "r"
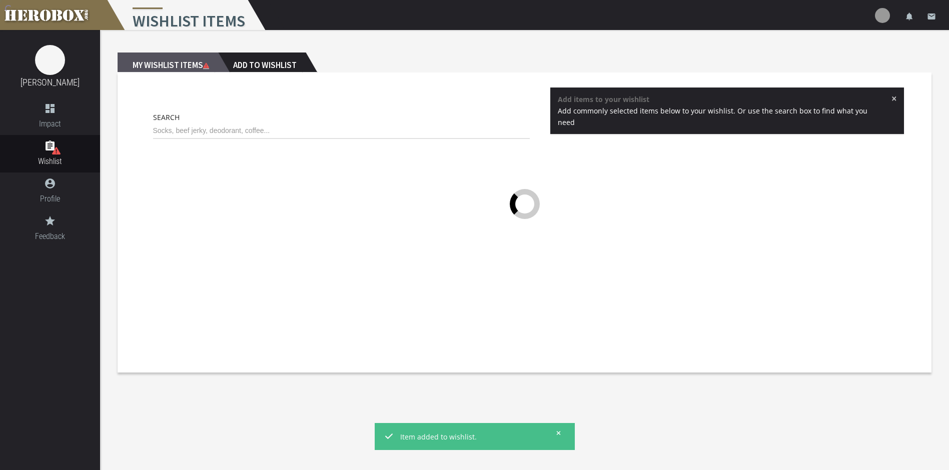
click at [160, 63] on h2 "My Wishlist Items" at bounding box center [168, 63] width 101 height 20
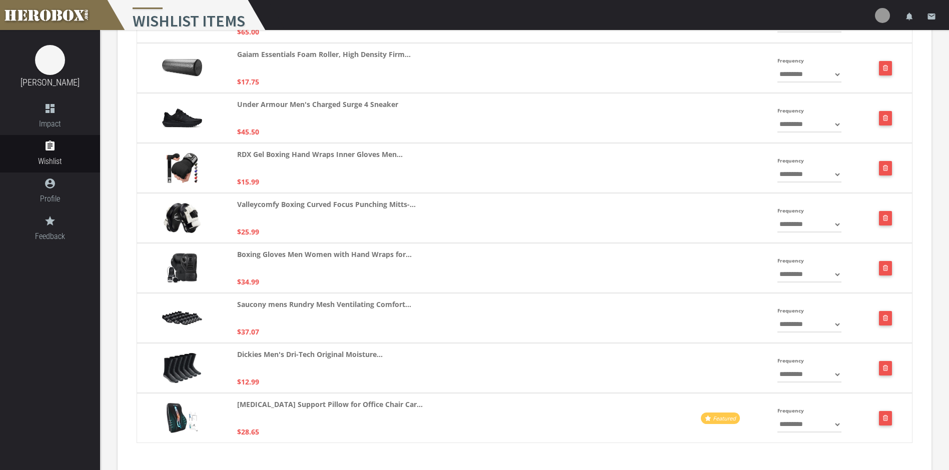
scroll to position [1202, 0]
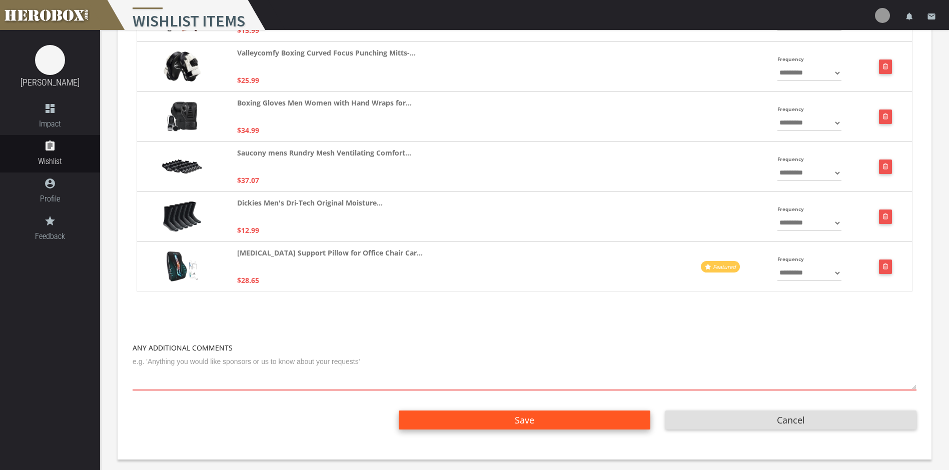
click at [497, 421] on button "Save" at bounding box center [524, 420] width 251 height 19
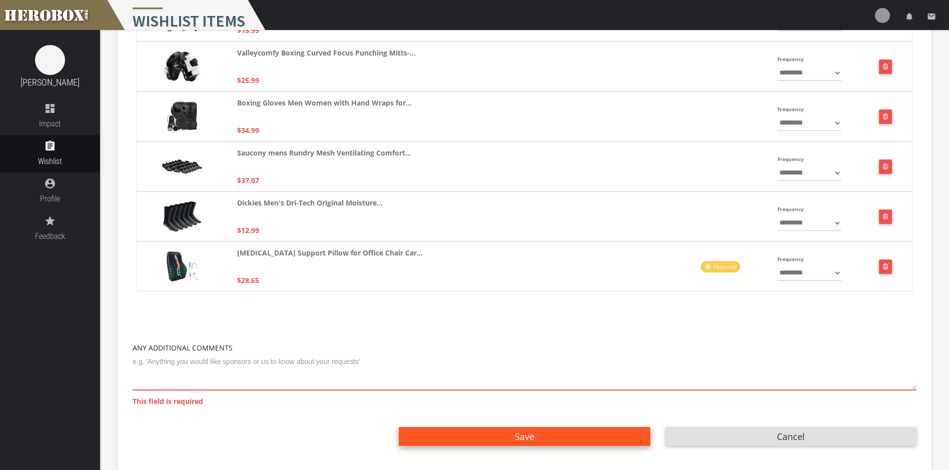
scroll to position [1219, 0]
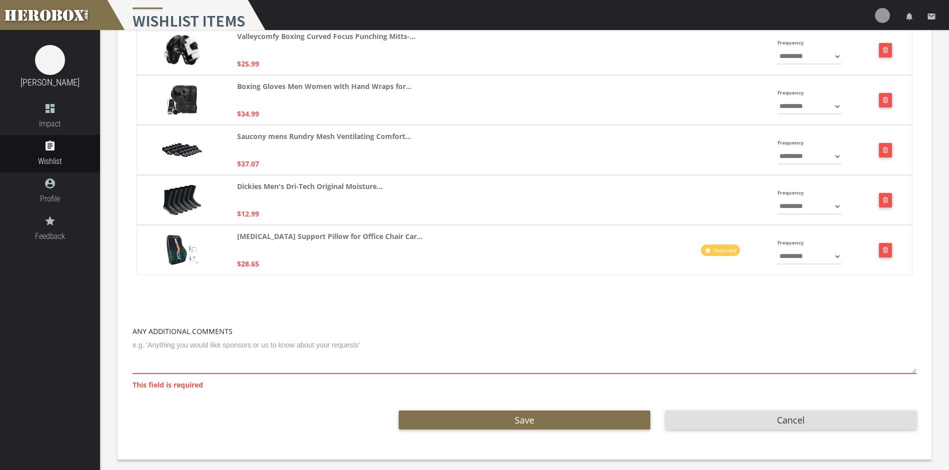
click at [223, 363] on textarea at bounding box center [525, 355] width 784 height 37
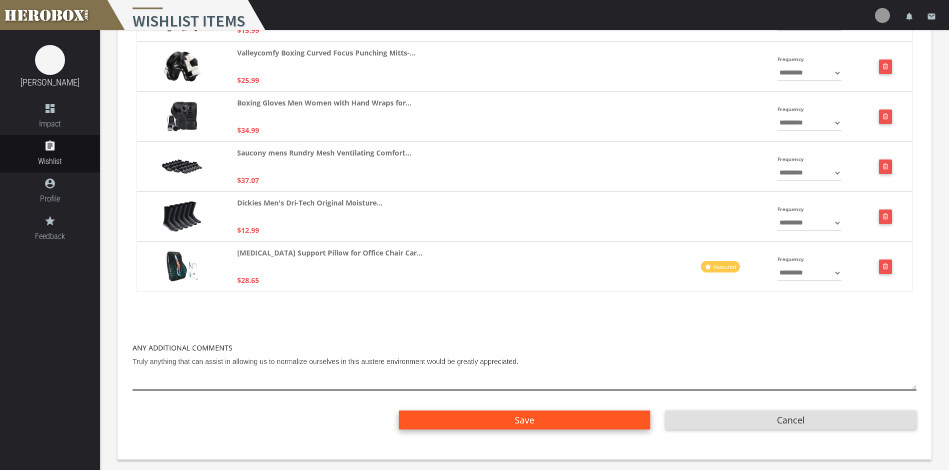
type textarea "Truly anything that can assist in allowing us to normalize ourselves in this au…"
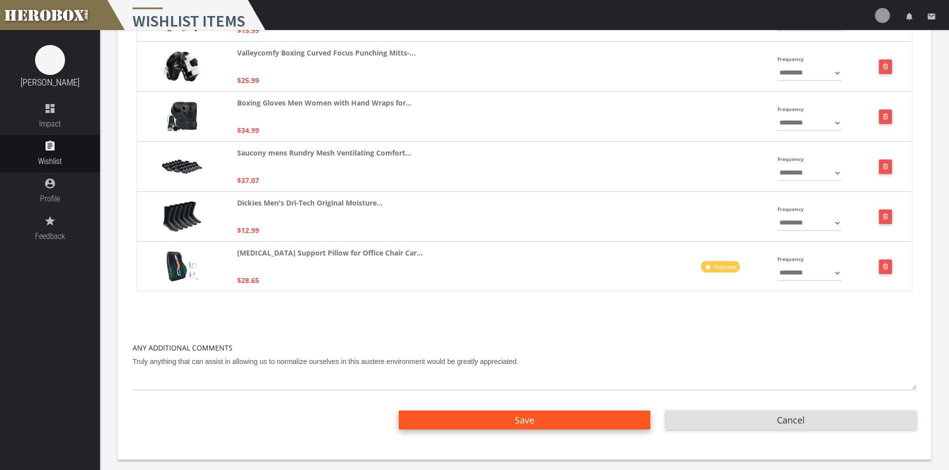
click at [531, 420] on span "Save" at bounding box center [525, 420] width 20 height 12
